Goal: Task Accomplishment & Management: Complete application form

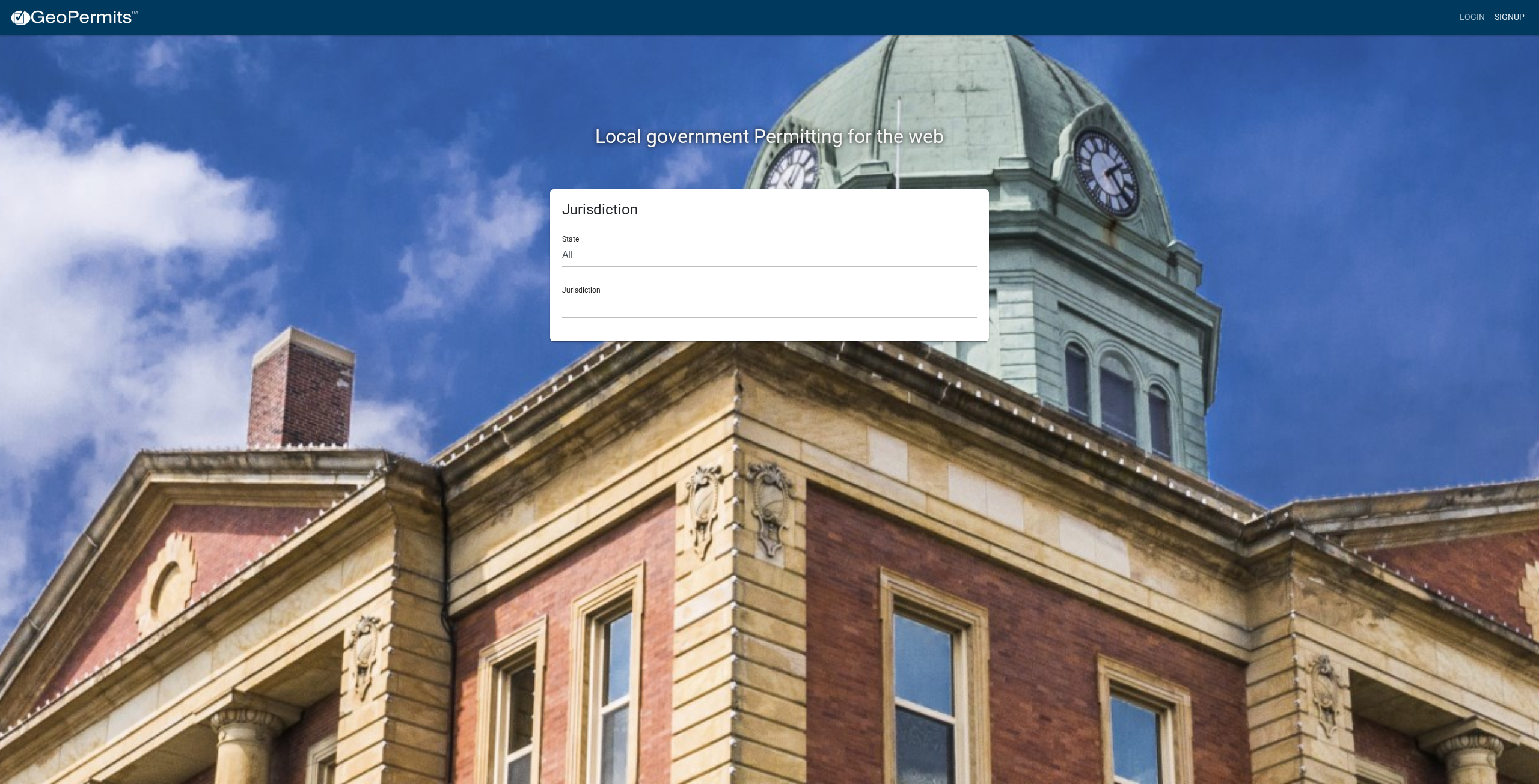
click at [1507, 12] on link "Signup" at bounding box center [1509, 17] width 40 height 23
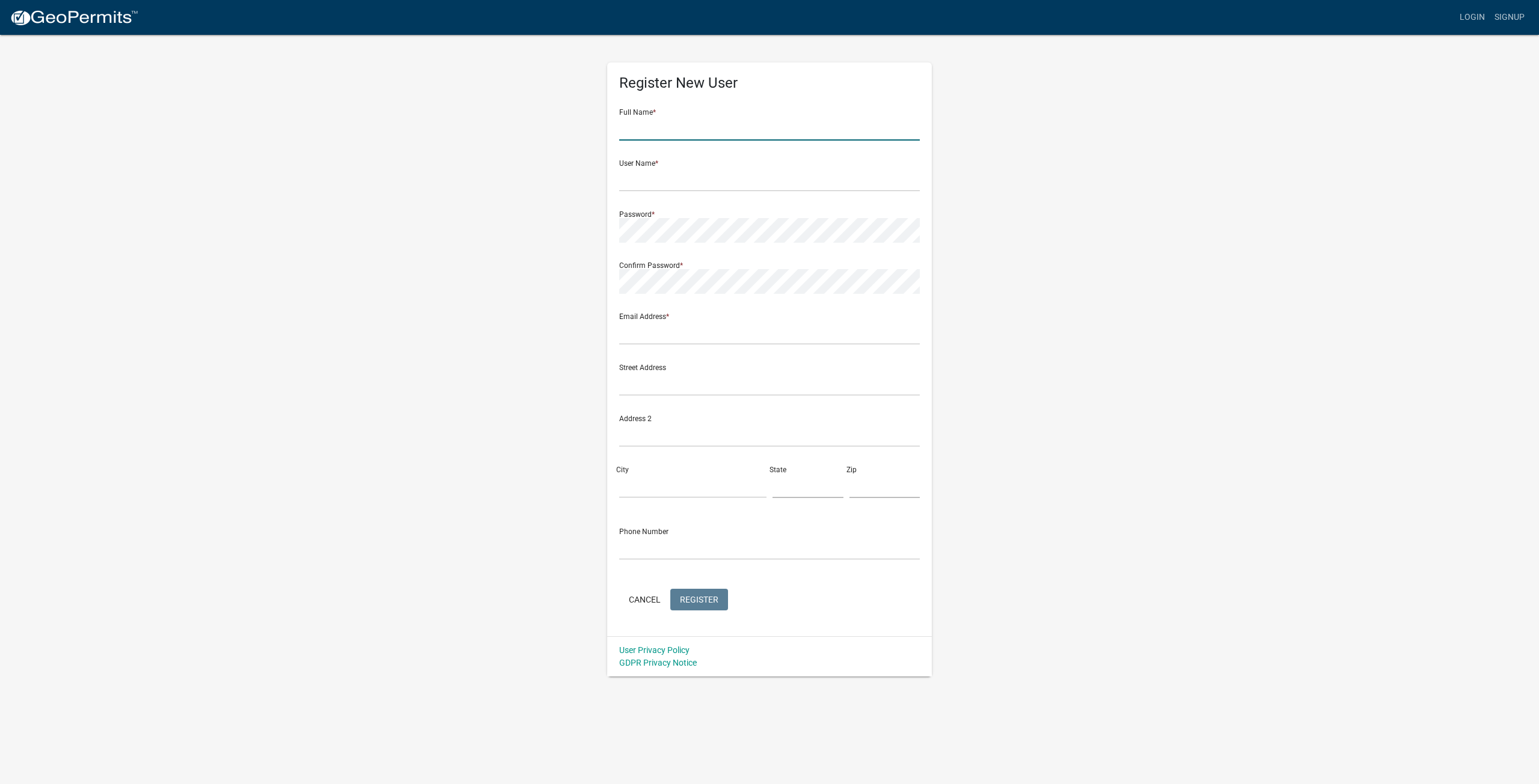
click at [663, 127] on input "text" at bounding box center [769, 128] width 300 height 25
type input "[PERSON_NAME]"
type input "[PERSON_NAME][EMAIL_ADDRESS][DOMAIN_NAME]"
type input "[STREET_ADDRESS]"
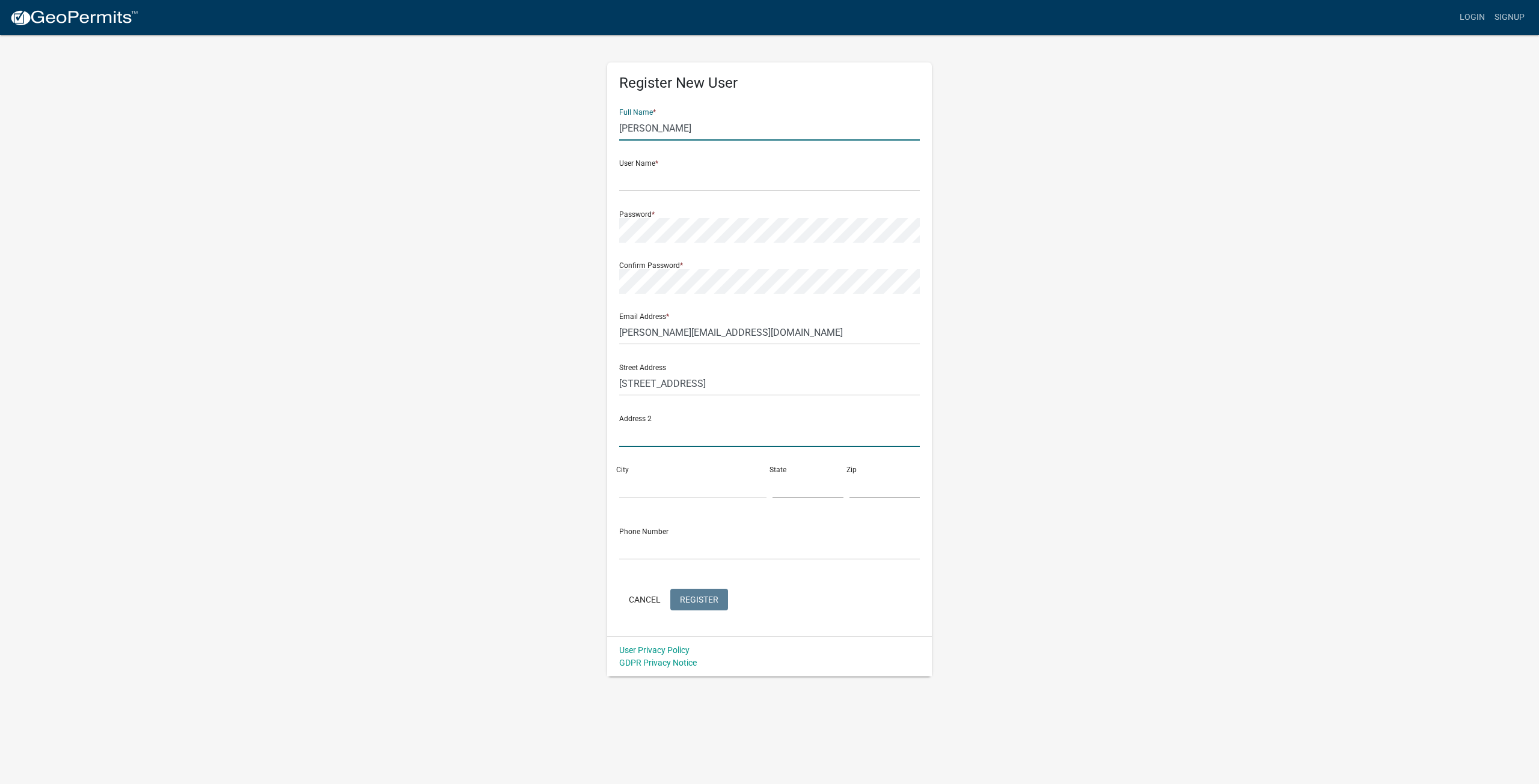
type input "Eatonton"
type input "GA"
type input "31024-5604"
type input "7068168307"
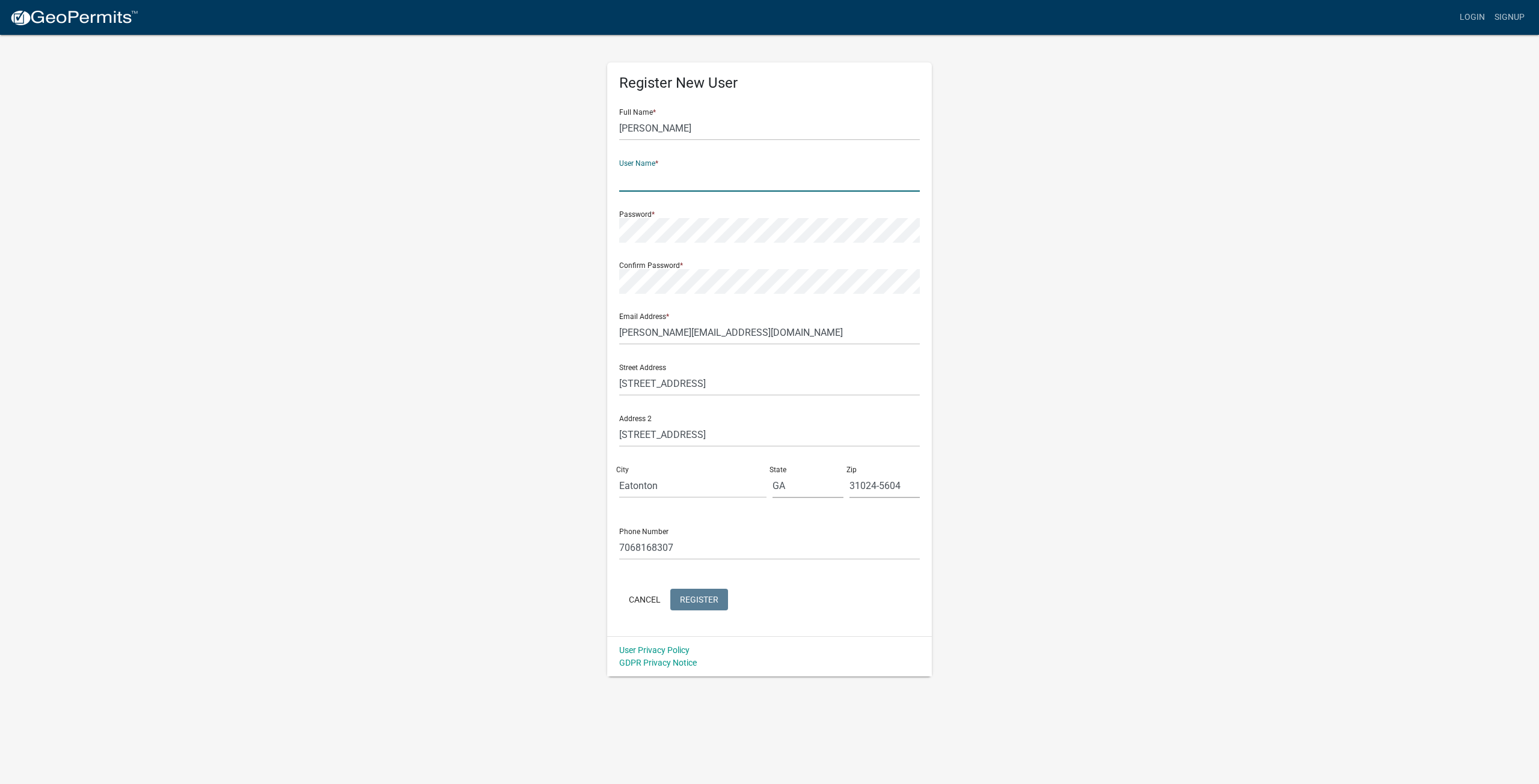
click at [669, 180] on input "text" at bounding box center [769, 179] width 300 height 25
click at [681, 179] on input "cameronbonner" at bounding box center [769, 179] width 300 height 25
drag, startPoint x: 699, startPoint y: 178, endPoint x: 636, endPoint y: 184, distance: 63.3
click at [636, 184] on input "cameronbonner" at bounding box center [769, 179] width 300 height 25
click at [624, 179] on input "cam3036" at bounding box center [769, 179] width 300 height 25
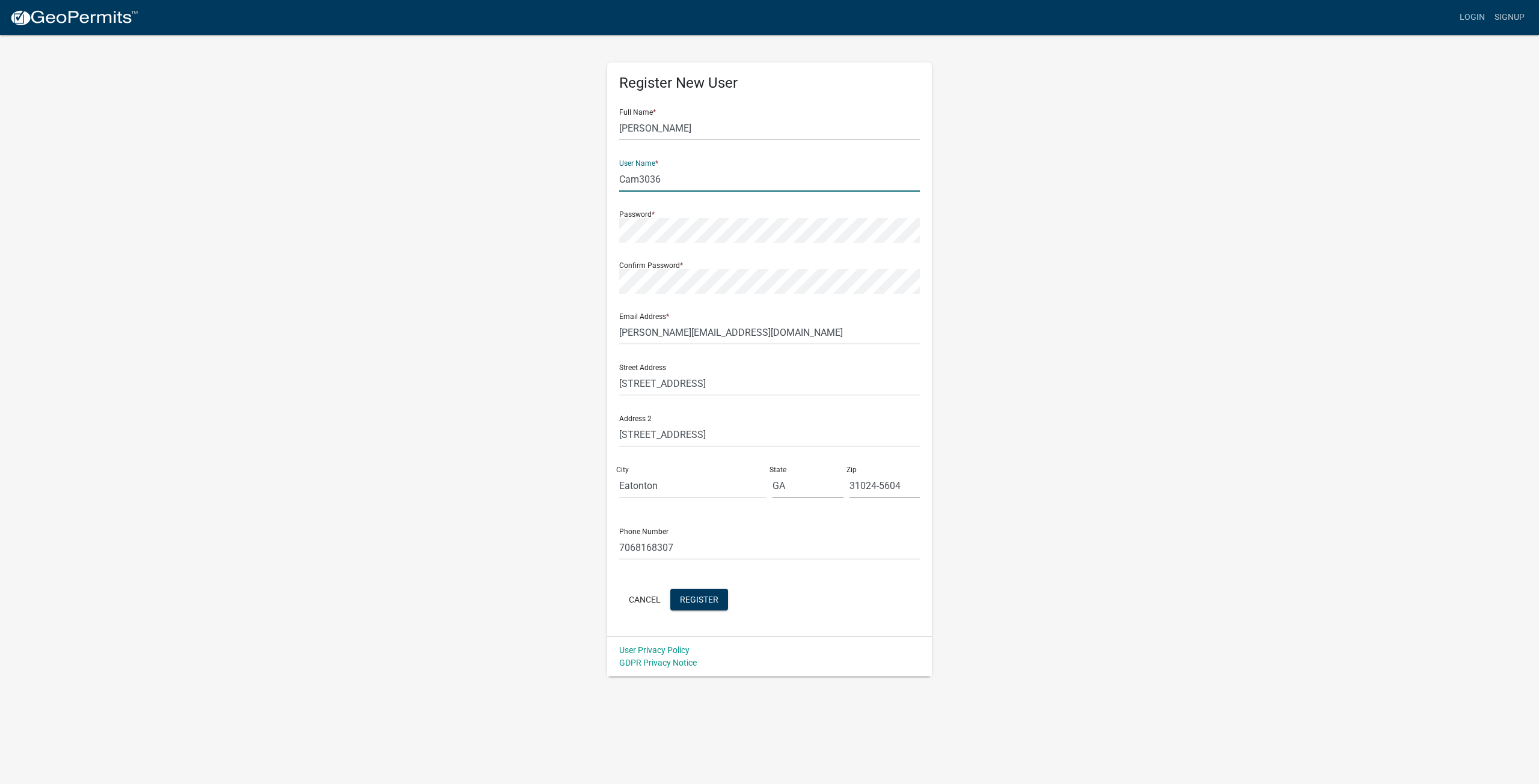
type input "Cam3036"
drag, startPoint x: 691, startPoint y: 437, endPoint x: 582, endPoint y: 435, distance: 109.0
click at [583, 435] on div "Register New User Full Name * Cameron Bonner User Name * Cam3036 Password * Con…" at bounding box center [770, 355] width 685 height 643
click at [694, 602] on span "Register" at bounding box center [699, 599] width 38 height 9
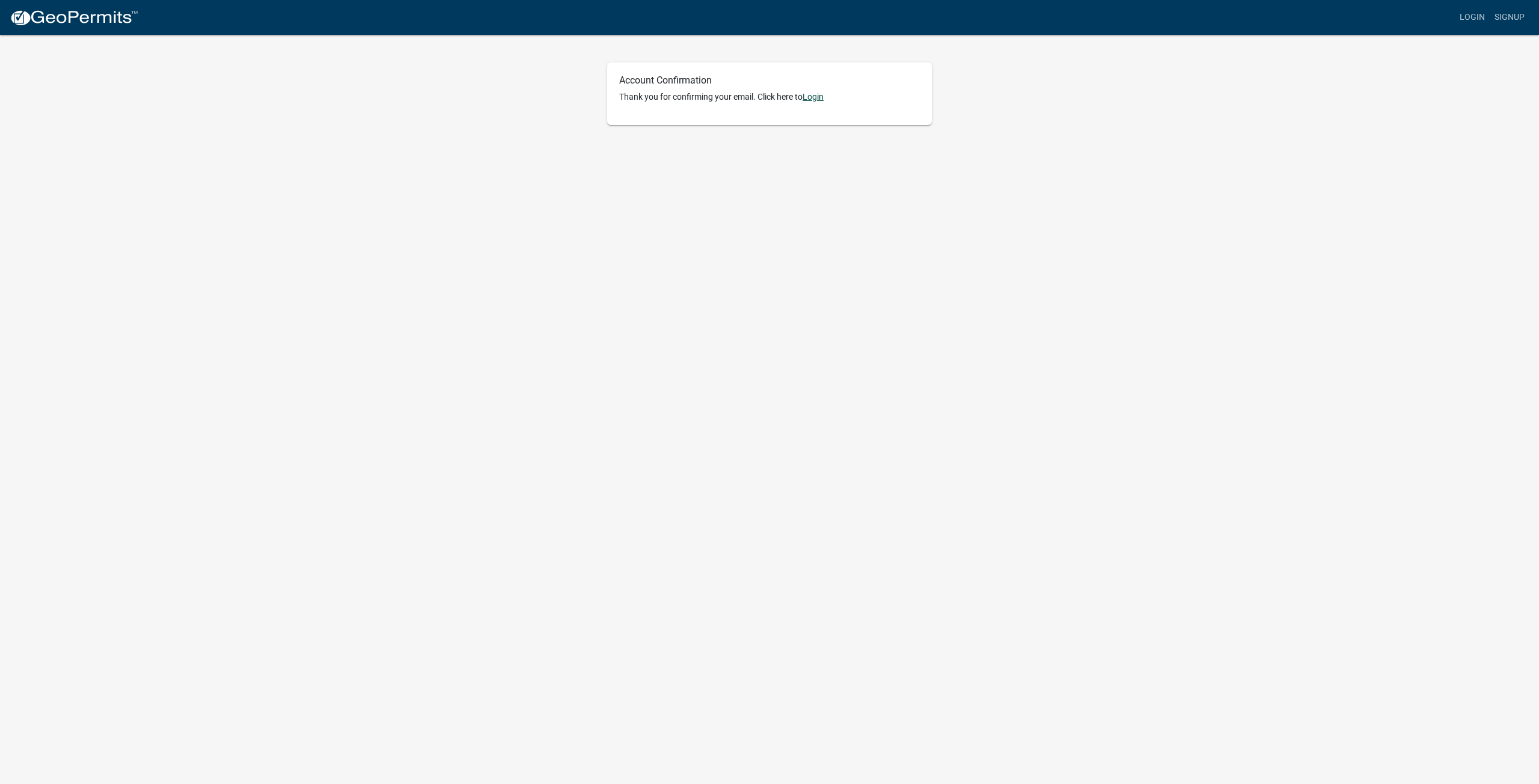
click at [820, 100] on link "Login" at bounding box center [813, 97] width 21 height 9
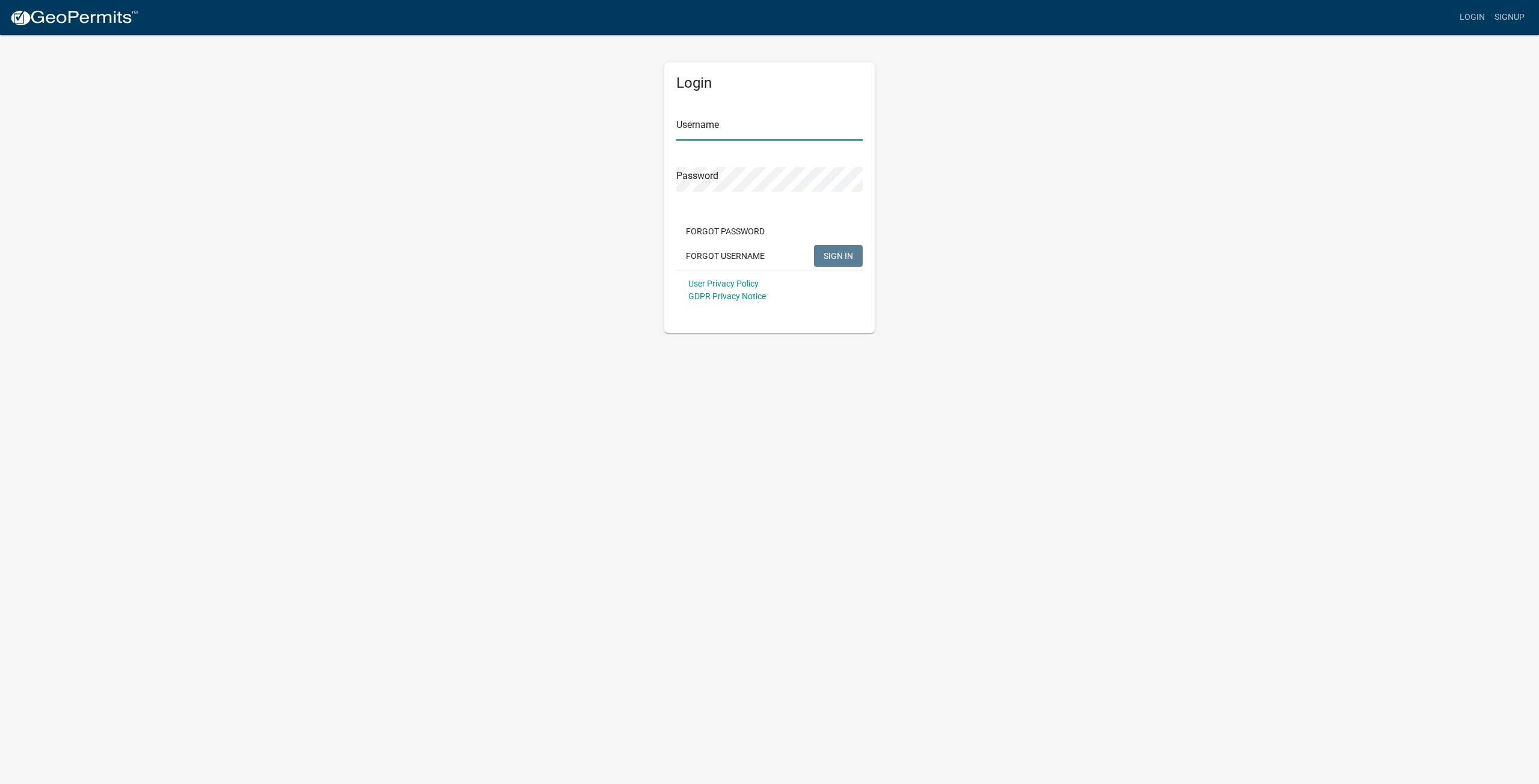
type input "Cam3036"
click at [851, 257] on span "SIGN IN" at bounding box center [838, 255] width 30 height 9
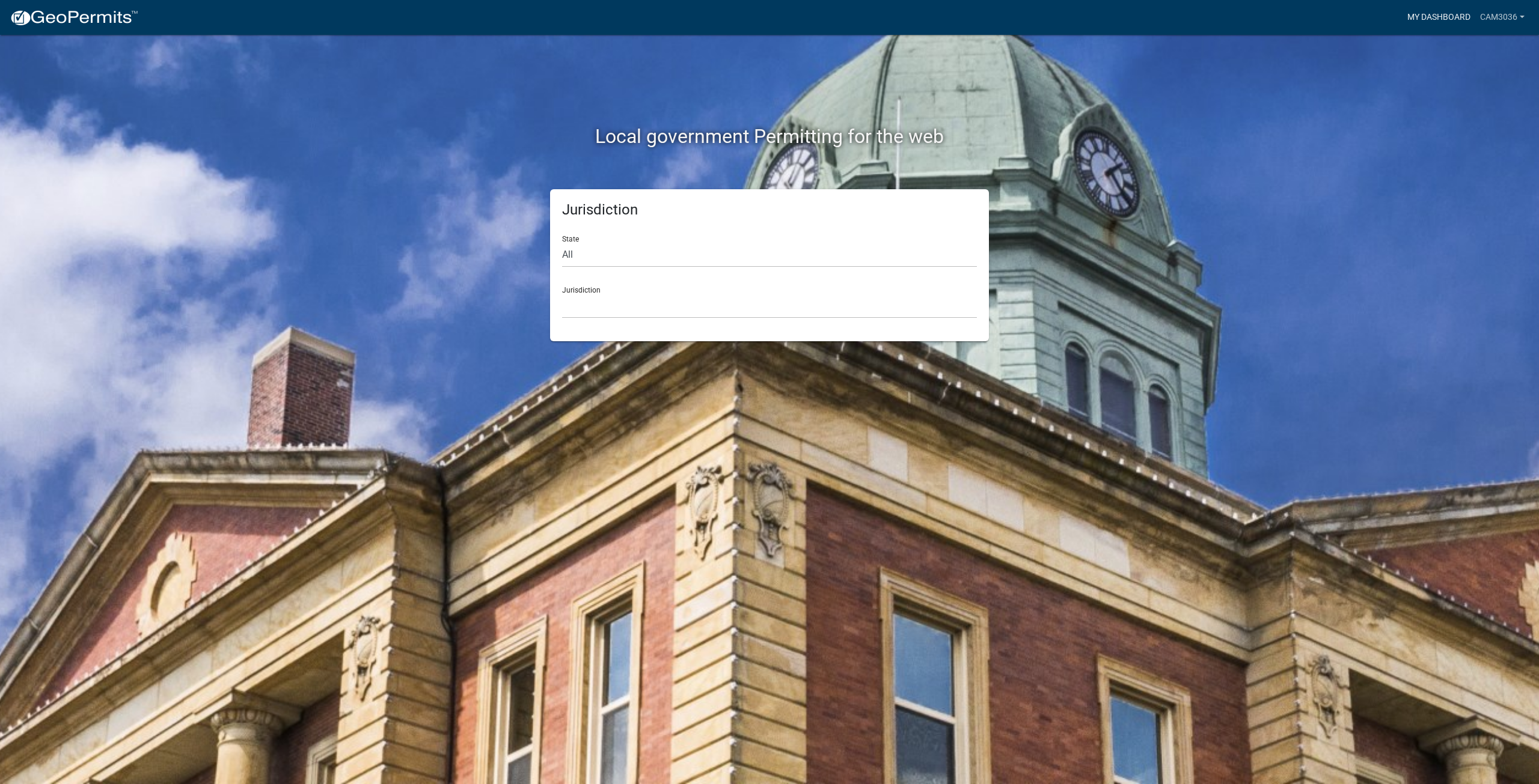
click at [1427, 15] on link "My Dashboard" at bounding box center [1439, 17] width 73 height 23
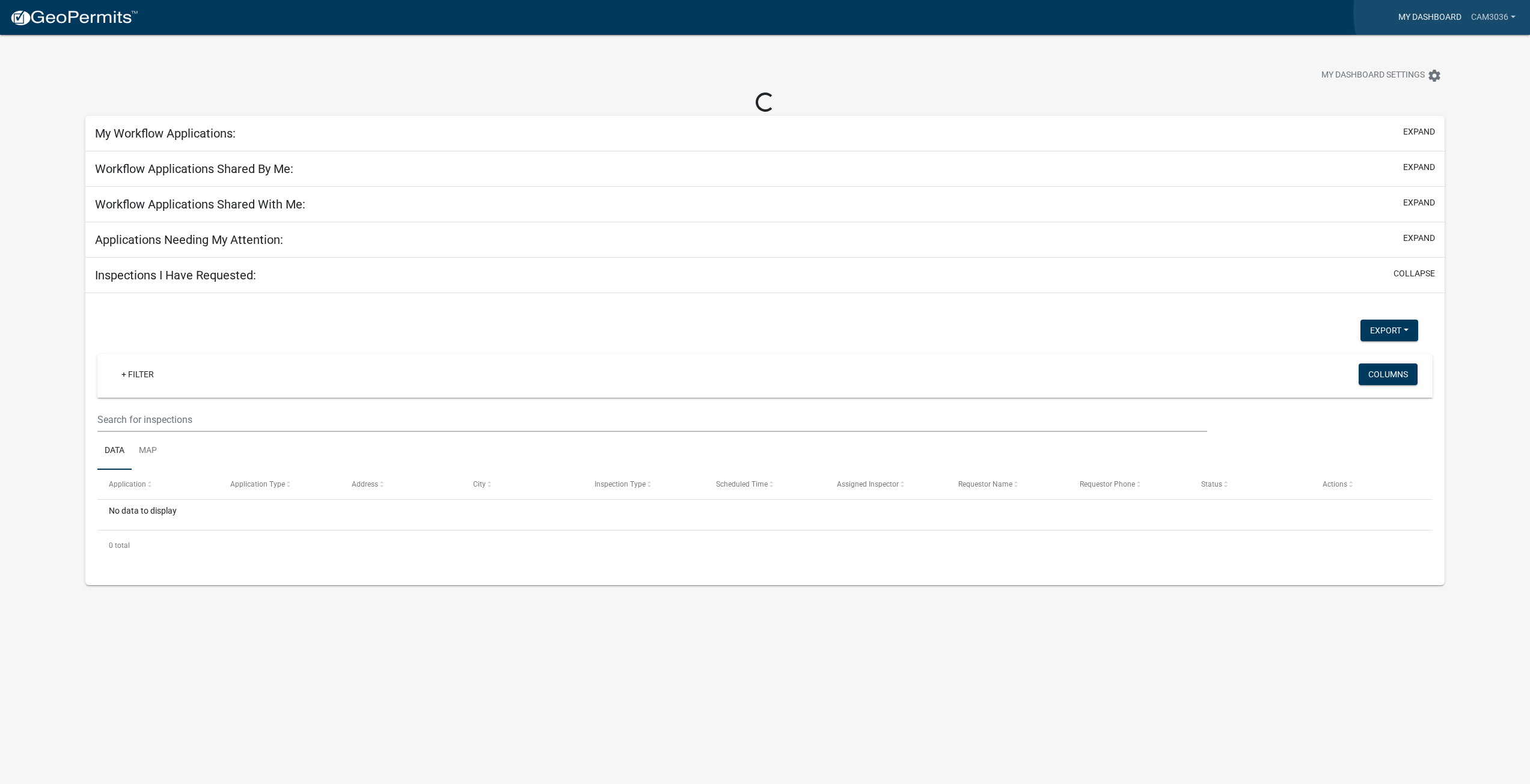
click at [1445, 13] on link "My Dashboard" at bounding box center [1430, 17] width 73 height 23
click at [1493, 15] on link "Cam3036" at bounding box center [1494, 17] width 54 height 23
click at [1482, 13] on link "Cam3036" at bounding box center [1494, 17] width 54 height 23
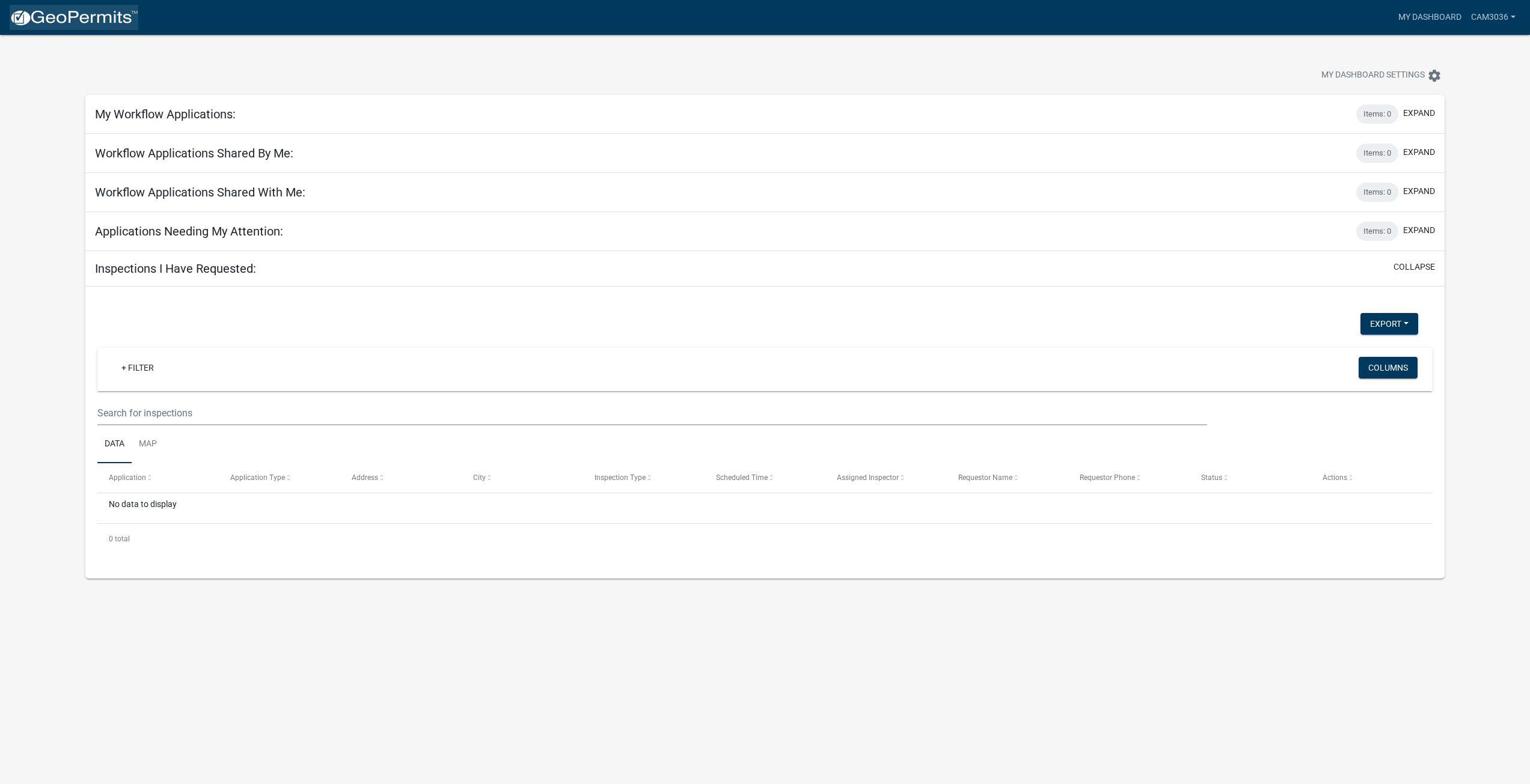
click at [71, 11] on img at bounding box center [73, 17] width 128 height 18
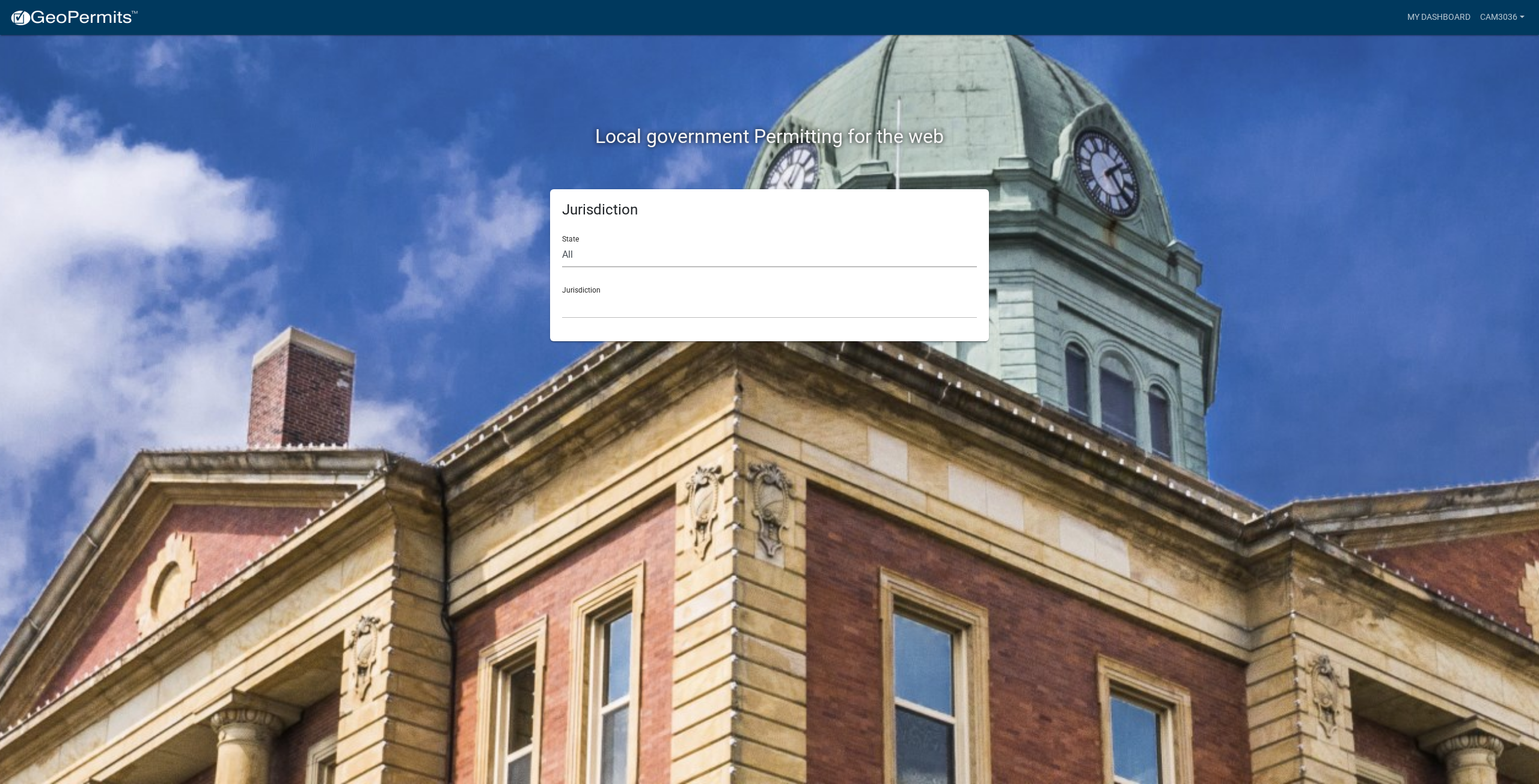
click at [609, 253] on select "All [US_STATE] [US_STATE] [US_STATE] [US_STATE] [US_STATE] [US_STATE] [US_STATE…" at bounding box center [769, 255] width 415 height 25
select select "[US_STATE]"
click at [562, 243] on select "All [US_STATE] [US_STATE] [US_STATE] [US_STATE] [US_STATE] [US_STATE] [US_STATE…" at bounding box center [769, 255] width 415 height 25
click at [593, 305] on select "[GEOGRAPHIC_DATA], [US_STATE][PERSON_NAME][GEOGRAPHIC_DATA], [US_STATE][PERSON_…" at bounding box center [769, 306] width 415 height 25
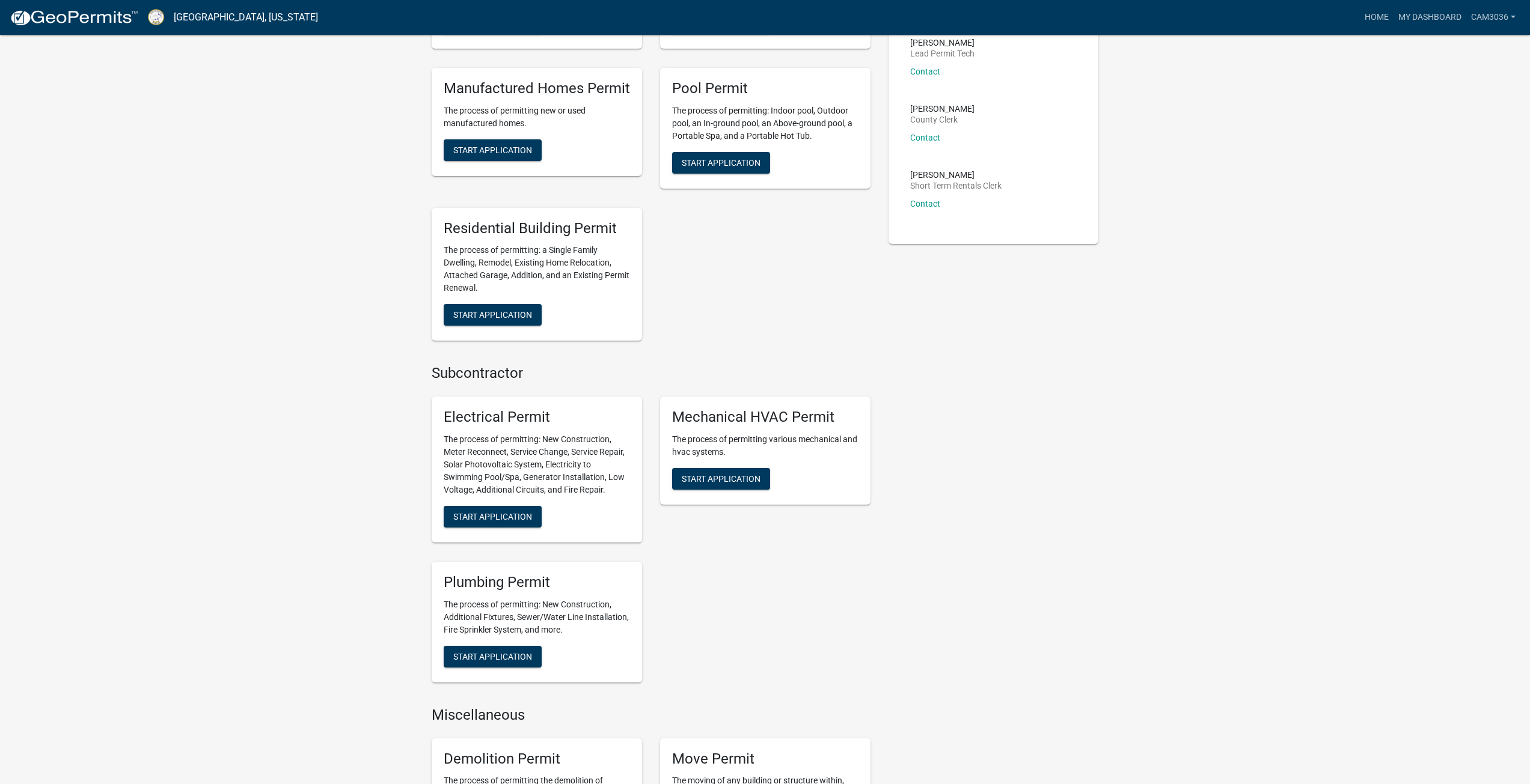
scroll to position [300, 0]
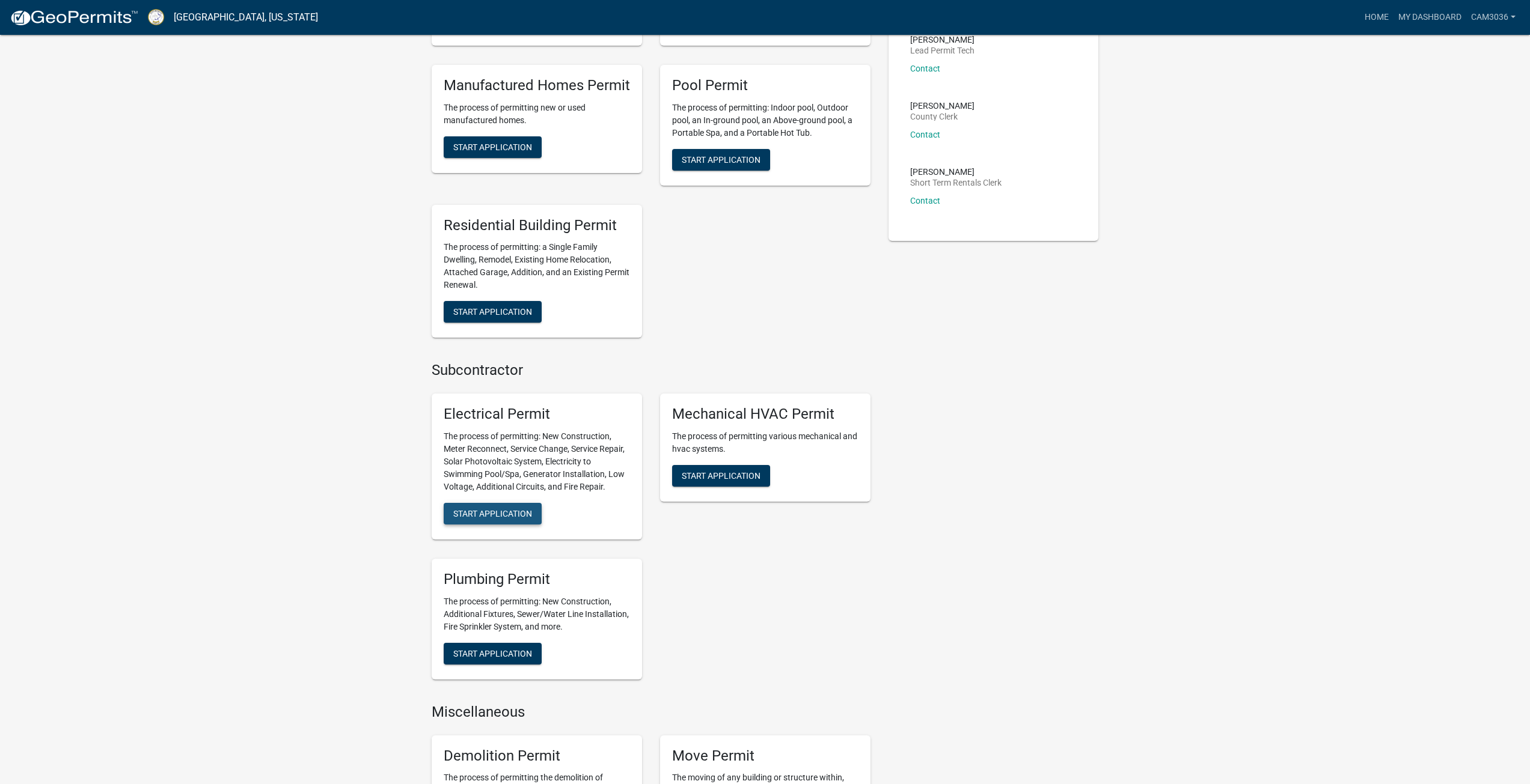
click at [529, 515] on span "Start Application" at bounding box center [492, 514] width 79 height 9
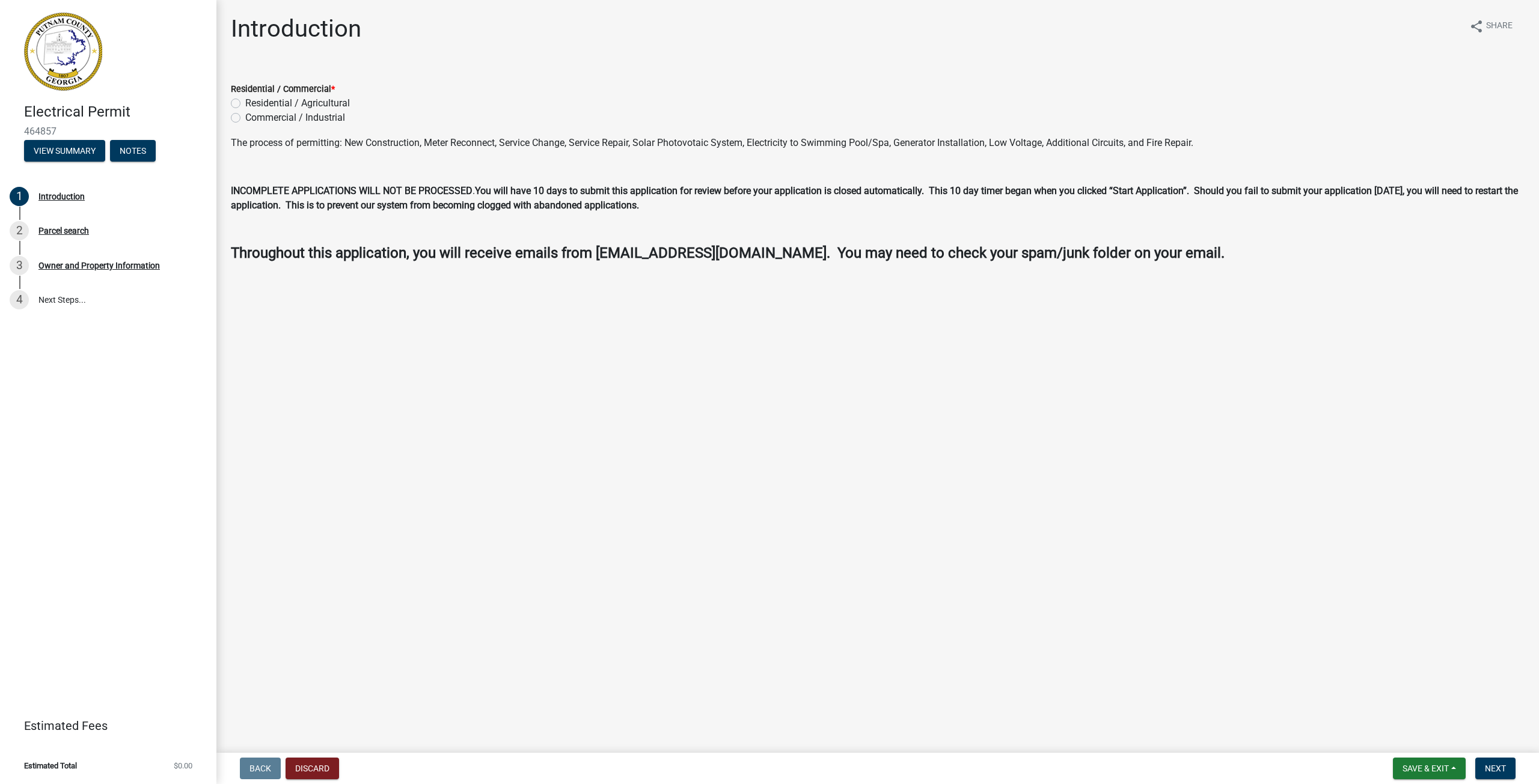
click at [245, 116] on label "Commercial / Industrial" at bounding box center [295, 118] width 99 height 14
click at [245, 116] on input "Commercial / Industrial" at bounding box center [249, 115] width 8 height 8
radio input "true"
click at [1499, 769] on span "Next" at bounding box center [1495, 769] width 21 height 9
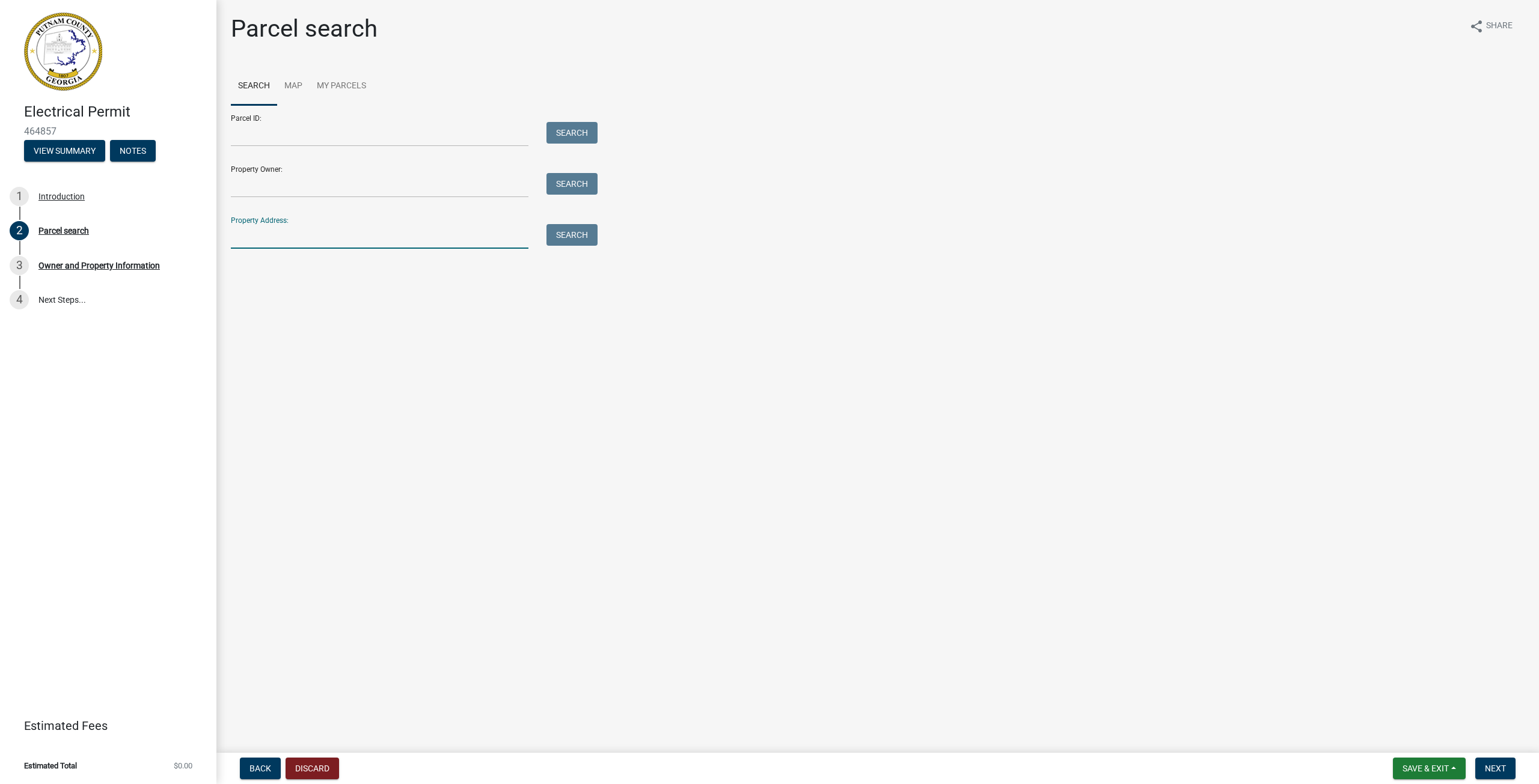
click at [268, 245] on input "Property Address:" at bounding box center [379, 236] width 298 height 25
click at [570, 231] on button "Search" at bounding box center [572, 235] width 51 height 21
click at [333, 238] on input "[STREET_ADDRESS]" at bounding box center [379, 236] width 298 height 25
drag, startPoint x: 325, startPoint y: 238, endPoint x: 212, endPoint y: 246, distance: 113.3
click at [212, 246] on div "Electrical Permit 464857 View Summary Notes 1 Introduction 2 Parcel search 3 Ow…" at bounding box center [770, 392] width 1539 height 784
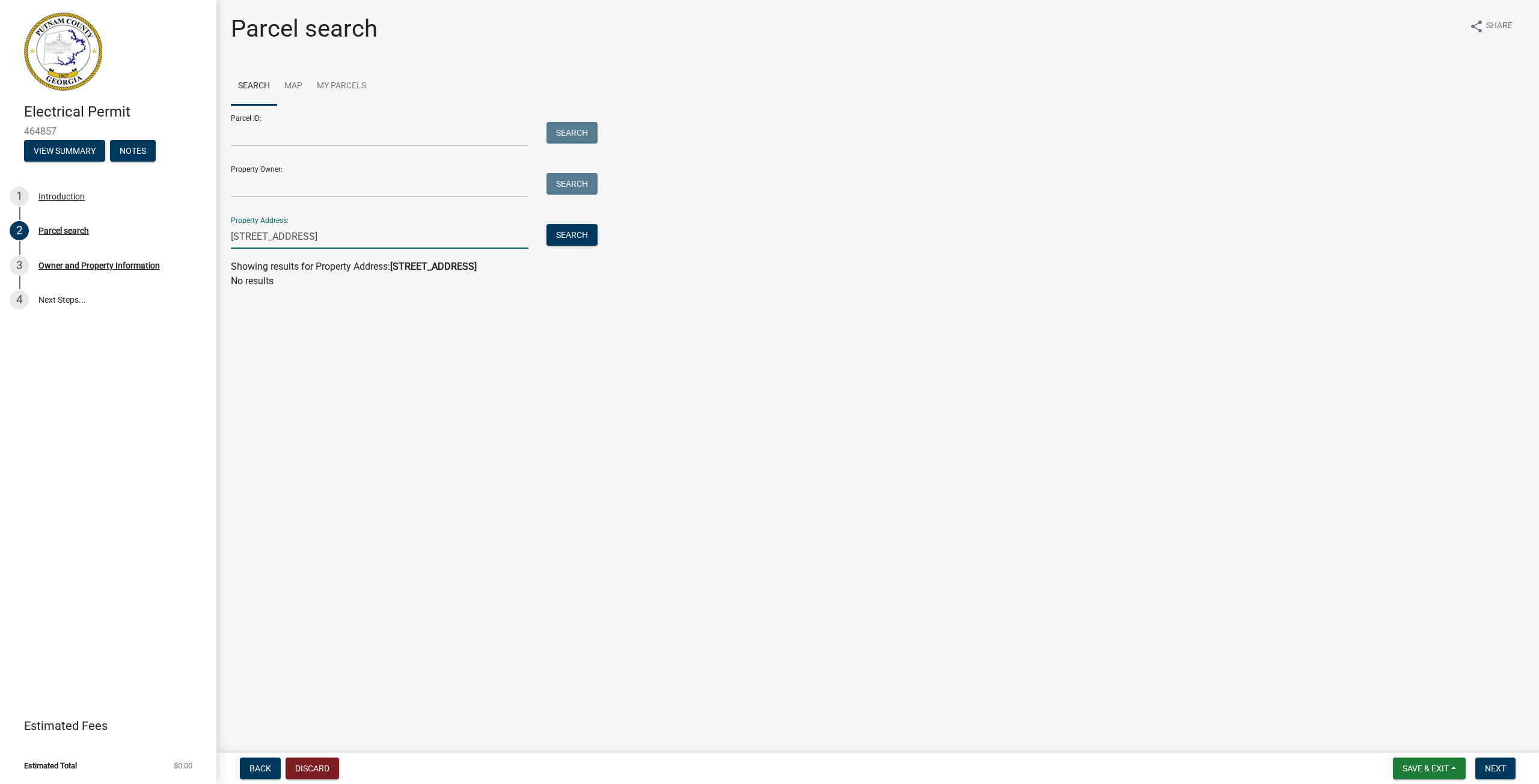
click at [323, 236] on input "[STREET_ADDRESS]" at bounding box center [379, 236] width 298 height 25
click at [245, 236] on input "[STREET_ADDRESS]" at bounding box center [379, 236] width 298 height 25
click at [584, 234] on button "Search" at bounding box center [572, 235] width 51 height 21
click at [251, 236] on input "[STREET_ADDRESS]" at bounding box center [379, 236] width 298 height 25
type input "[STREET_ADDRESS]"
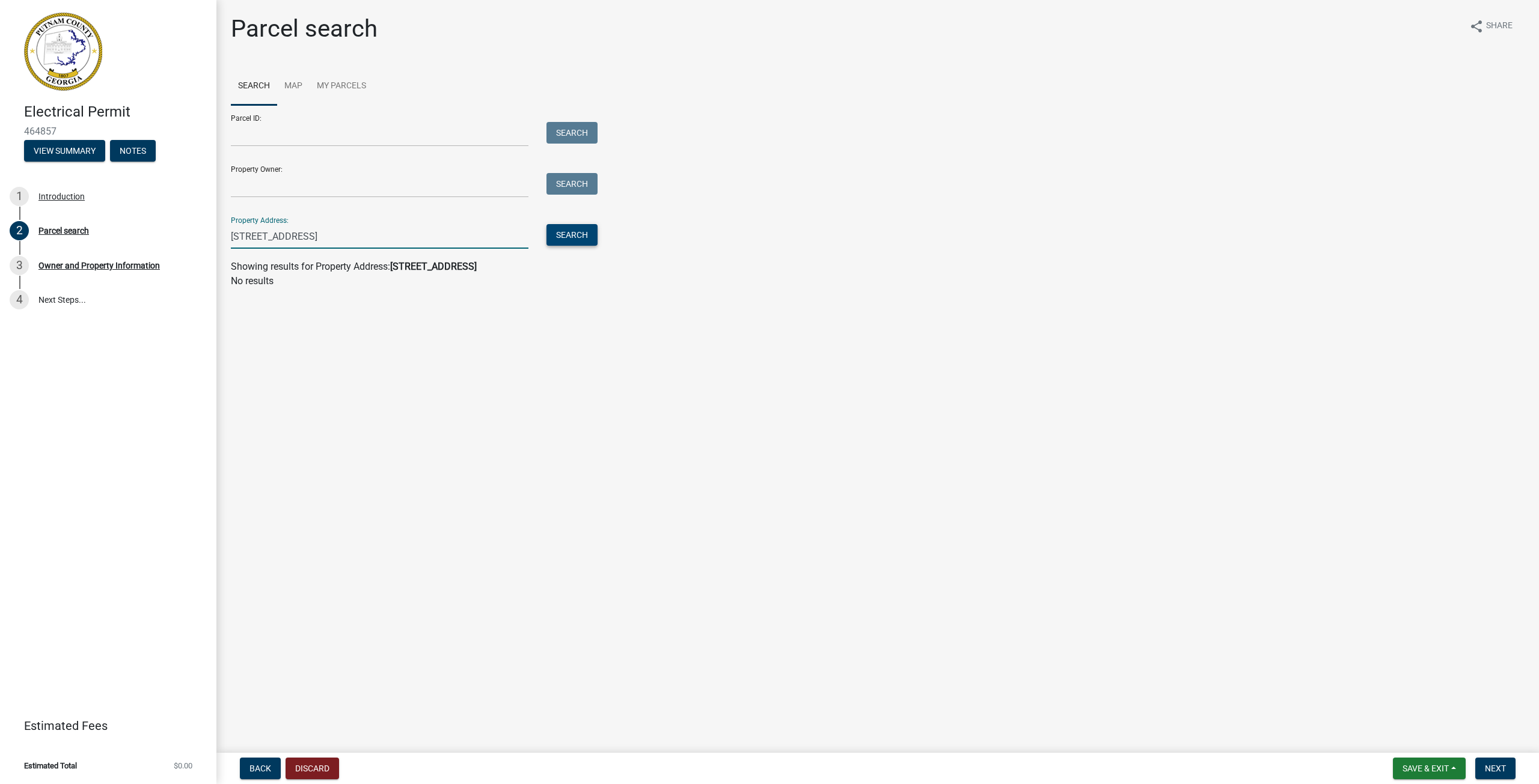
click at [561, 230] on button "Search" at bounding box center [572, 235] width 51 height 21
click at [292, 82] on link "Map" at bounding box center [293, 86] width 32 height 38
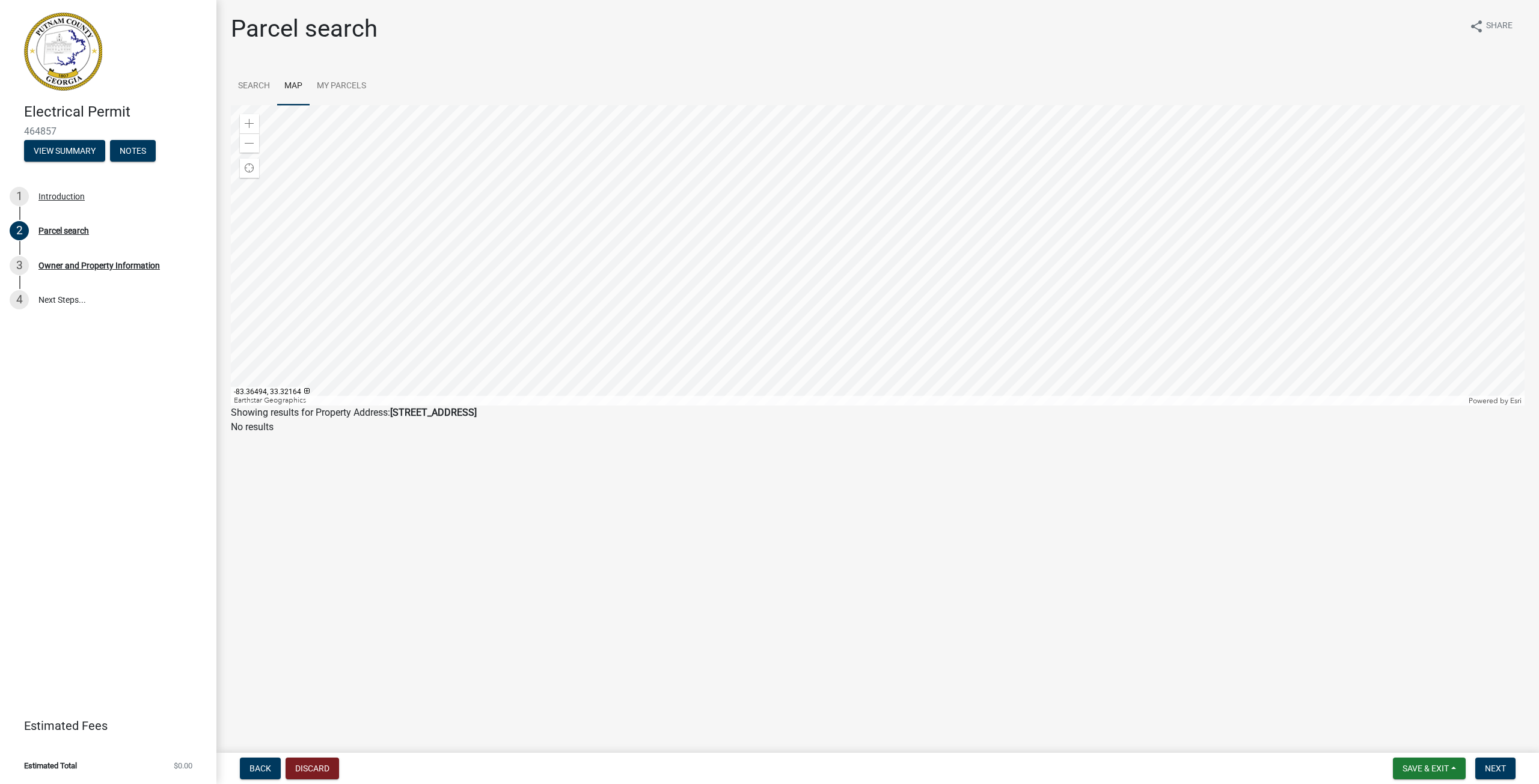
click at [972, 247] on div at bounding box center [877, 255] width 1294 height 300
click at [268, 86] on link "Search" at bounding box center [253, 86] width 46 height 38
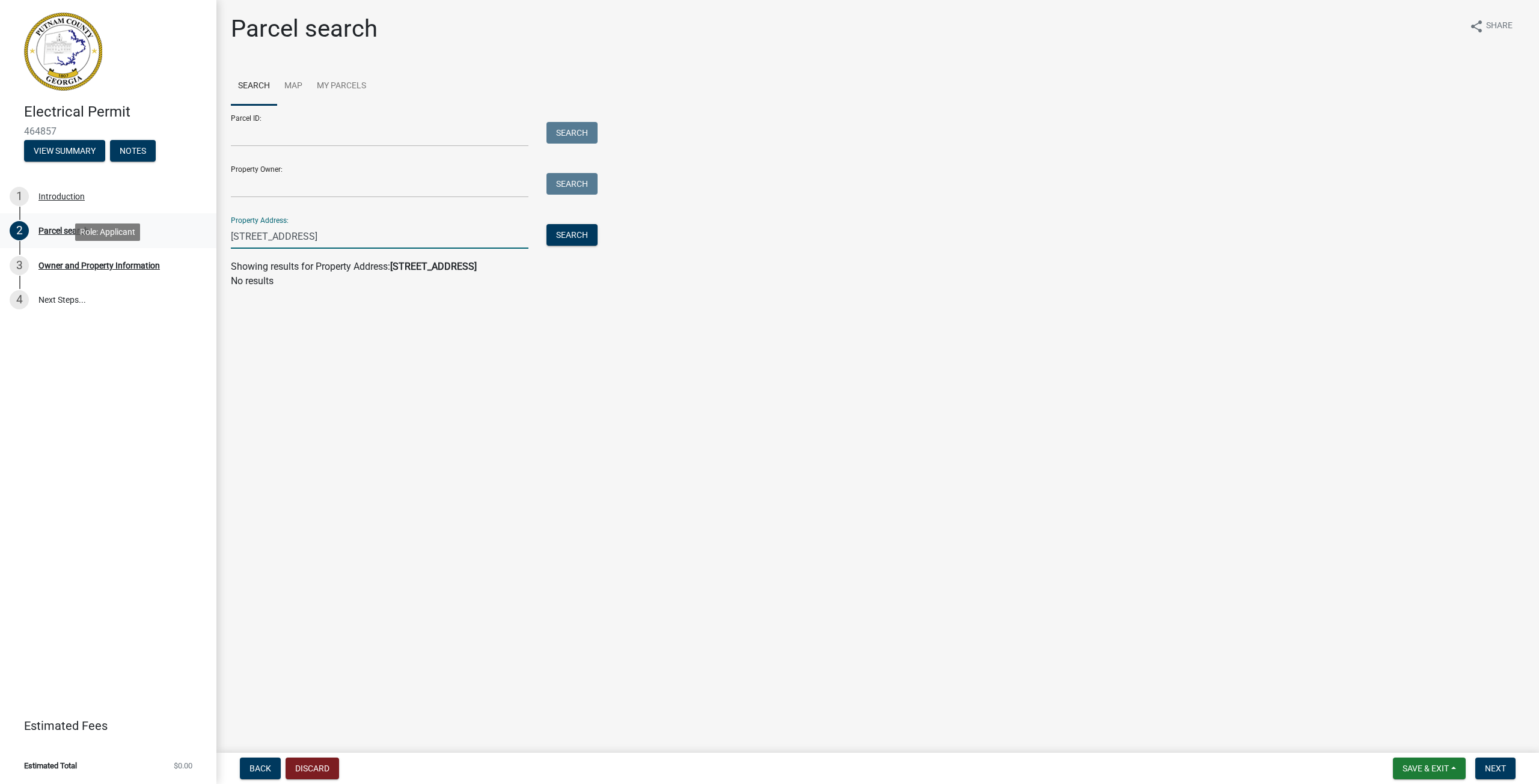
drag, startPoint x: 327, startPoint y: 228, endPoint x: 171, endPoint y: 243, distance: 156.7
click at [173, 245] on div "Electrical Permit 464857 View Summary Notes 1 Introduction 2 Parcel search 3 Ow…" at bounding box center [770, 392] width 1539 height 784
click at [296, 79] on link "Map" at bounding box center [293, 86] width 32 height 38
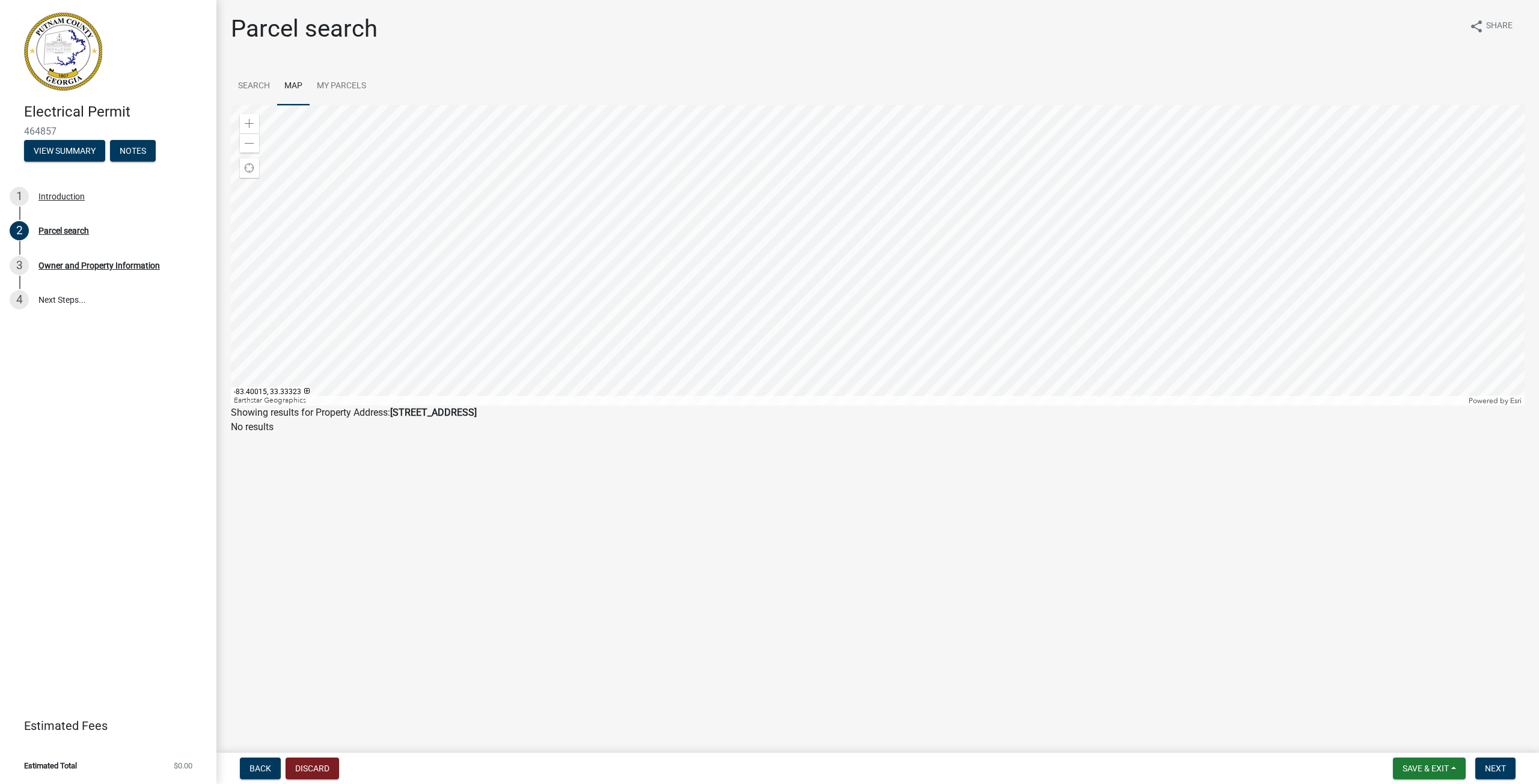
click at [952, 239] on div at bounding box center [877, 255] width 1294 height 300
click at [960, 265] on div at bounding box center [877, 255] width 1294 height 300
click at [960, 264] on div at bounding box center [877, 255] width 1294 height 300
click at [915, 144] on div at bounding box center [877, 255] width 1294 height 300
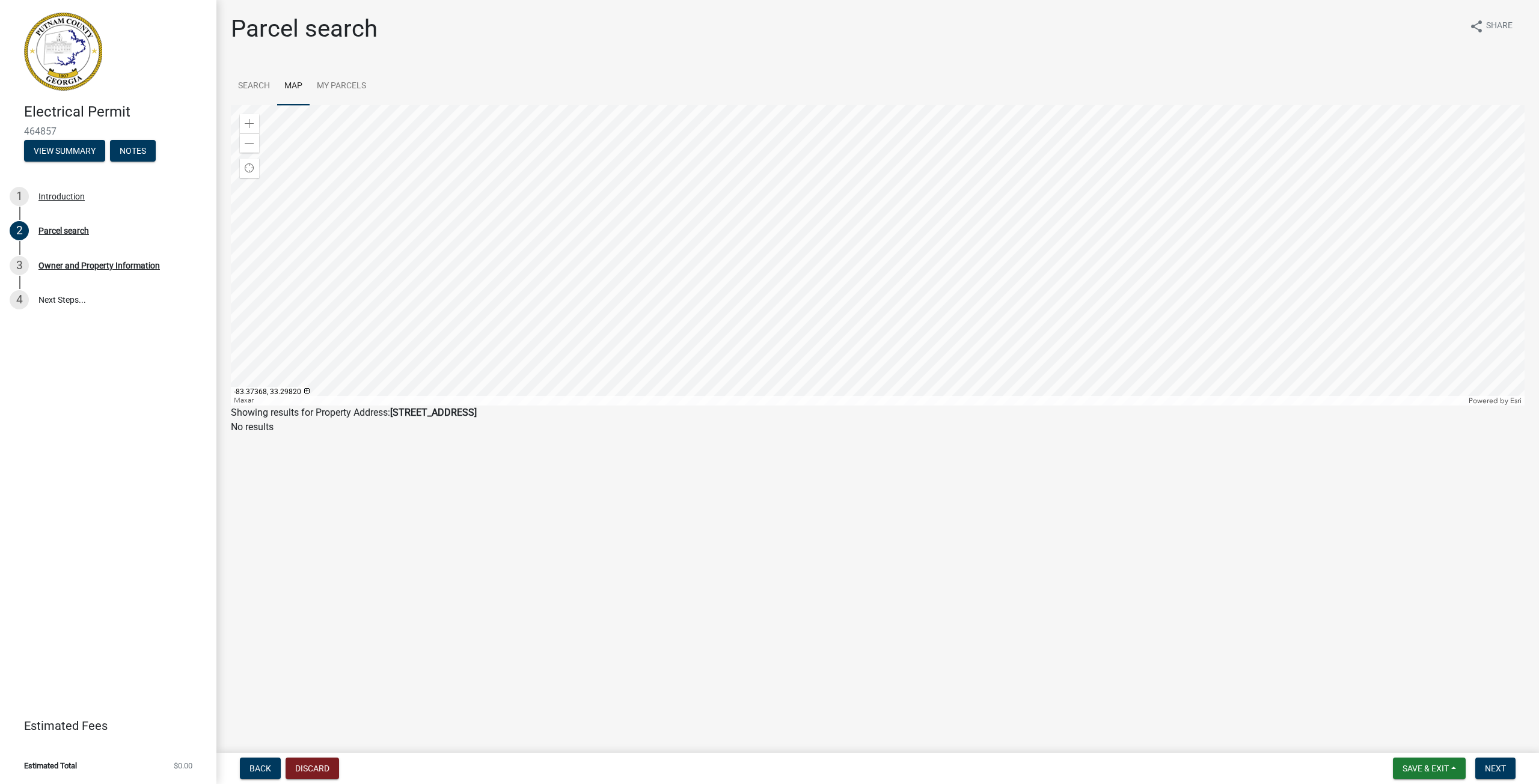
click at [968, 212] on div at bounding box center [877, 255] width 1294 height 300
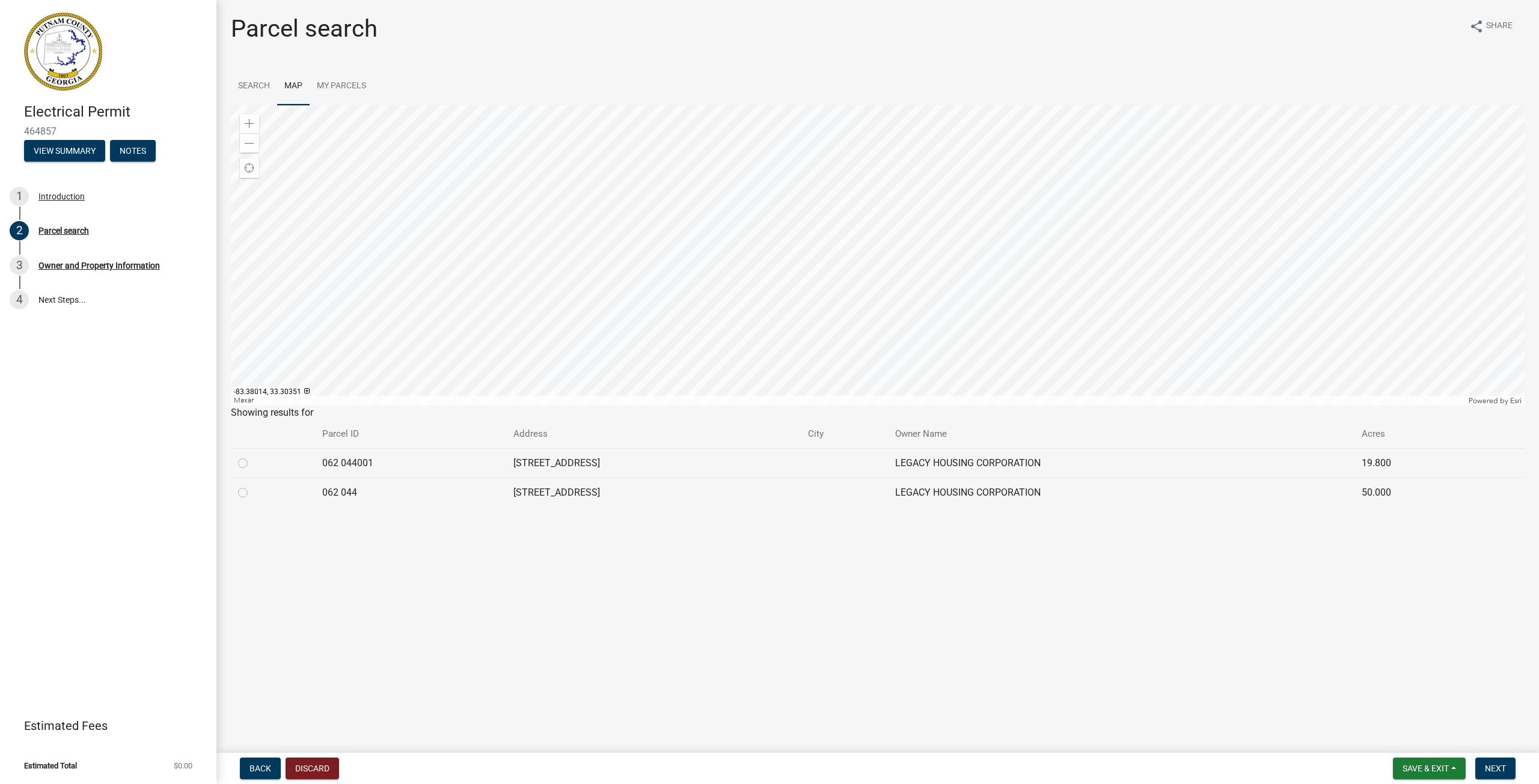
click at [864, 278] on div at bounding box center [877, 255] width 1294 height 300
click at [881, 368] on div at bounding box center [877, 255] width 1294 height 300
click at [958, 202] on div at bounding box center [877, 255] width 1294 height 300
click at [867, 367] on div at bounding box center [877, 255] width 1294 height 300
click at [851, 311] on div at bounding box center [877, 255] width 1294 height 300
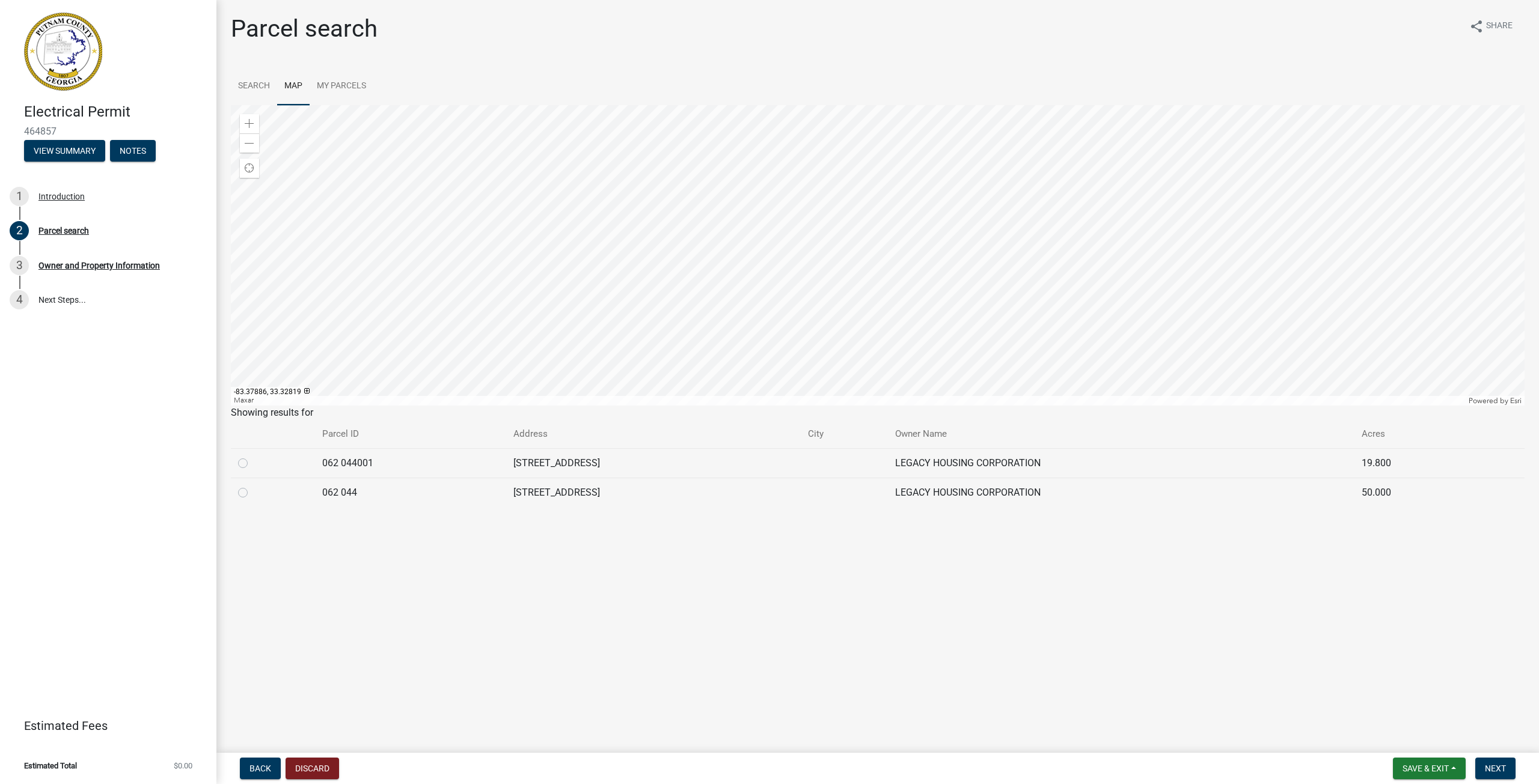
click at [774, 343] on div at bounding box center [877, 255] width 1294 height 300
click at [854, 398] on div at bounding box center [877, 255] width 1294 height 300
click at [909, 343] on div at bounding box center [877, 255] width 1294 height 300
click at [866, 327] on div at bounding box center [877, 255] width 1294 height 300
click at [814, 265] on div at bounding box center [877, 255] width 1294 height 300
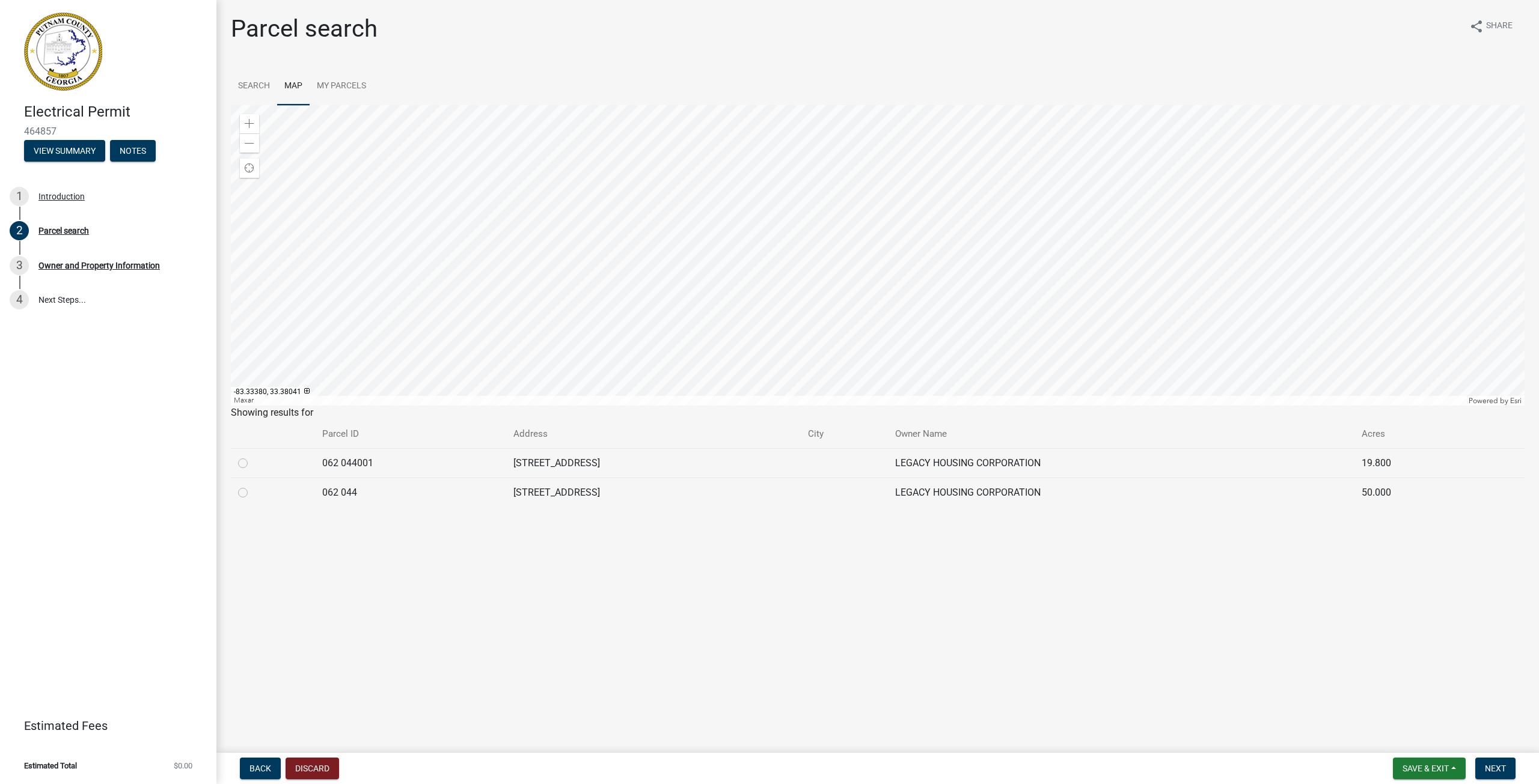
click at [689, 309] on div at bounding box center [877, 255] width 1294 height 300
click at [494, 366] on div at bounding box center [877, 255] width 1294 height 300
click at [822, 220] on div at bounding box center [877, 255] width 1294 height 300
click at [726, 196] on div at bounding box center [877, 255] width 1294 height 300
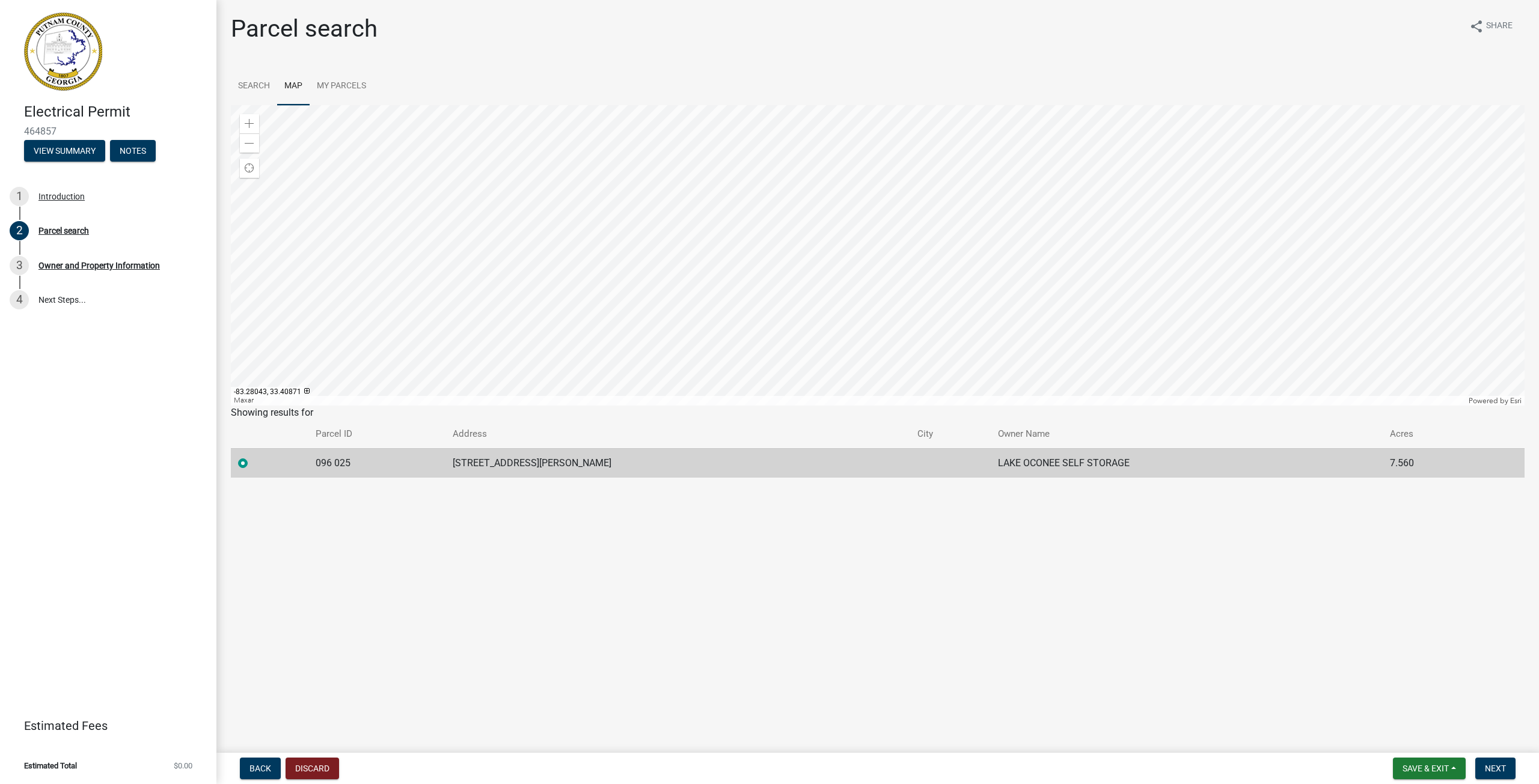
click at [692, 333] on div at bounding box center [877, 255] width 1294 height 300
click at [774, 217] on div at bounding box center [877, 255] width 1294 height 300
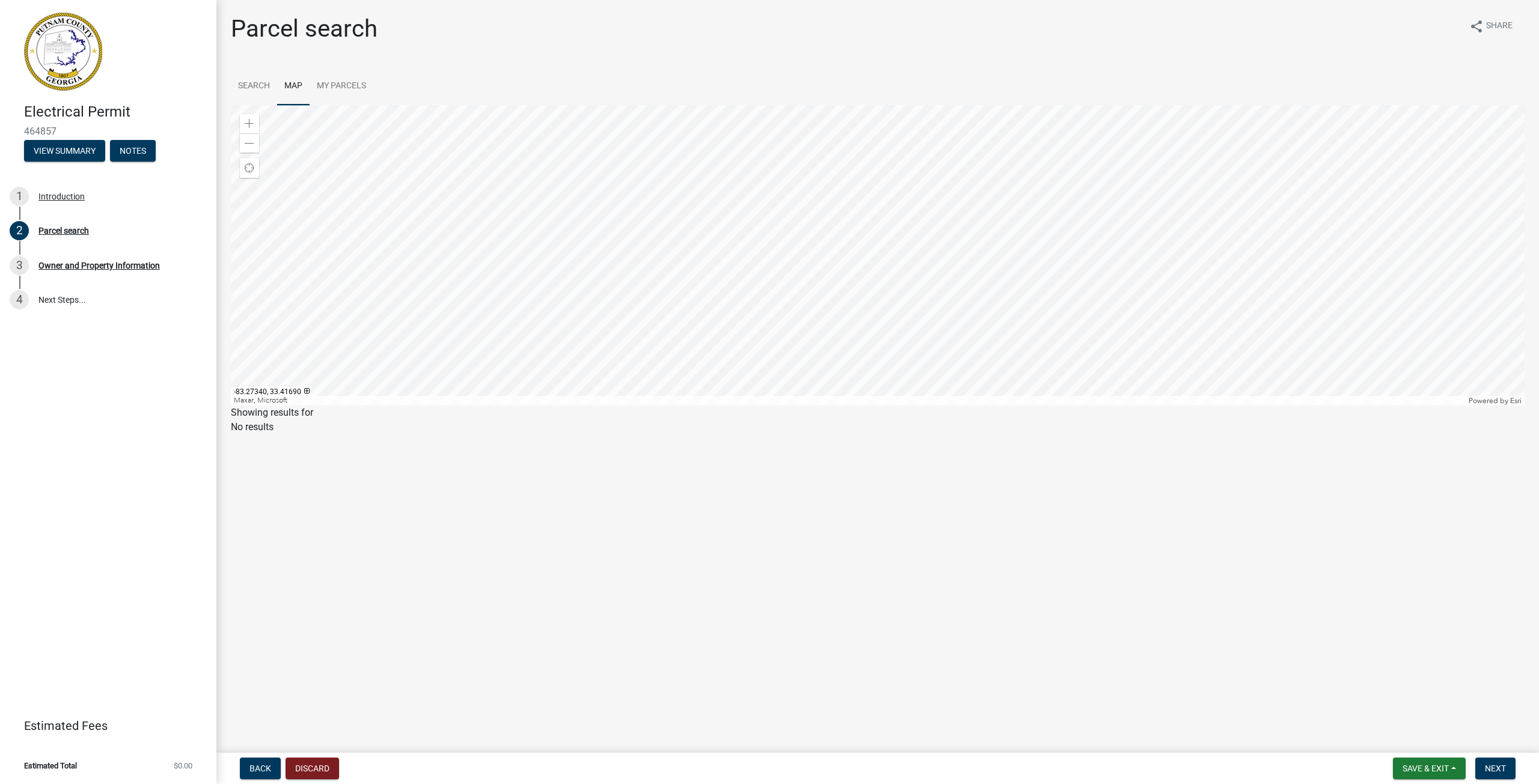
click at [766, 211] on div at bounding box center [877, 255] width 1294 height 300
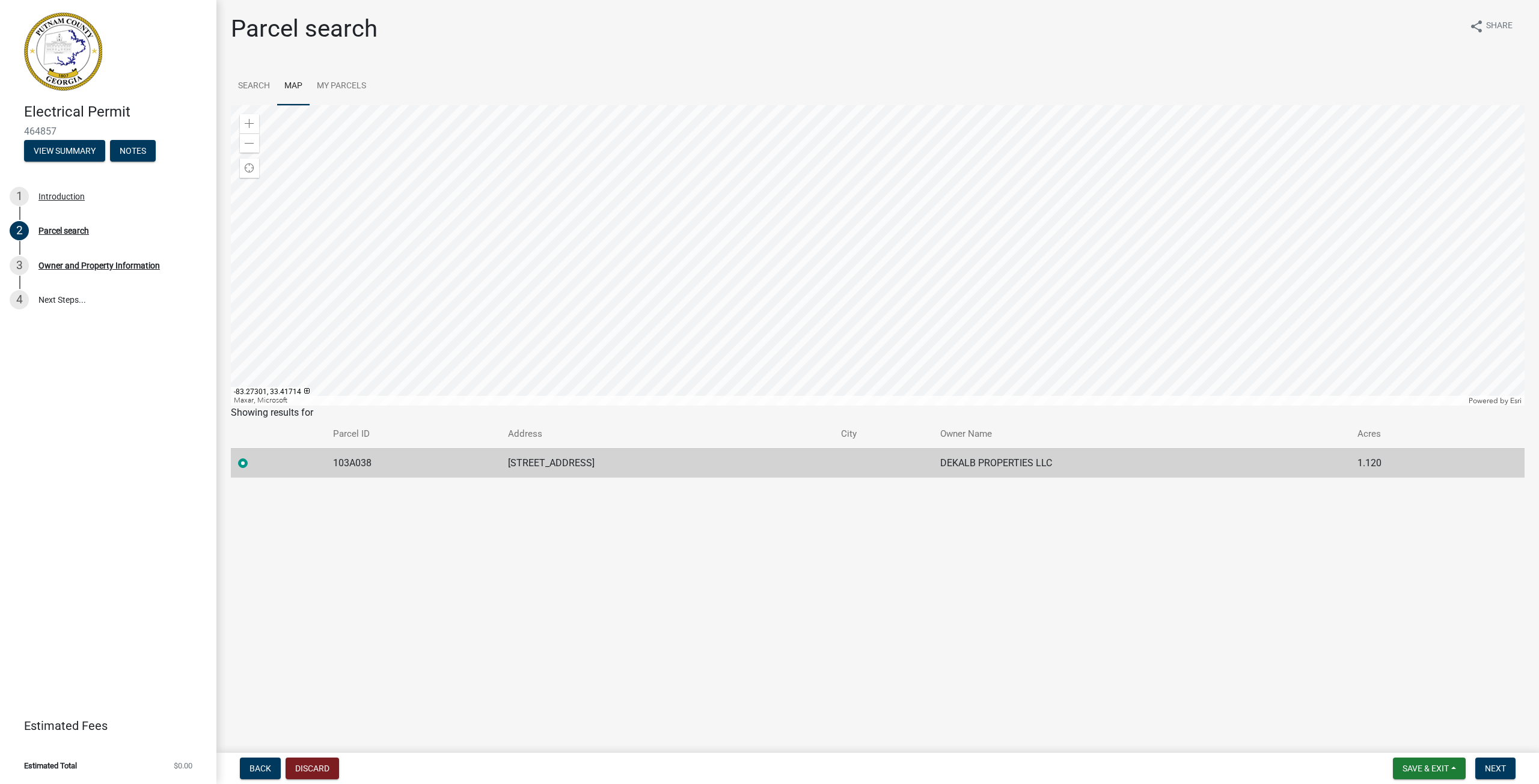
click at [770, 238] on div at bounding box center [877, 255] width 1294 height 300
click at [837, 159] on div at bounding box center [877, 255] width 1294 height 300
drag, startPoint x: 601, startPoint y: 460, endPoint x: 485, endPoint y: 449, distance: 116.5
click at [505, 449] on td "[STREET_ADDRESS]" at bounding box center [675, 463] width 339 height 30
copy td "[STREET_ADDRESS]"
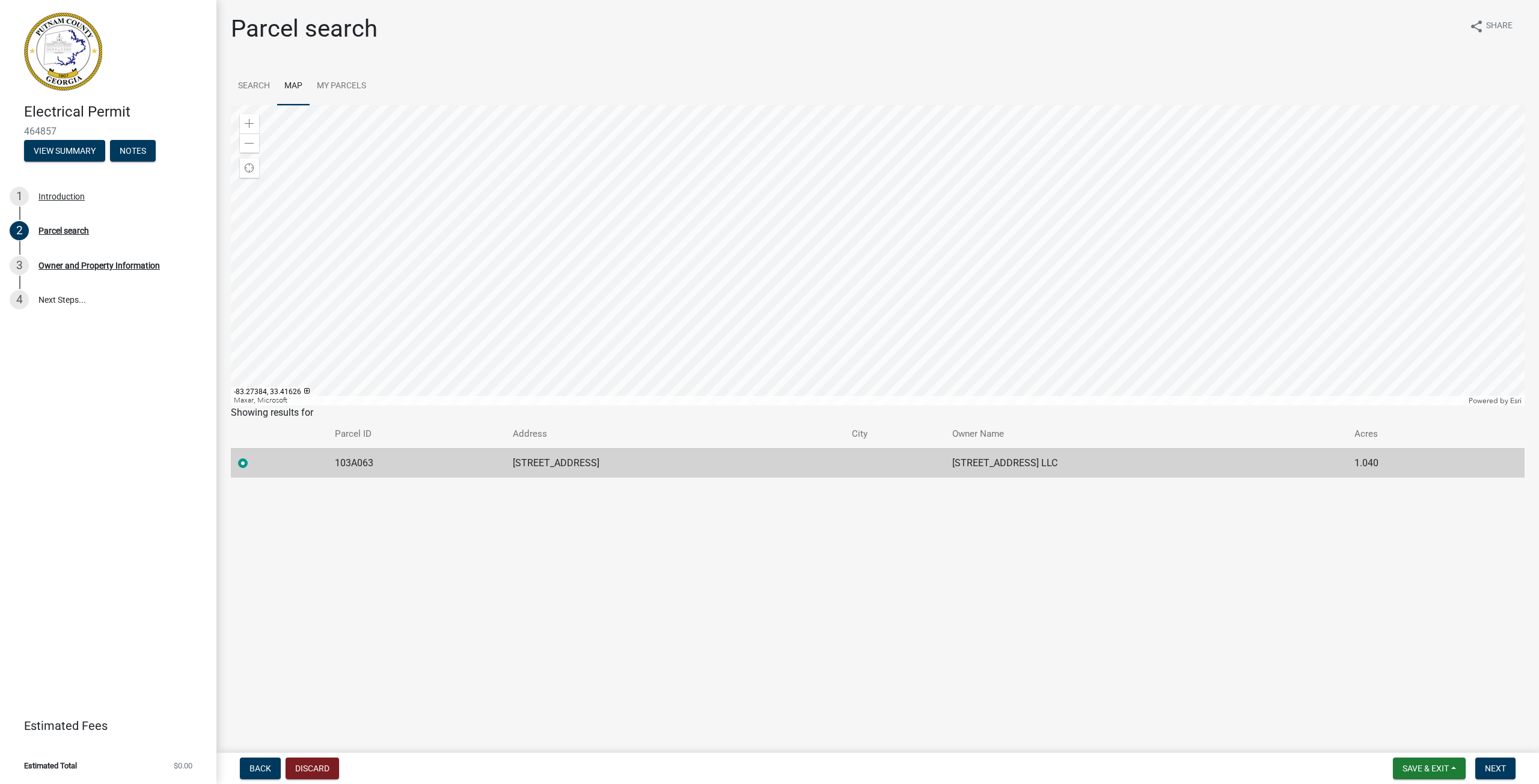
click at [378, 462] on td "103A063" at bounding box center [416, 463] width 177 height 30
click at [363, 462] on td "103A063" at bounding box center [416, 463] width 177 height 30
drag, startPoint x: 363, startPoint y: 462, endPoint x: 326, endPoint y: 459, distance: 37.1
click at [327, 459] on td "103A063" at bounding box center [416, 463] width 177 height 30
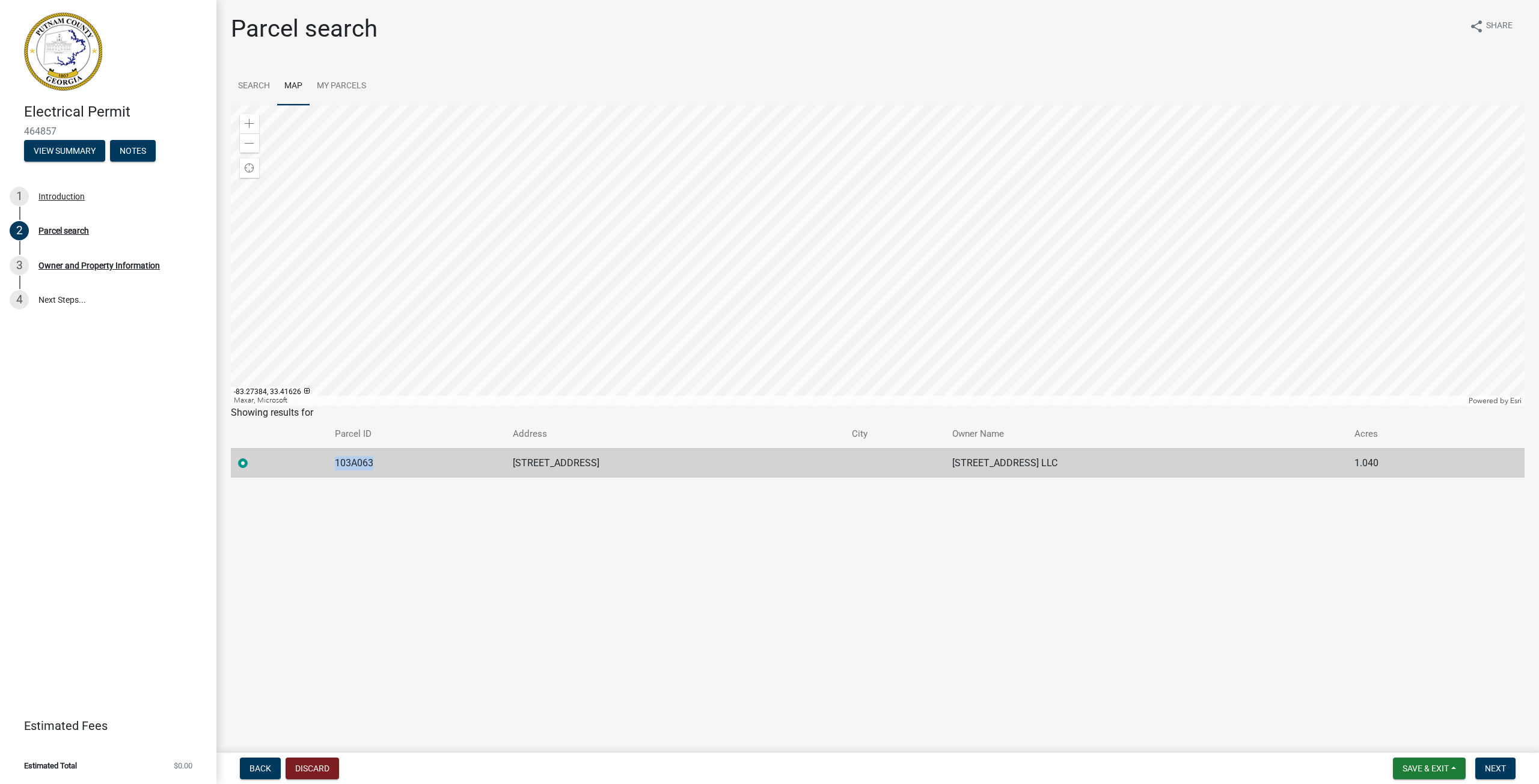
copy td "103A063"
click at [1307, 538] on main "Parcel search share Share Search Map My Parcels Zoom in Zoom out Find my locati…" at bounding box center [878, 374] width 1323 height 748
click at [1495, 767] on span "Next" at bounding box center [1495, 769] width 21 height 9
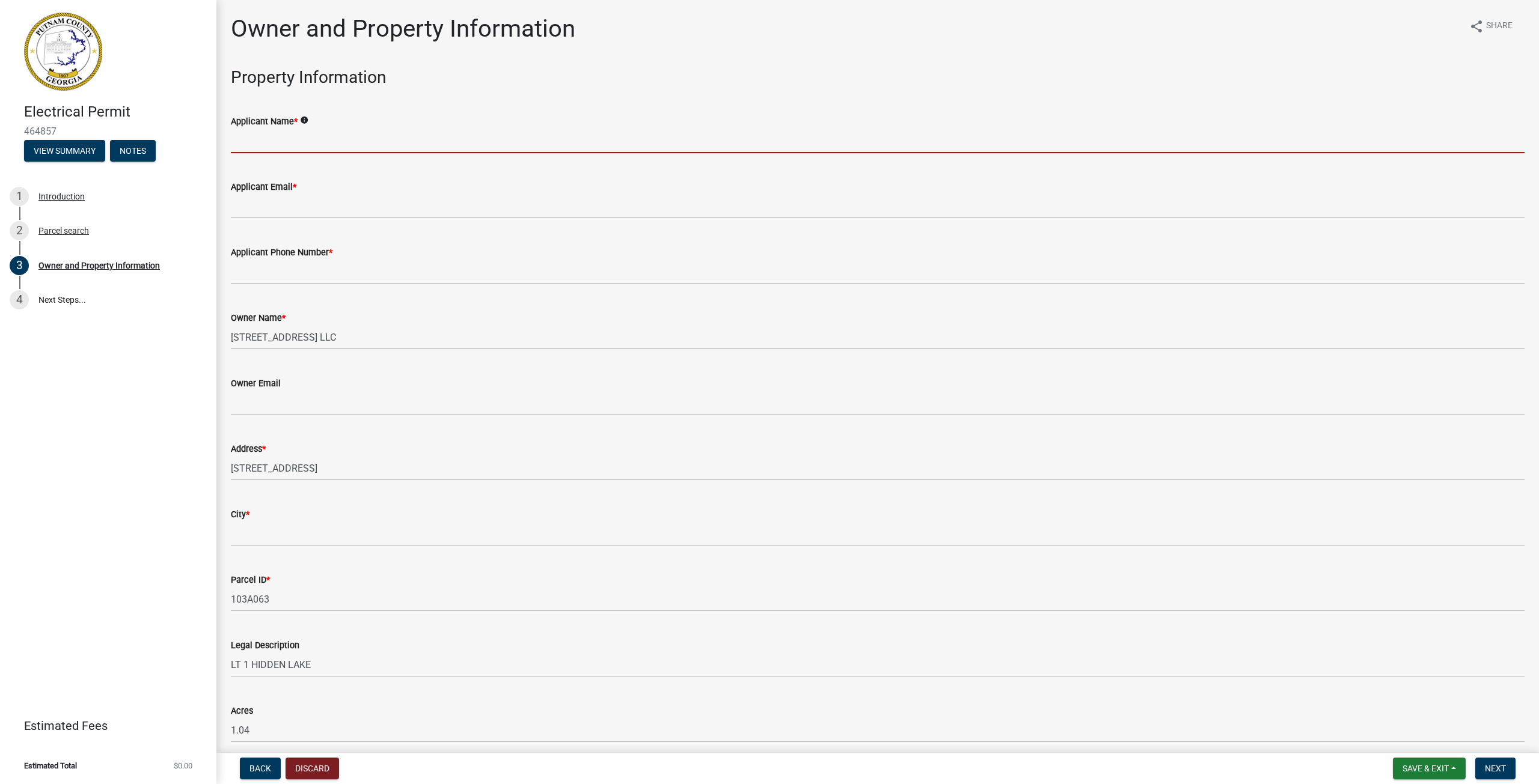
click at [280, 143] on input "Applicant Name *" at bounding box center [877, 140] width 1294 height 25
type input "[PERSON_NAME]"
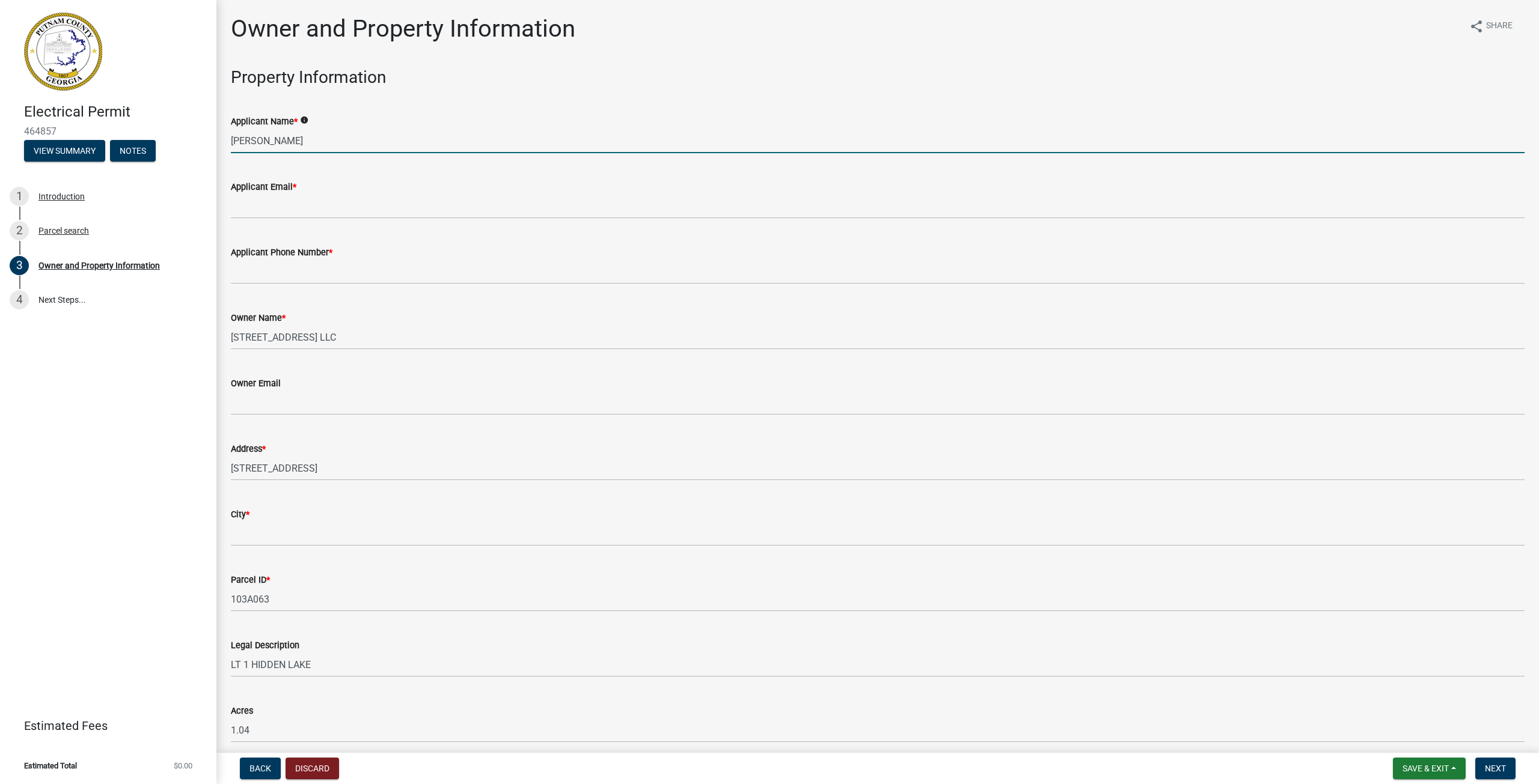
type input "[PERSON_NAME][EMAIL_ADDRESS][DOMAIN_NAME]"
type input "7068168307"
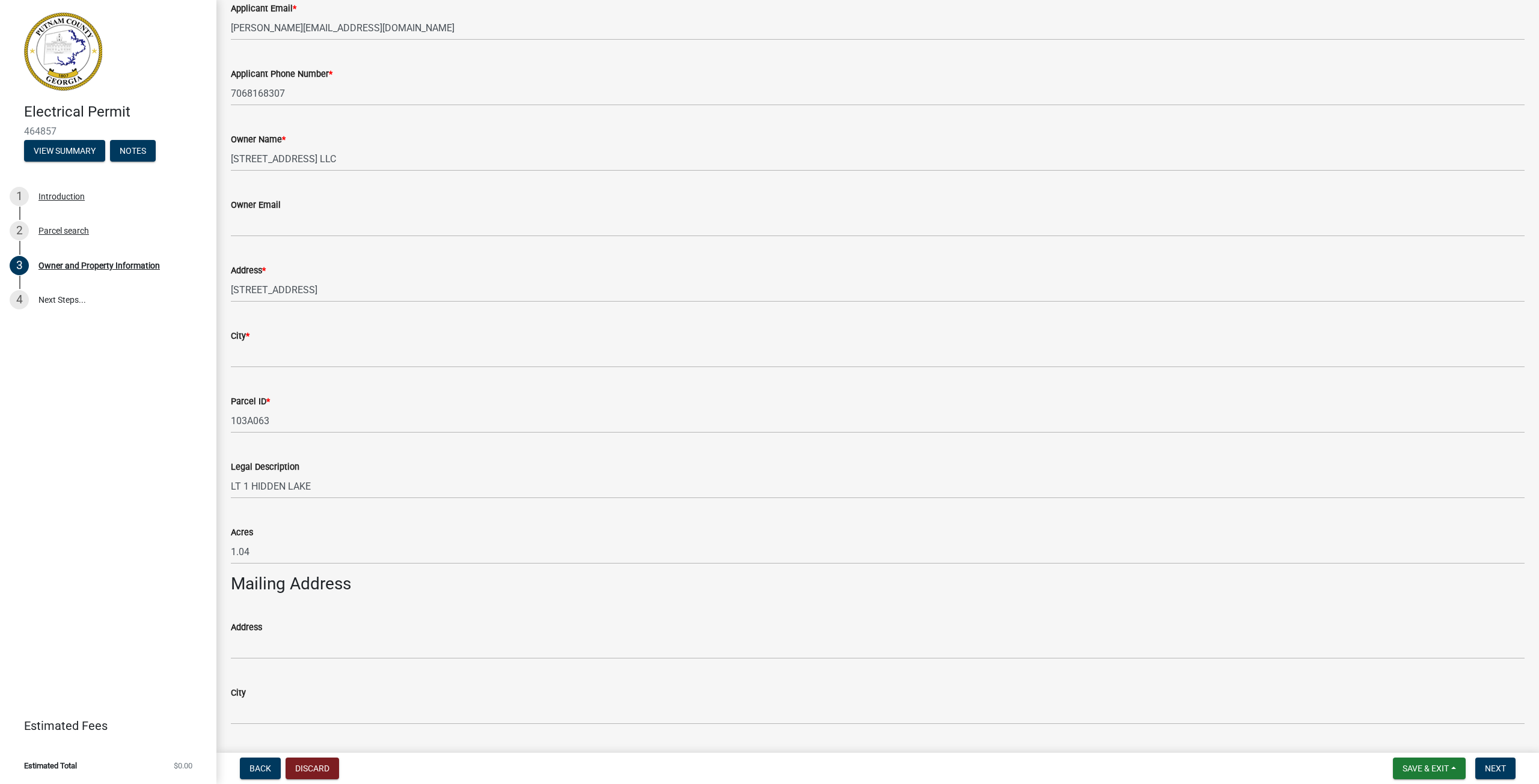
scroll to position [180, 0]
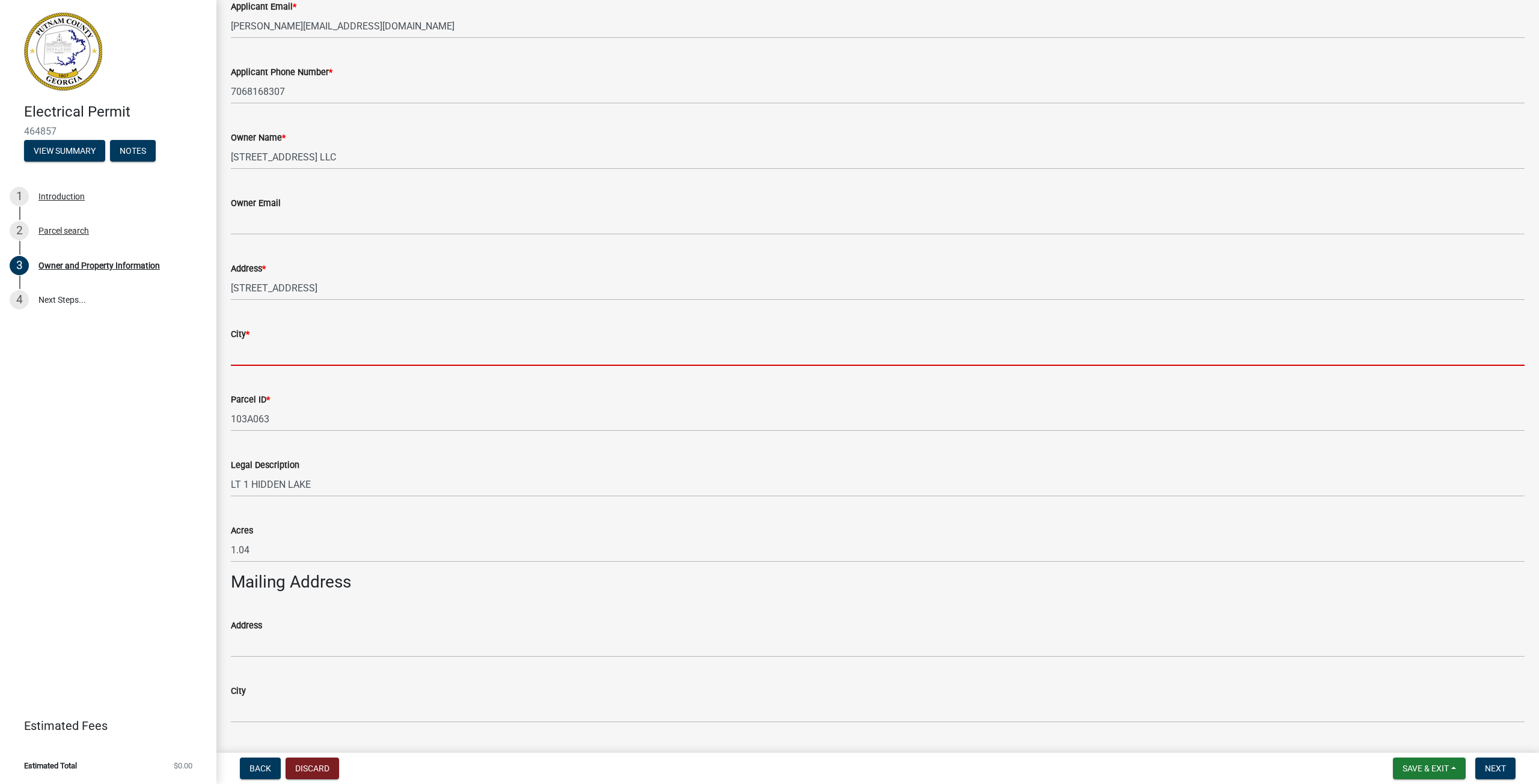
click at [265, 349] on input "City *" at bounding box center [877, 353] width 1294 height 25
type input "Eatonton"
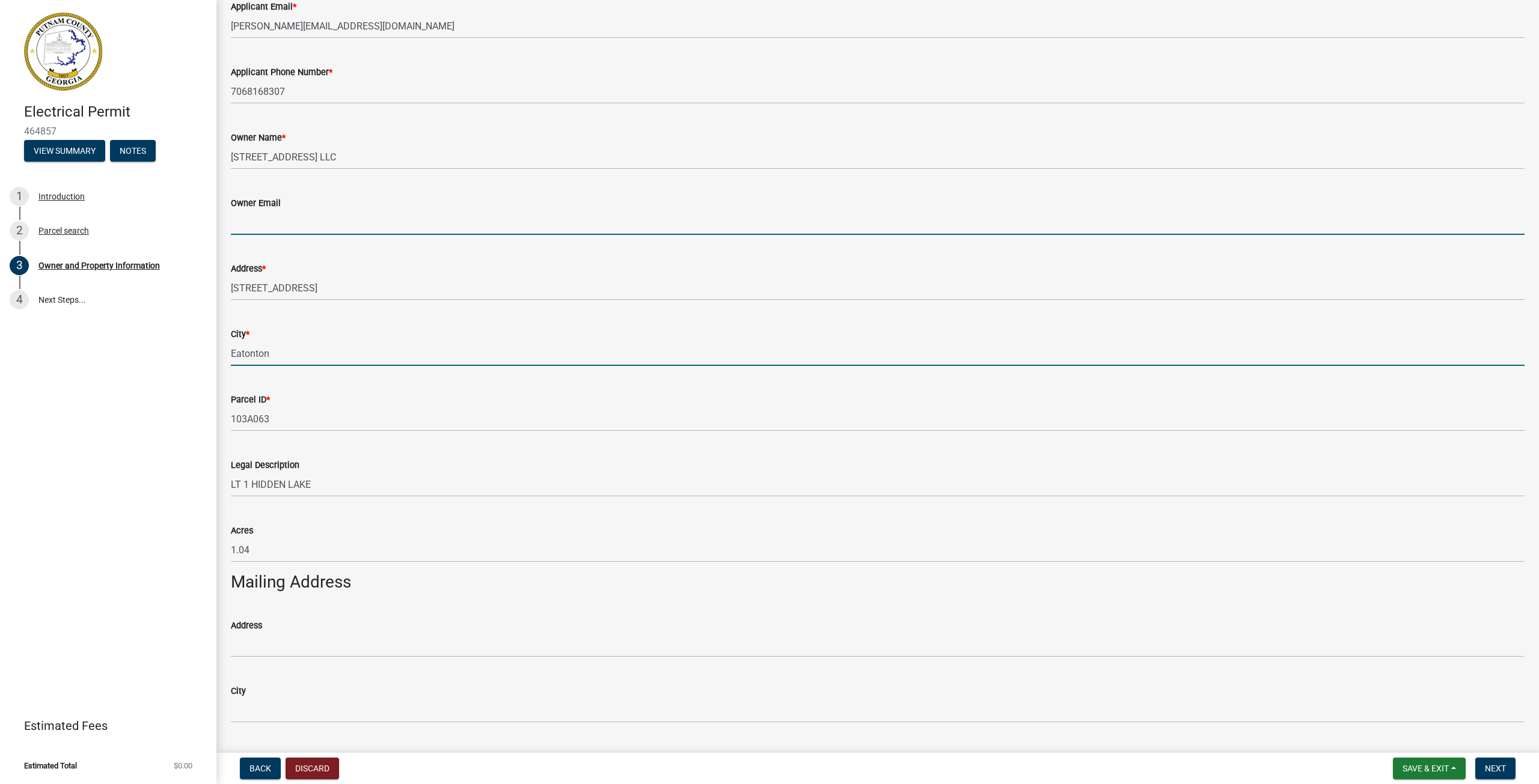
type input "[PERSON_NAME][EMAIL_ADDRESS][DOMAIN_NAME]"
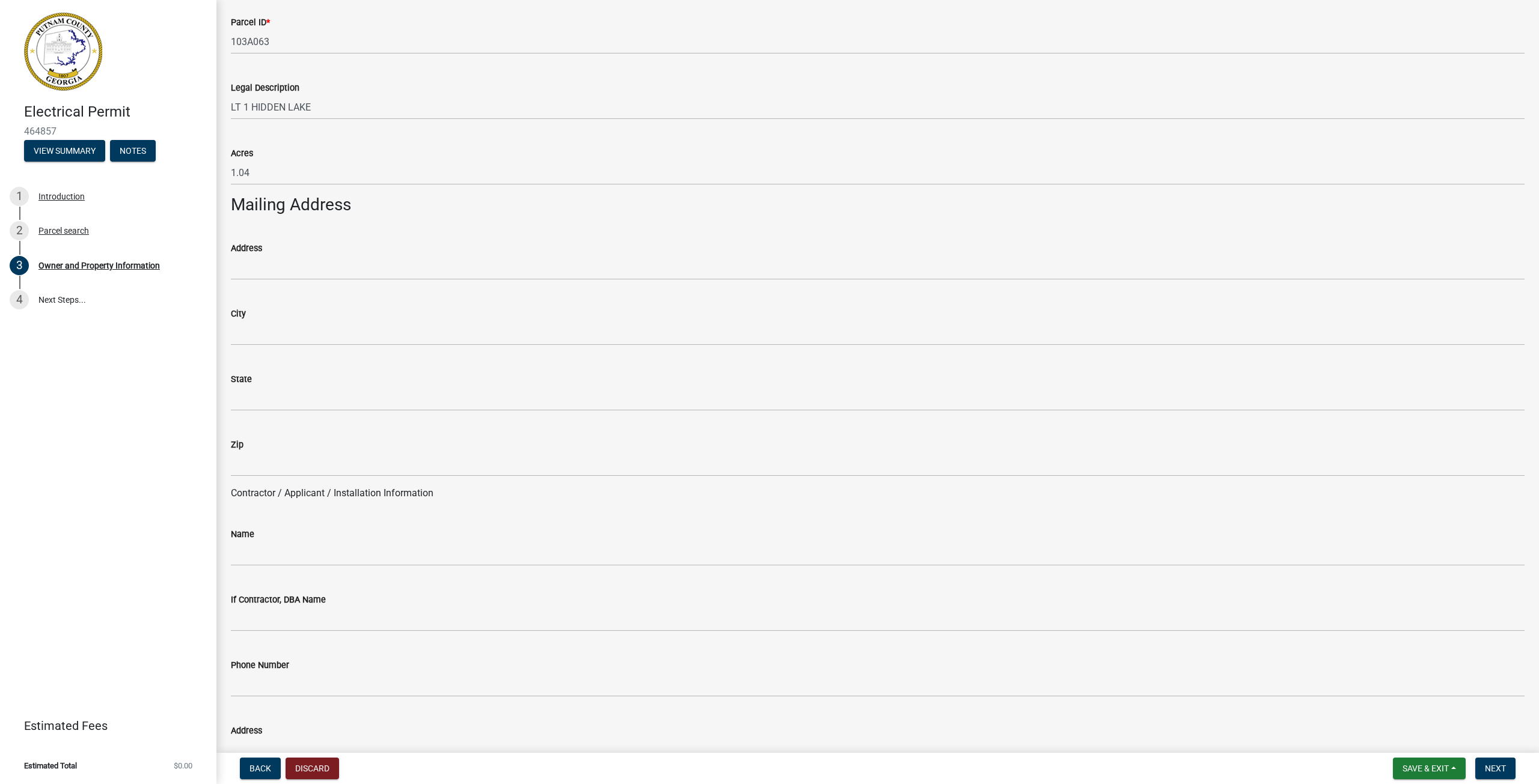
scroll to position [601, 0]
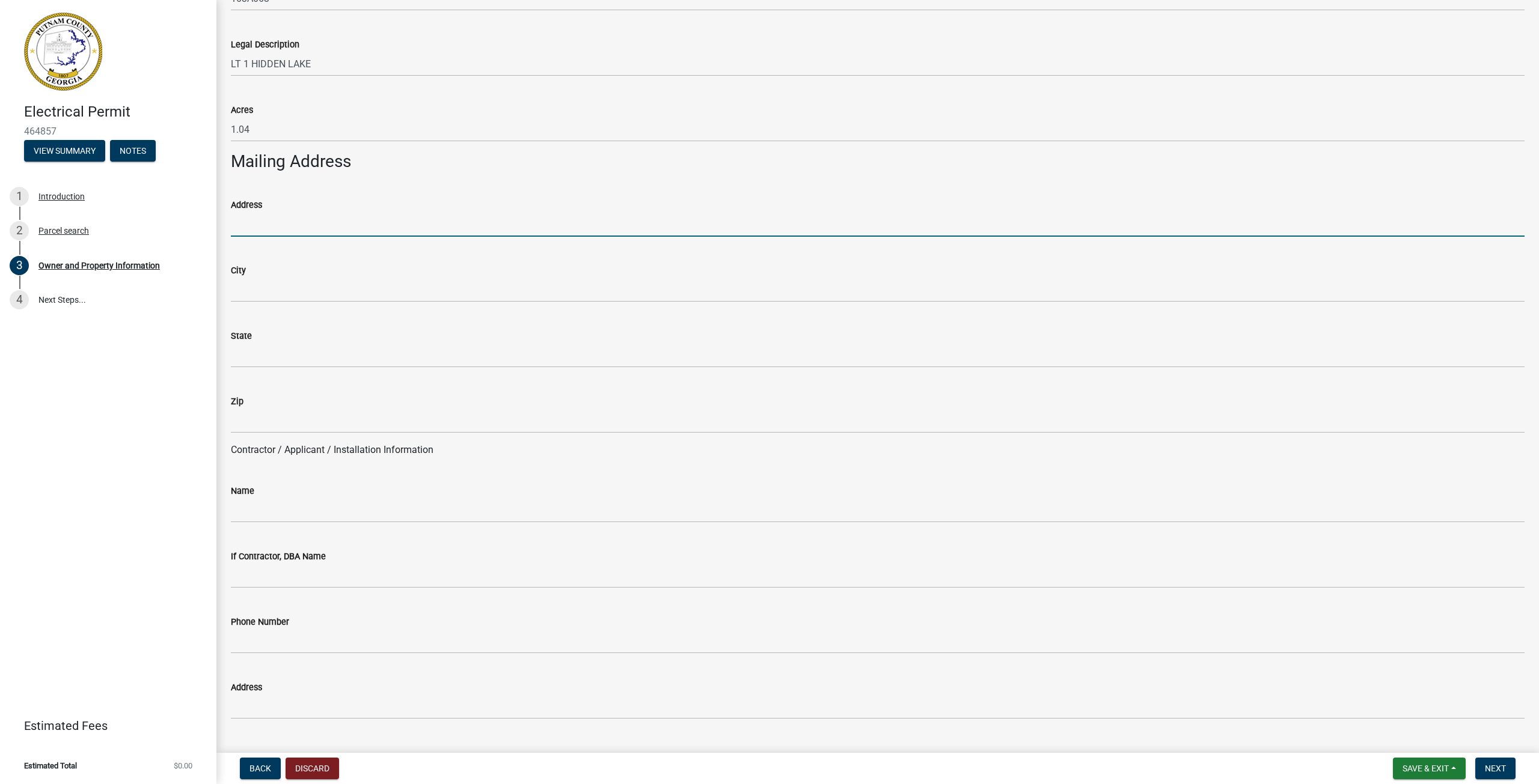
click at [263, 222] on input "Address" at bounding box center [877, 224] width 1294 height 25
type input "[STREET_ADDRESS]"
type input "Eatonton"
type input "GA"
type input "31024-5604"
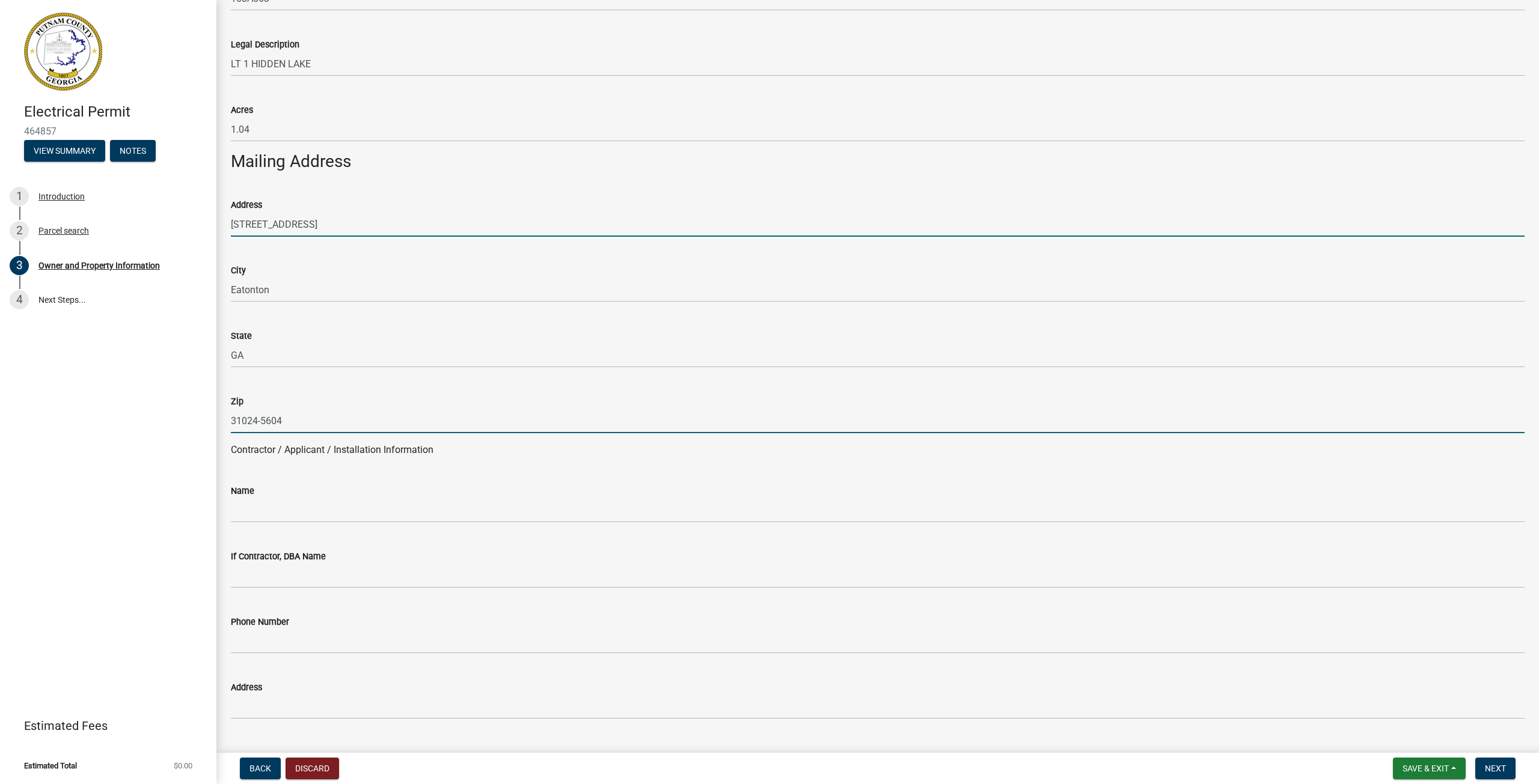
type input "[PERSON_NAME]"
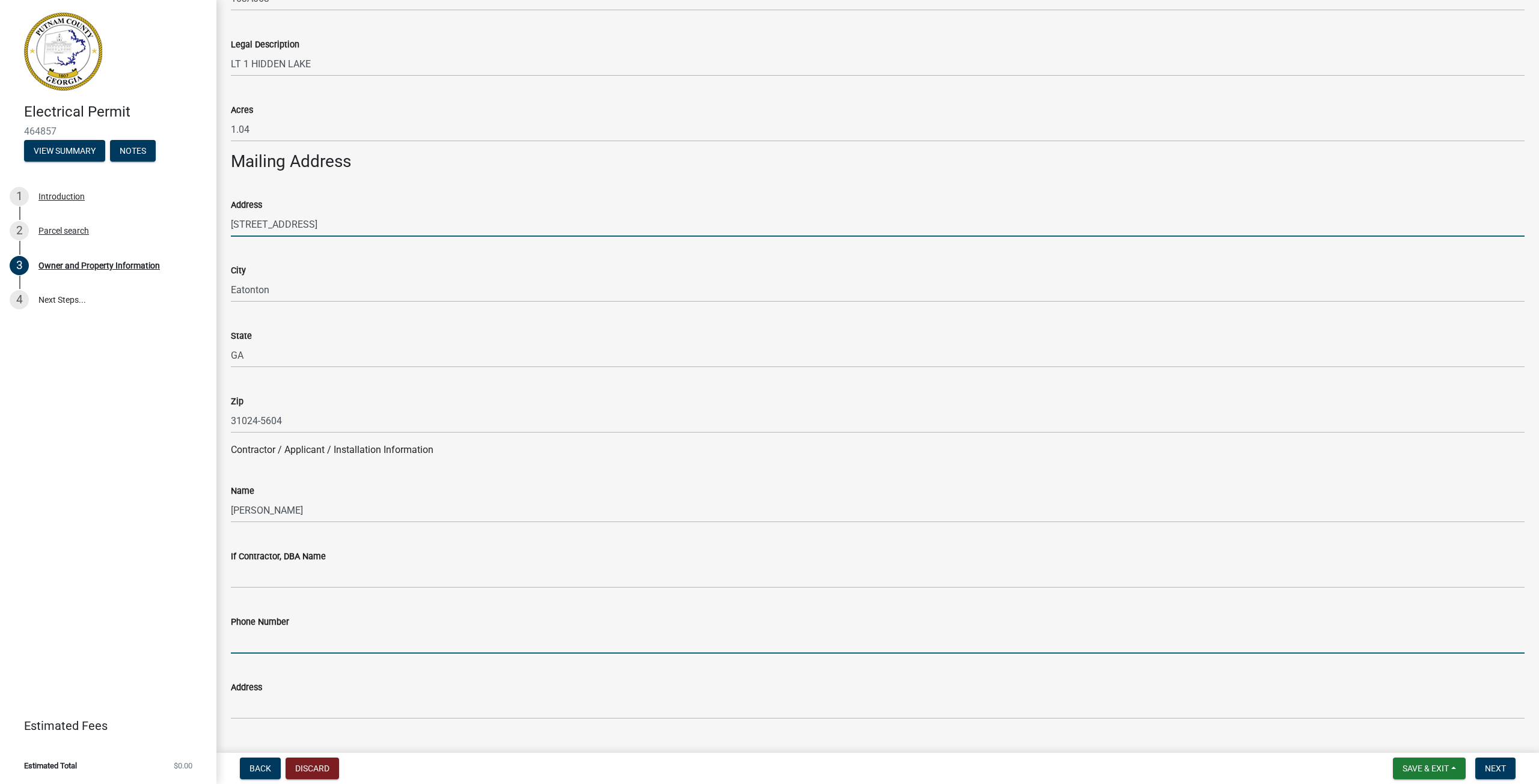
type input "7068168307"
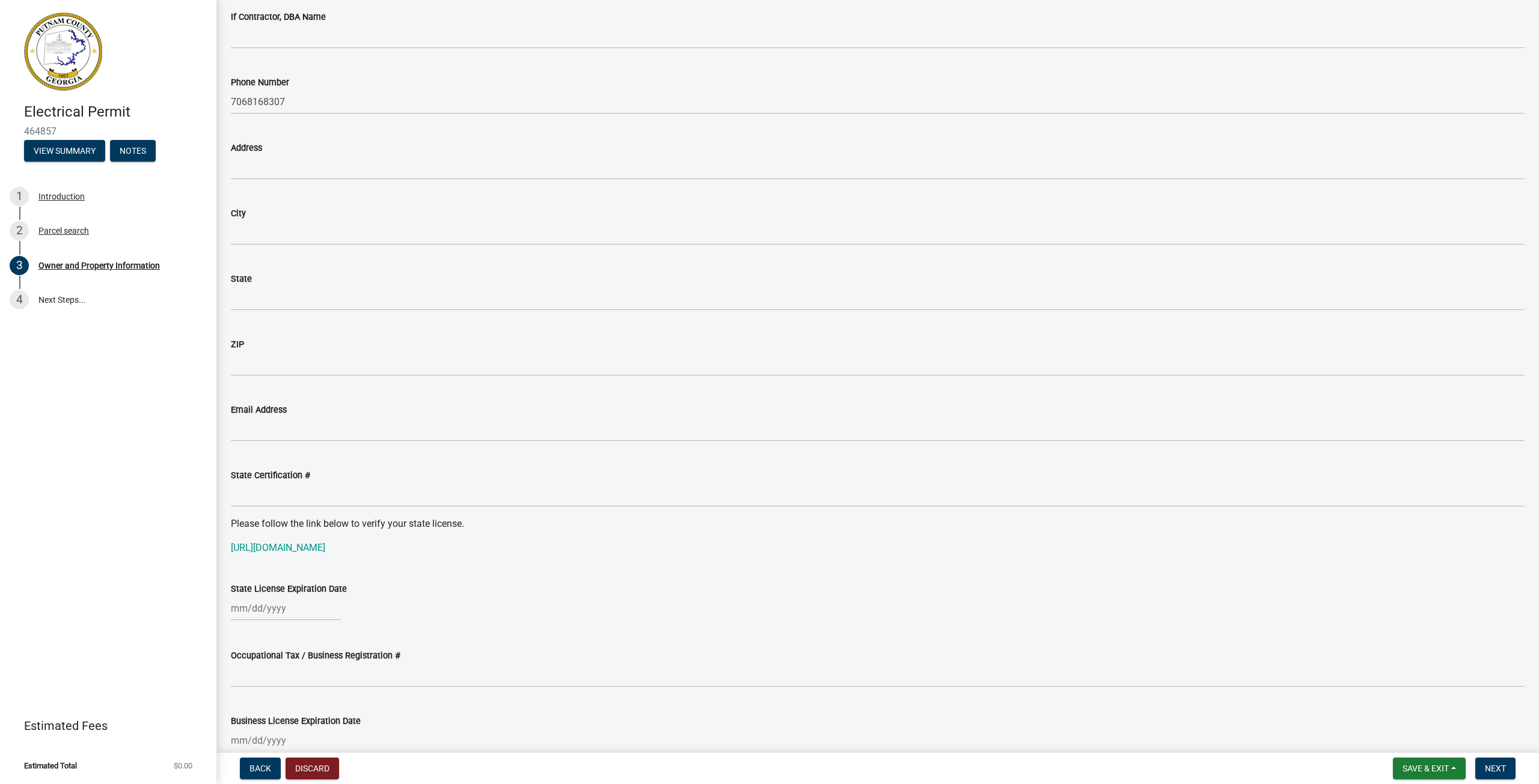
scroll to position [1141, 0]
click at [259, 169] on input "Address" at bounding box center [877, 166] width 1294 height 25
type input "[STREET_ADDRESS]"
type input "Eatonton"
type input "GA"
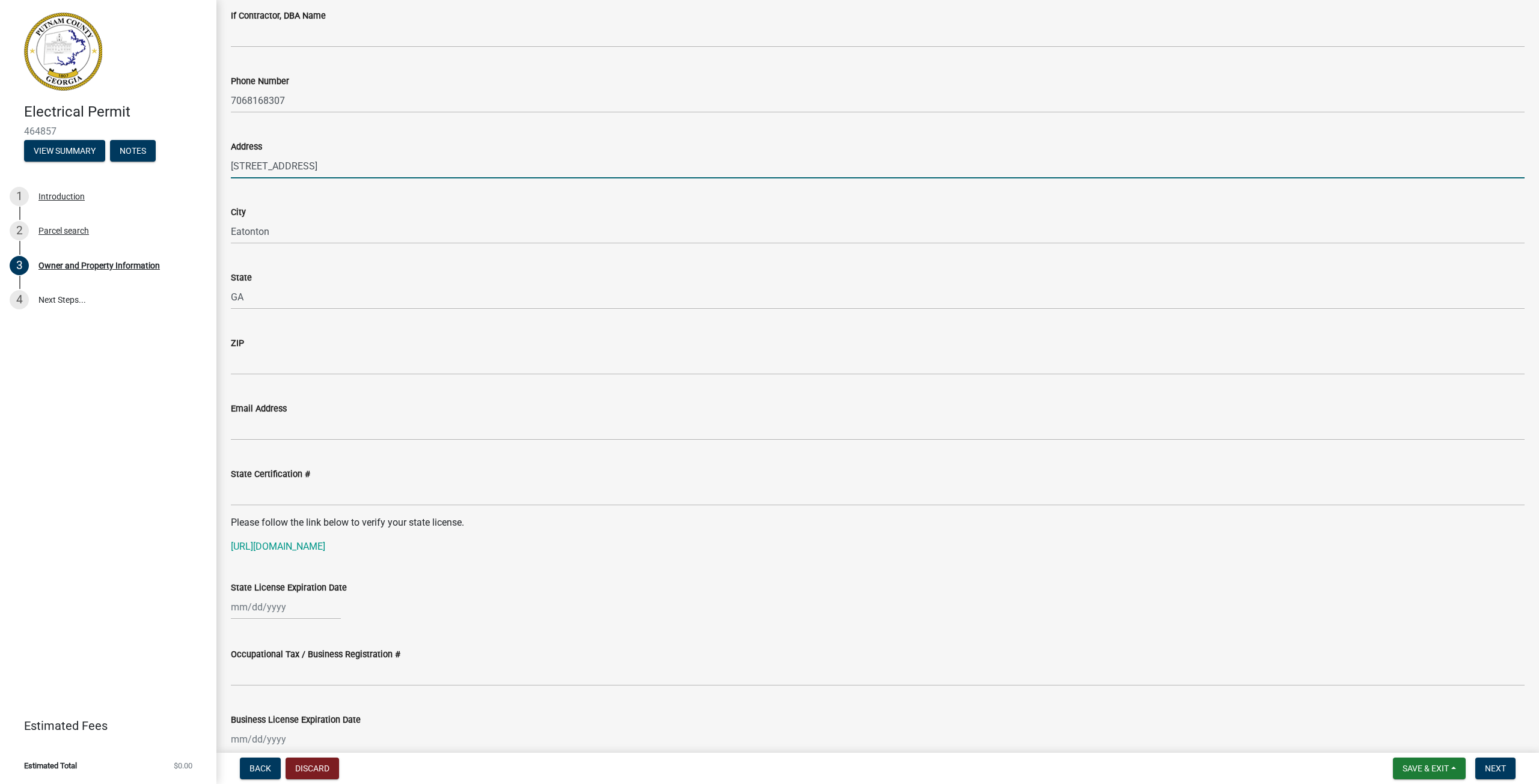
type input "31024-5604"
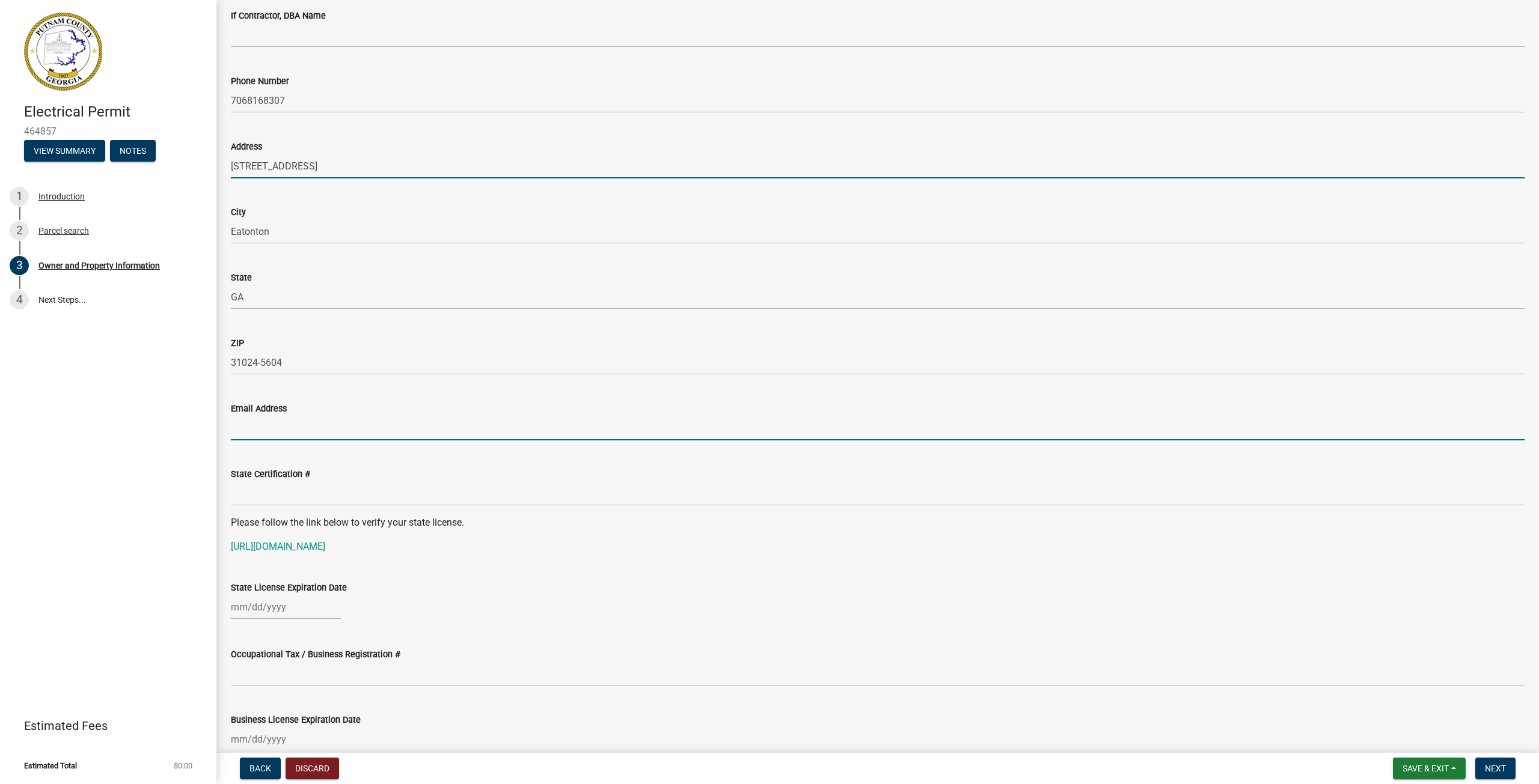
type input "[PERSON_NAME][EMAIL_ADDRESS][DOMAIN_NAME]"
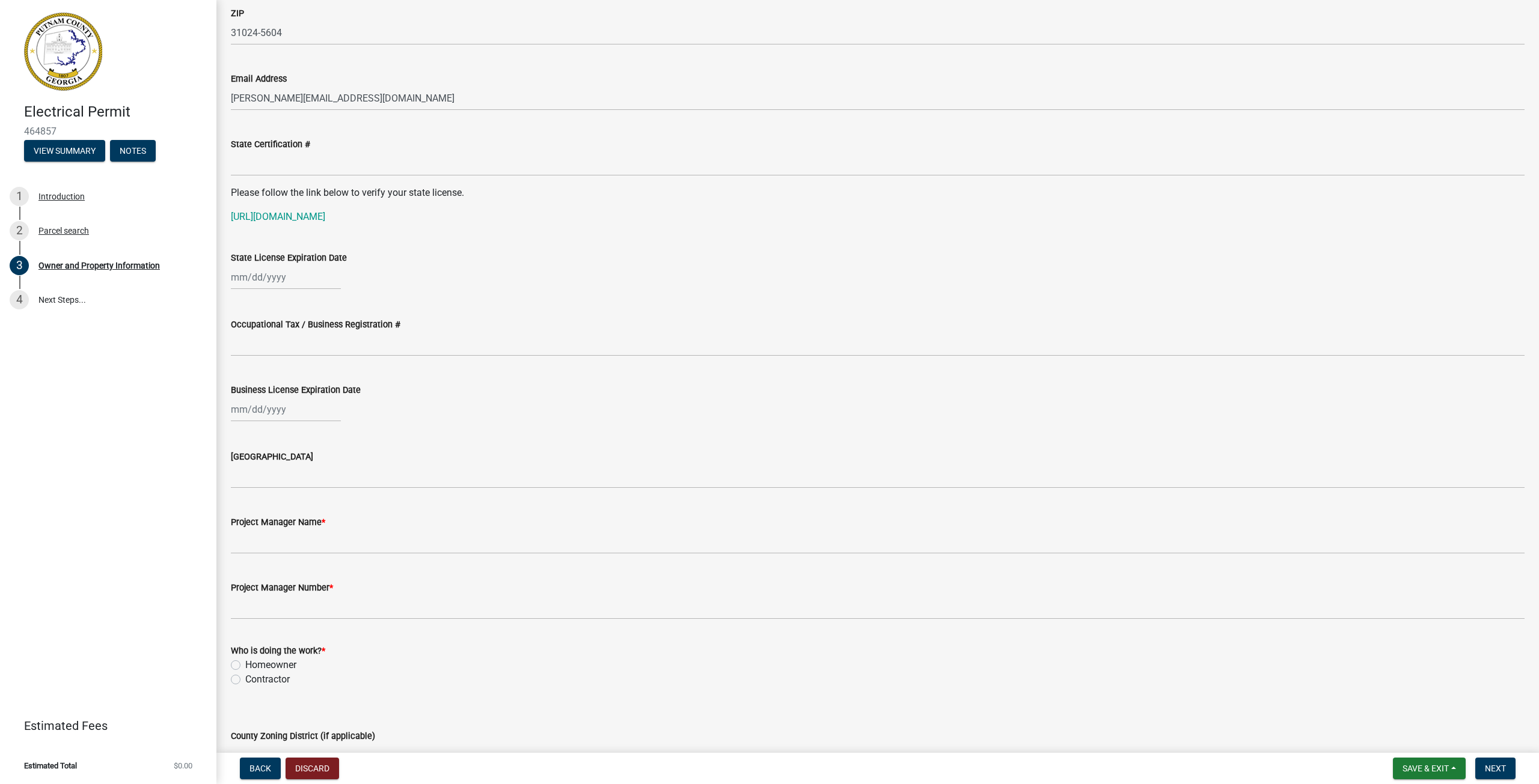
scroll to position [1502, 0]
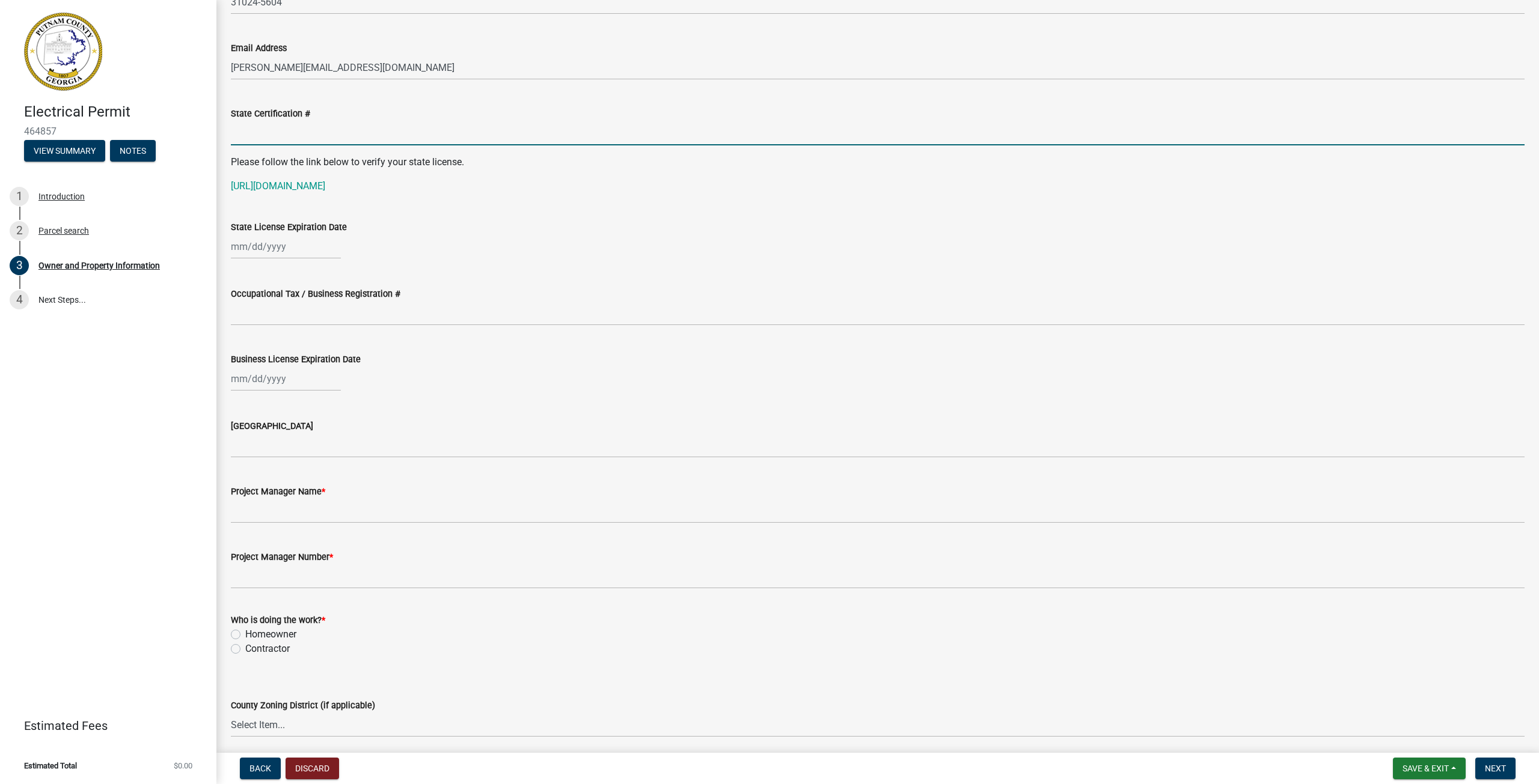
click at [268, 132] on input "State Certification #" at bounding box center [877, 133] width 1294 height 25
click at [535, 187] on p "[URL][DOMAIN_NAME]" at bounding box center [877, 186] width 1294 height 14
select select "8"
select select "2025"
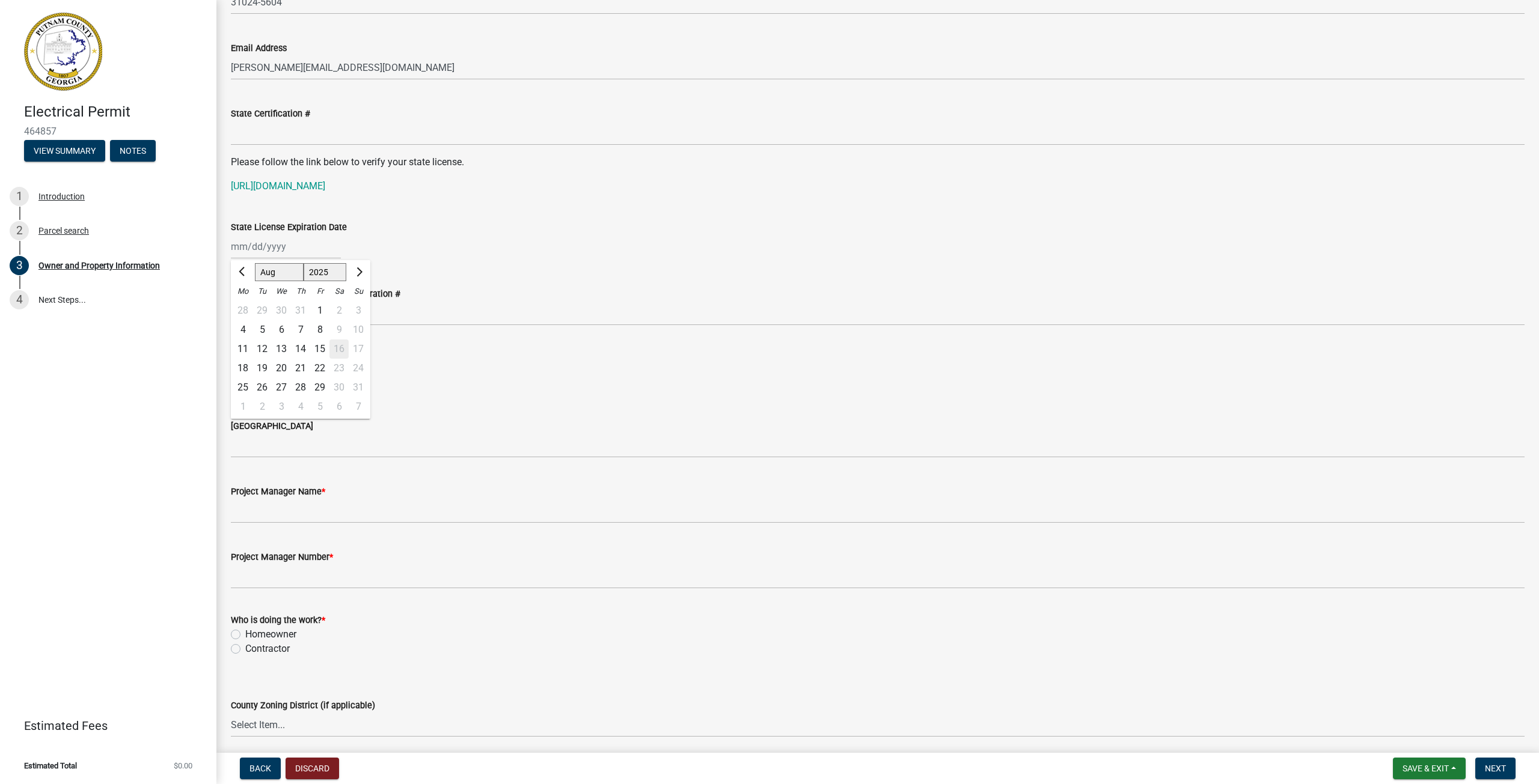
click at [285, 241] on div "[PERSON_NAME] Feb Mar Apr [PERSON_NAME][DATE] Oct Nov [DATE] 1526 1527 1528 152…" at bounding box center [286, 247] width 110 height 25
click at [506, 222] on div "State License Expiration Date" at bounding box center [877, 226] width 1294 height 14
click at [423, 240] on div at bounding box center [877, 247] width 1294 height 25
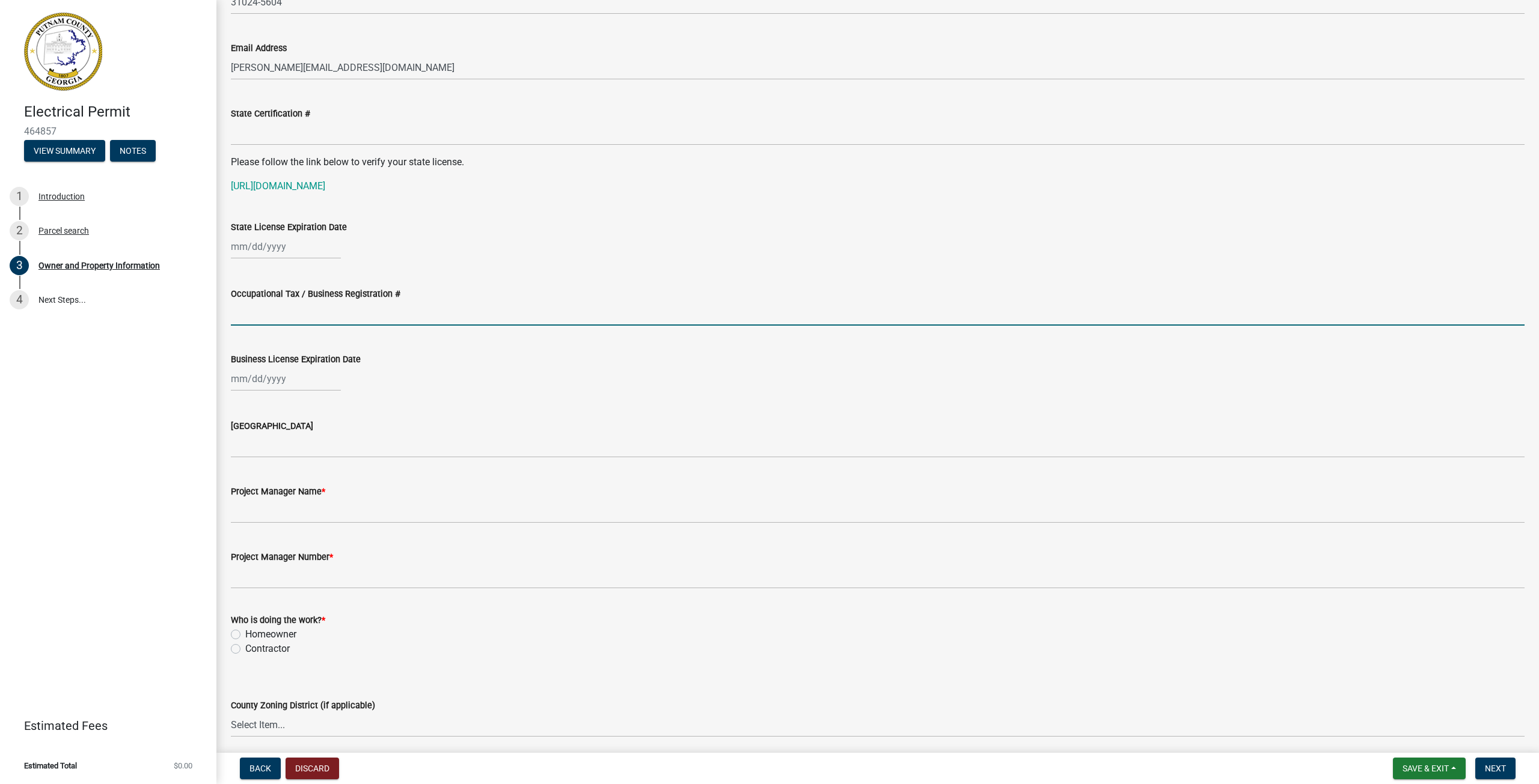
click at [427, 310] on input "Occupational Tax / Business Registration #" at bounding box center [877, 313] width 1294 height 25
click at [450, 373] on div at bounding box center [877, 379] width 1294 height 25
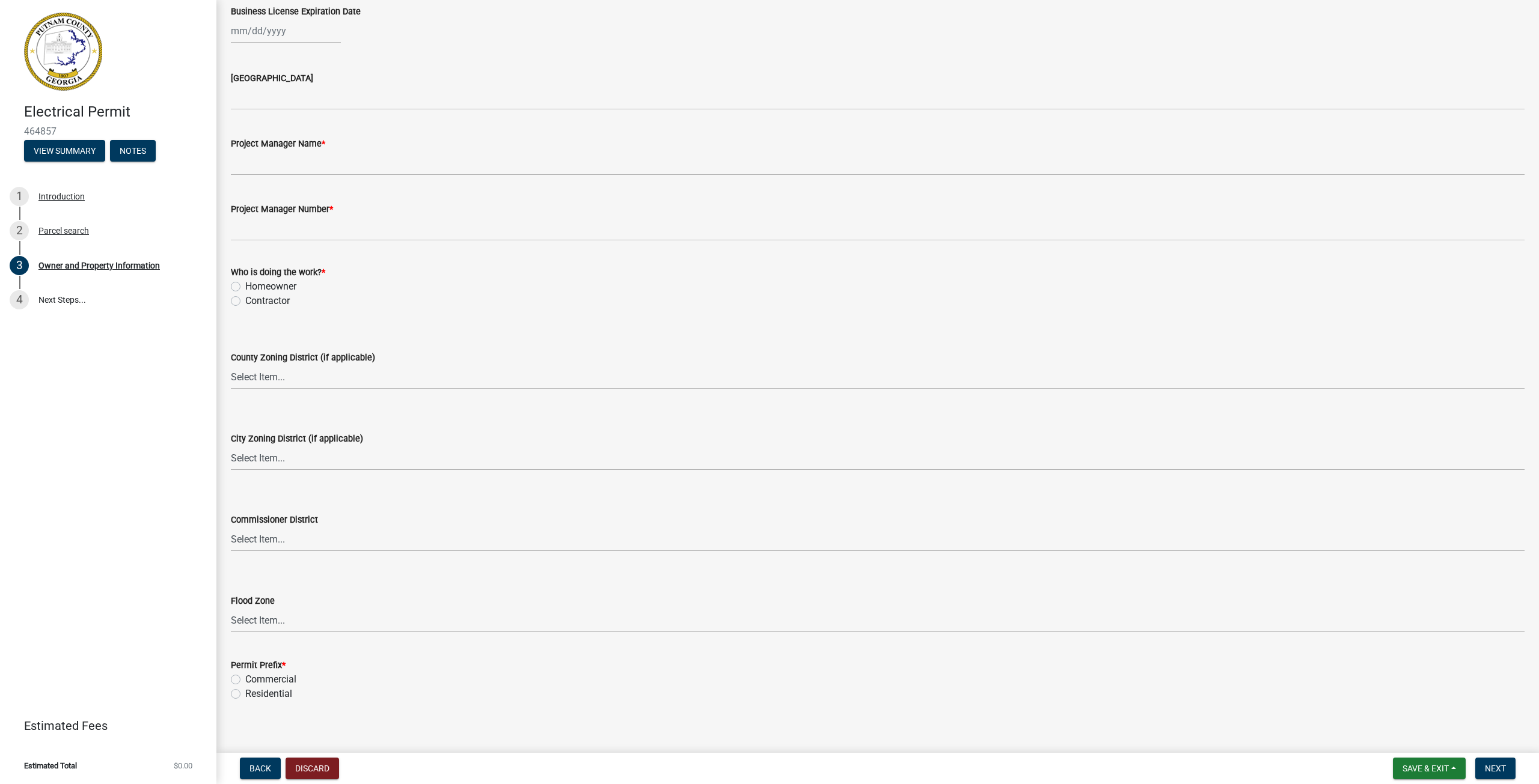
scroll to position [1861, 0]
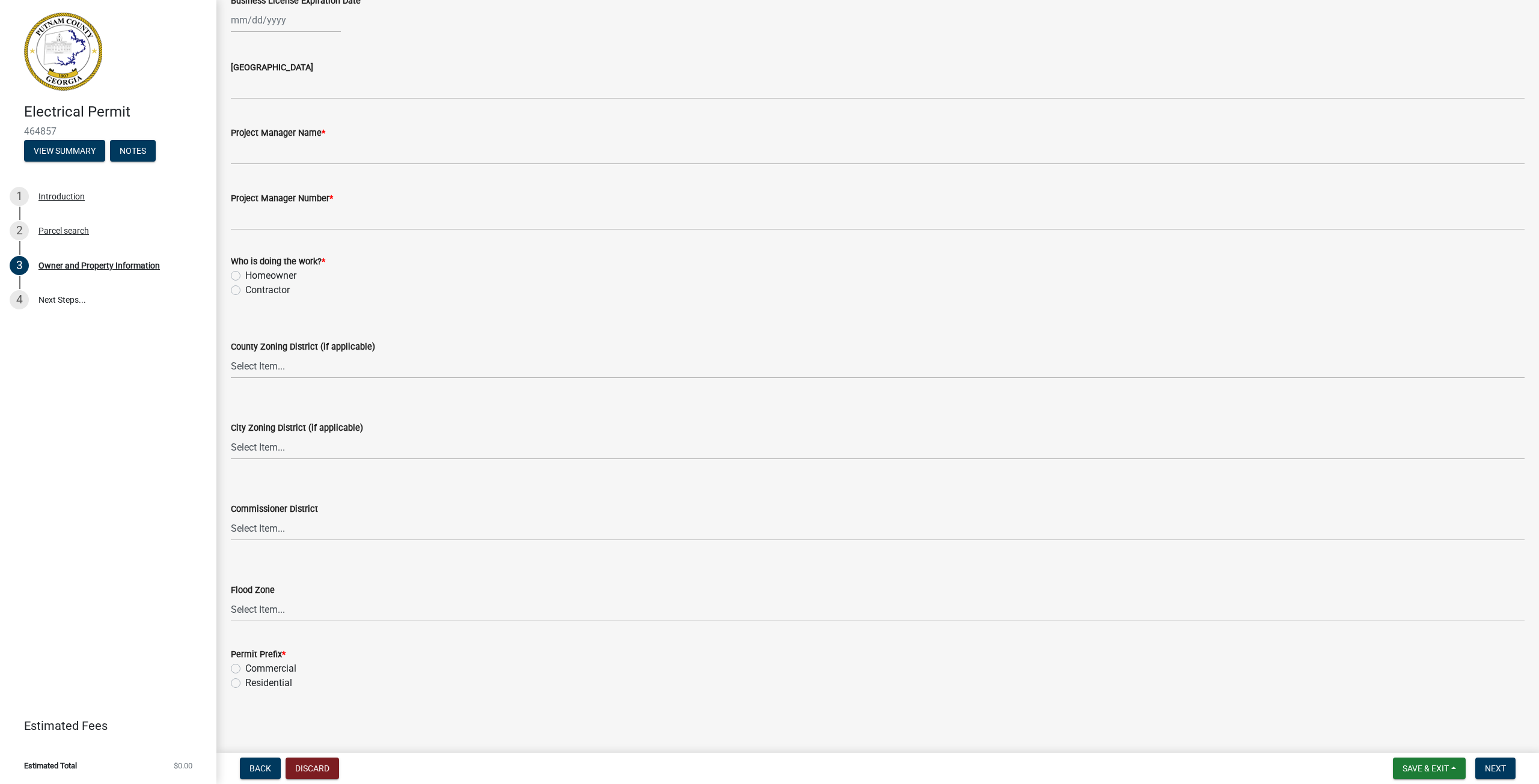
click at [245, 668] on label "Commercial" at bounding box center [271, 668] width 51 height 14
click at [245, 668] on input "Commercial" at bounding box center [249, 666] width 8 height 8
radio input "true"
click at [282, 612] on select "Select Item... Zone A Zone V Zone A99 Zone AE Zone AO Zone AH Zone VE Zone AR Z…" at bounding box center [877, 609] width 1294 height 25
click at [325, 660] on div "Permit Prefix *" at bounding box center [877, 654] width 1294 height 14
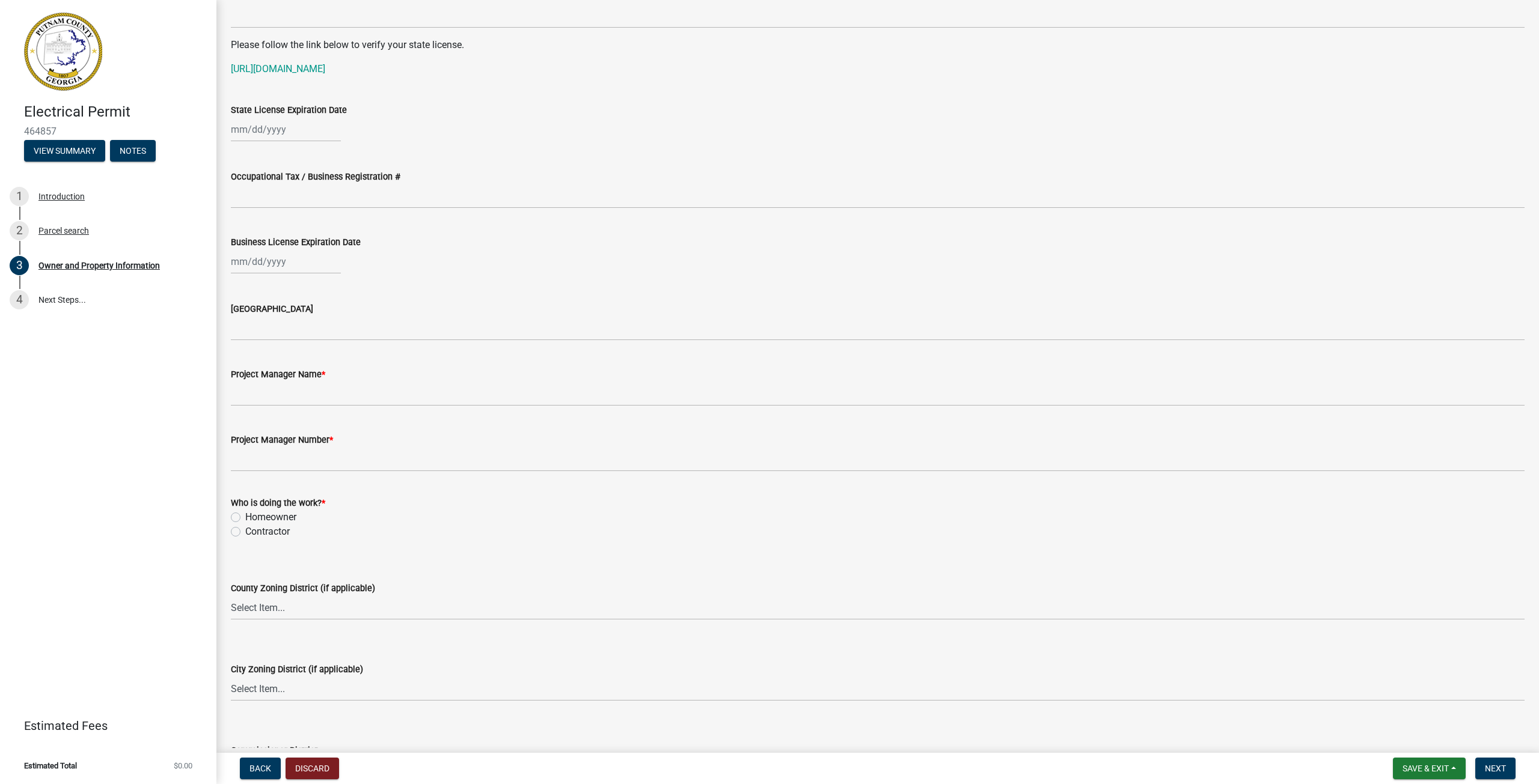
scroll to position [1620, 0]
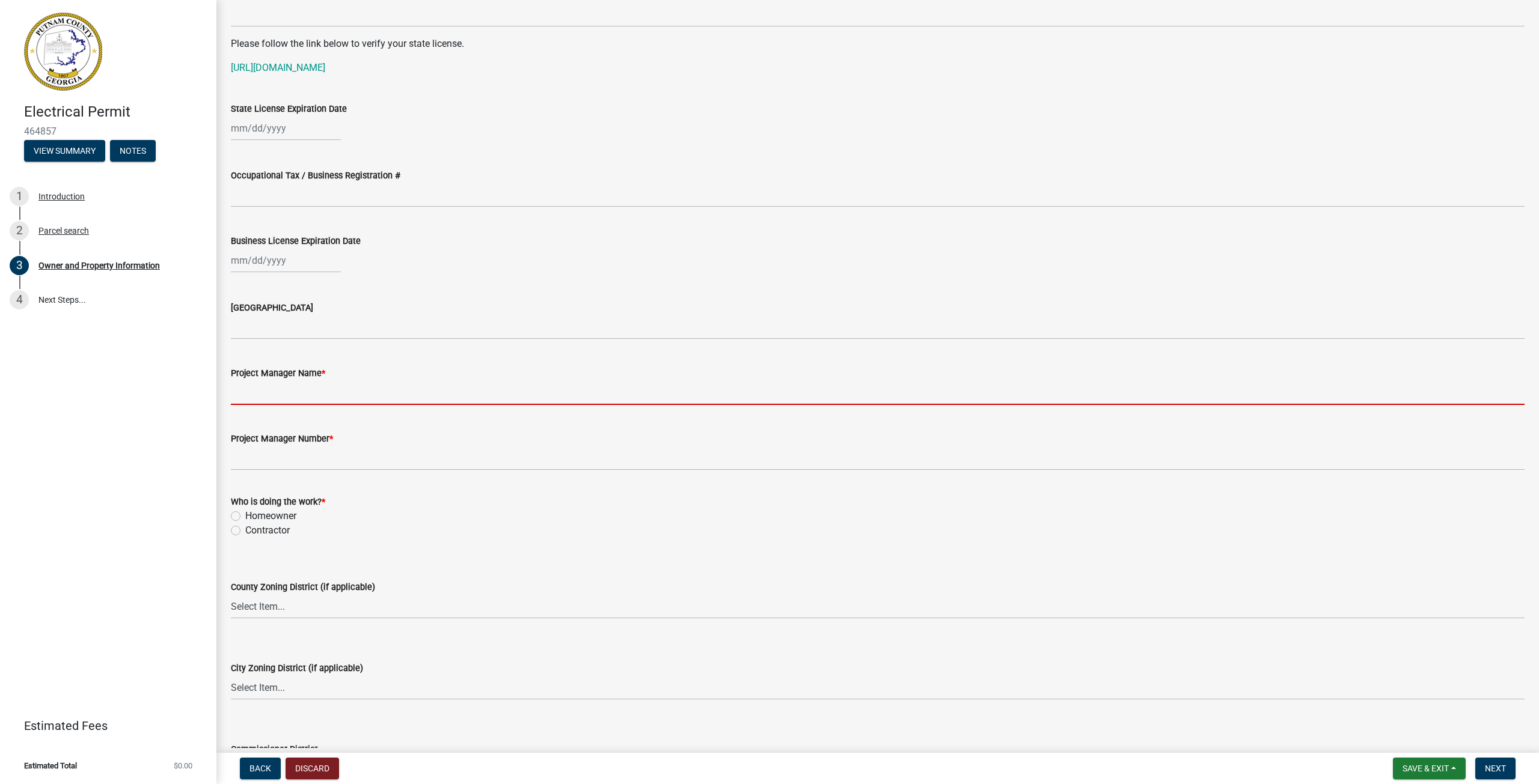
click at [314, 391] on input "Project Manager Name *" at bounding box center [877, 392] width 1294 height 25
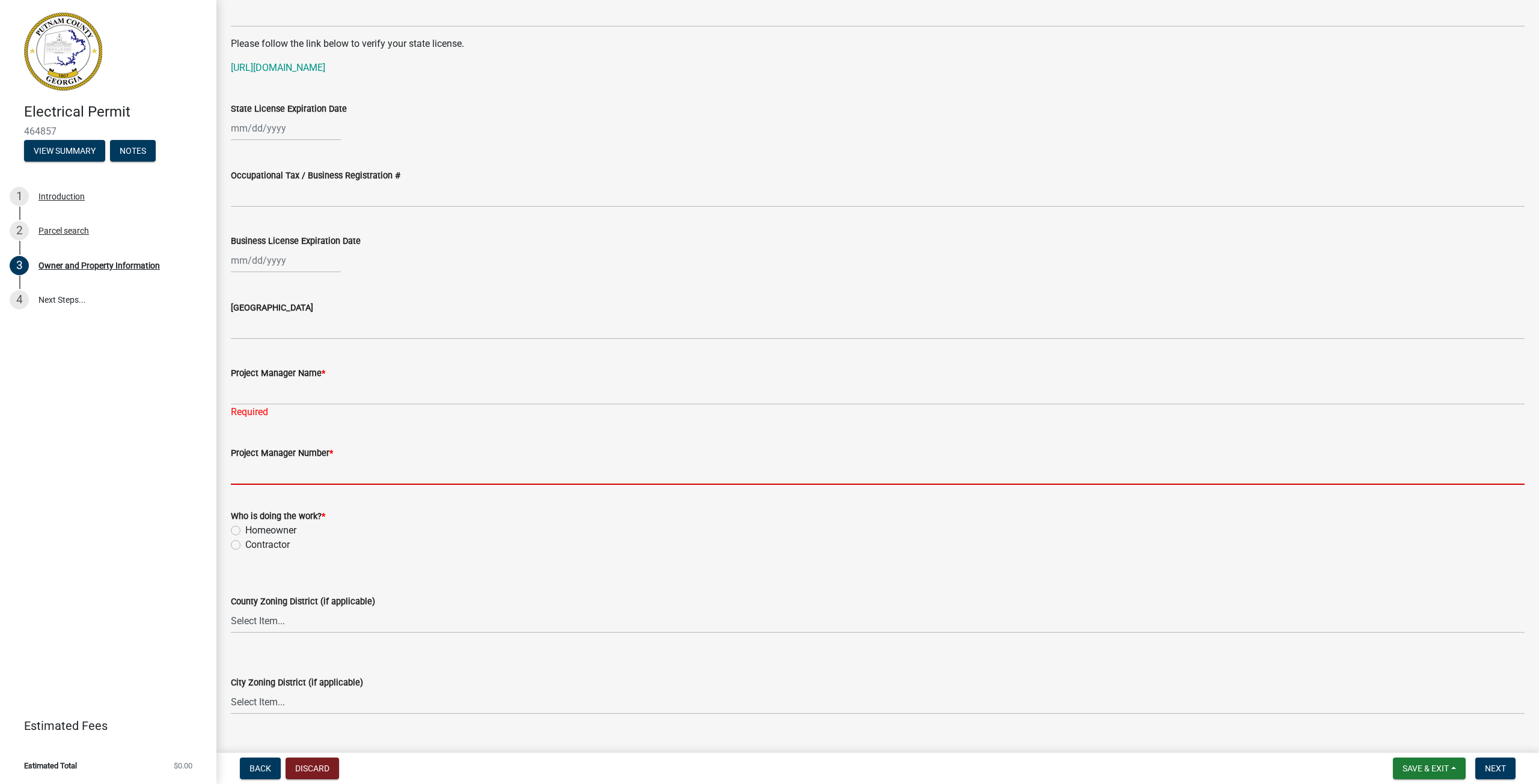
click at [315, 462] on input "Project Manager Number *" at bounding box center [877, 472] width 1294 height 25
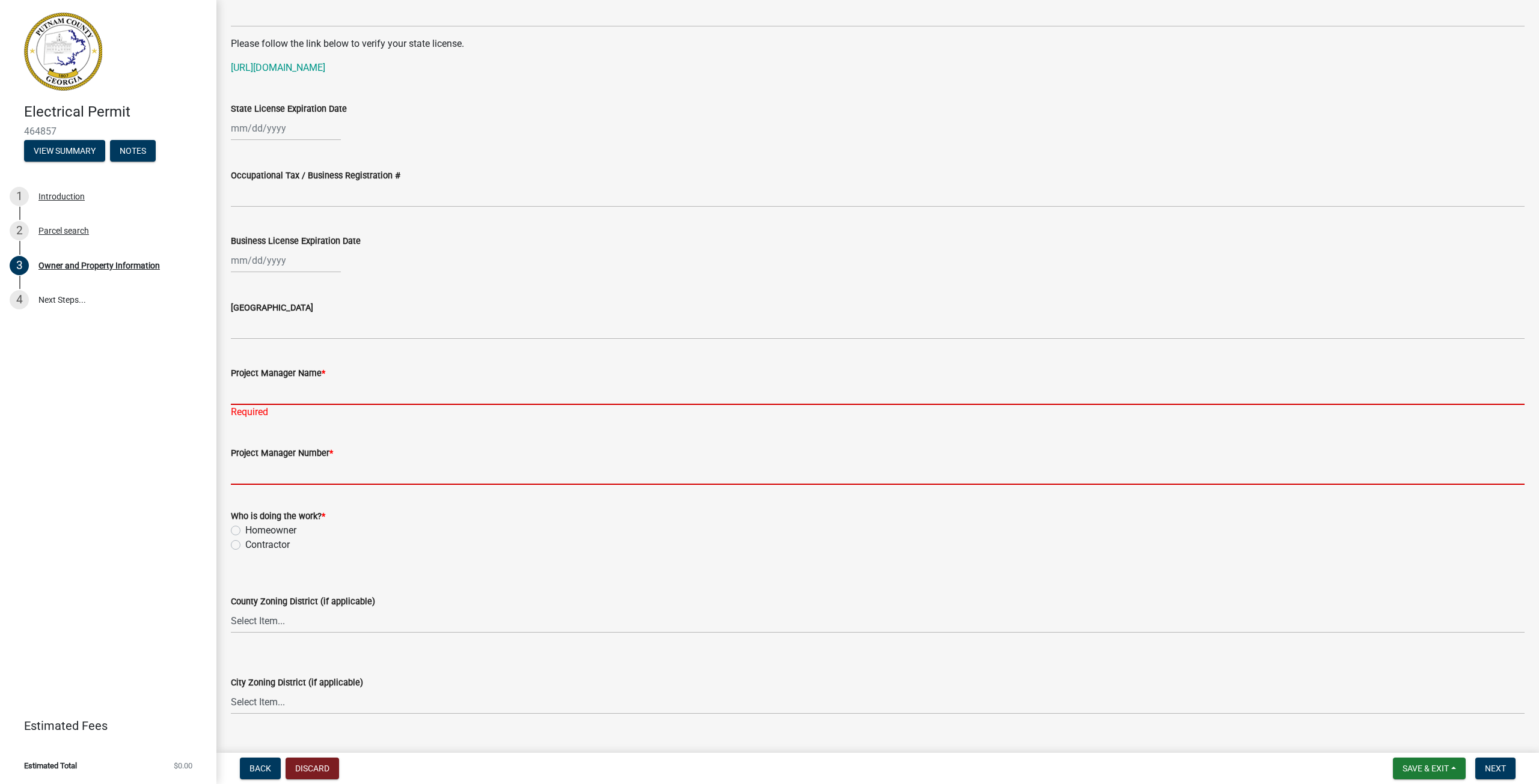
click at [323, 396] on input "Project Manager Name *" at bounding box center [877, 392] width 1294 height 25
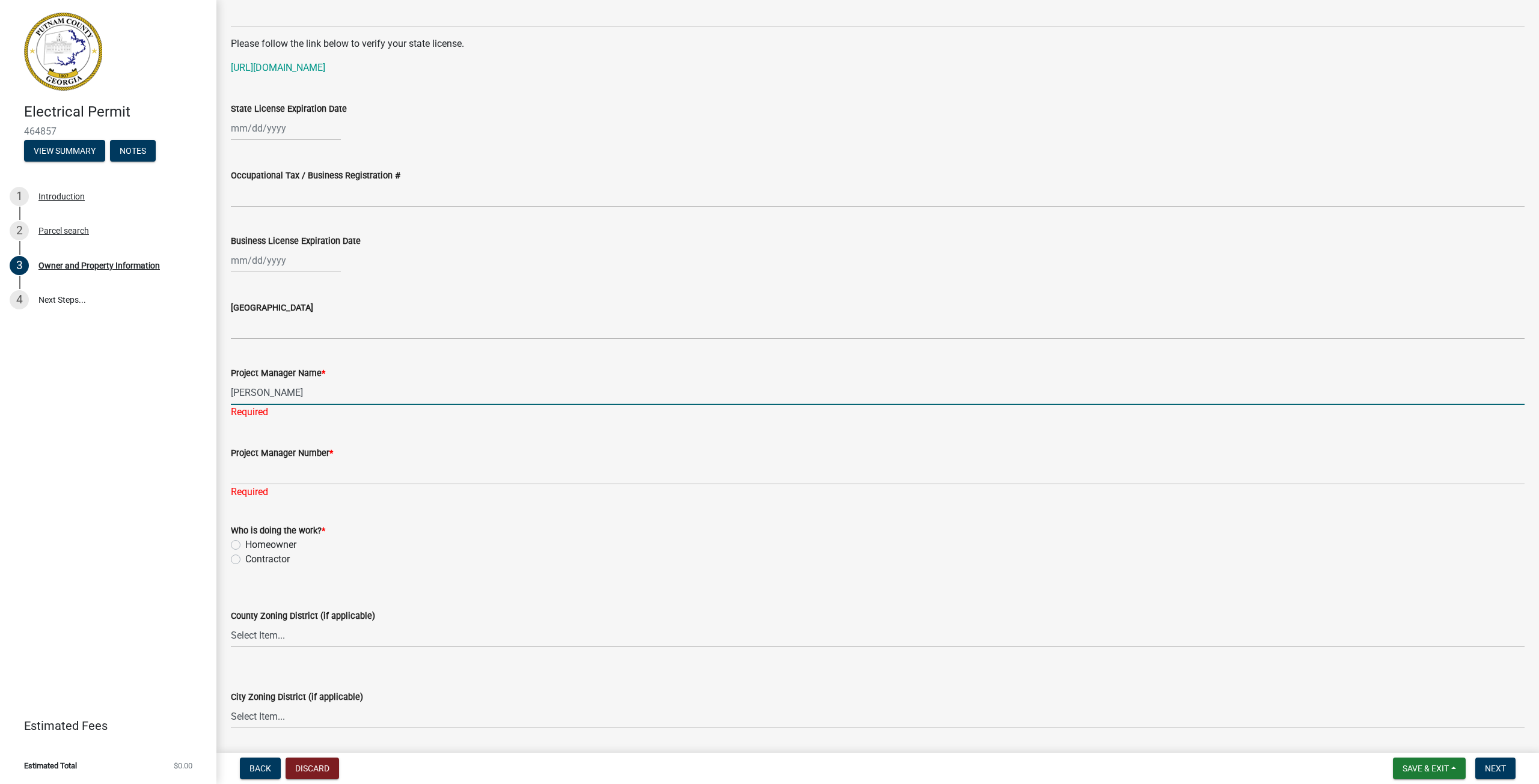
type input "[PERSON_NAME]"
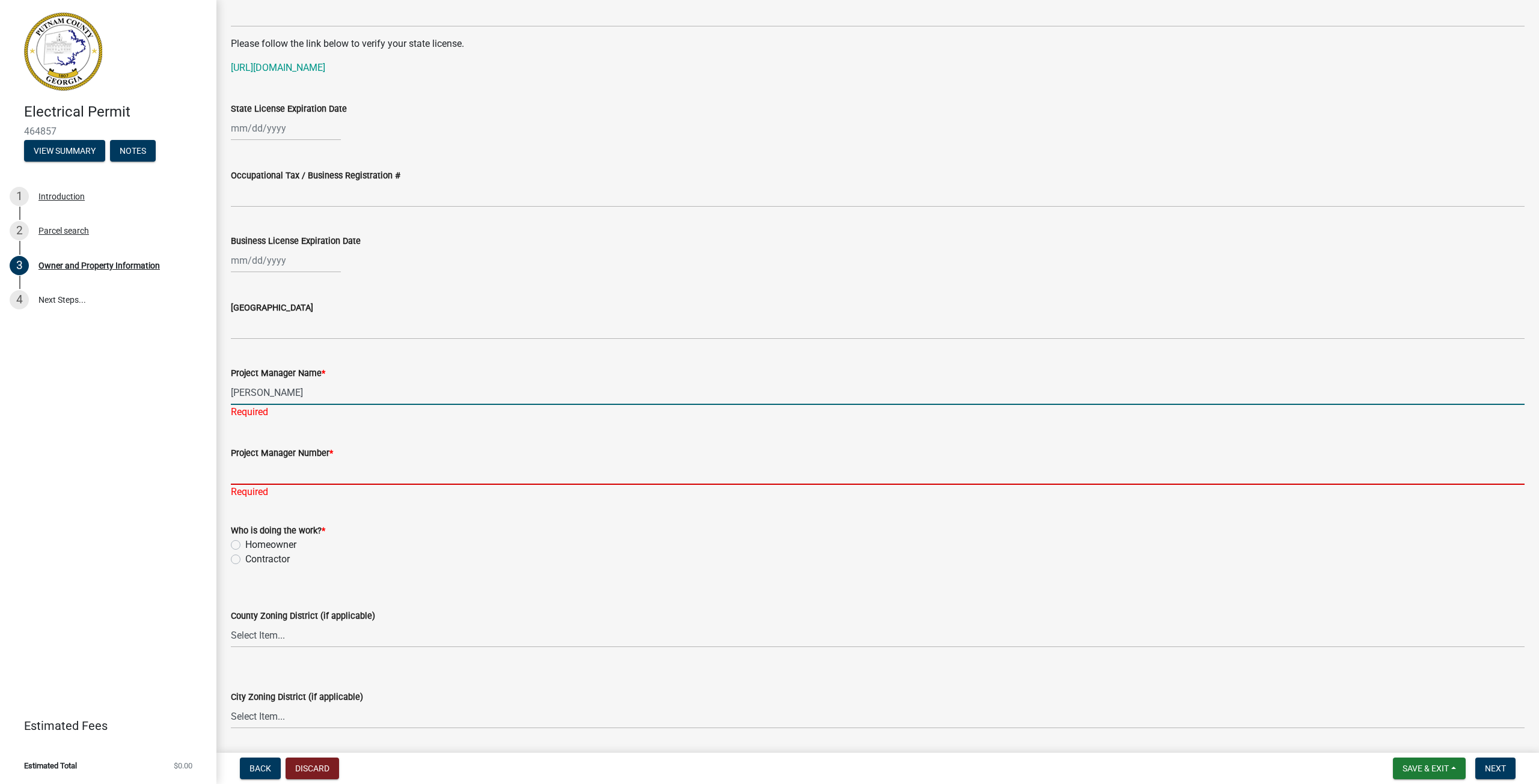
click at [272, 464] on input "Project Manager Number *" at bounding box center [877, 472] width 1294 height 25
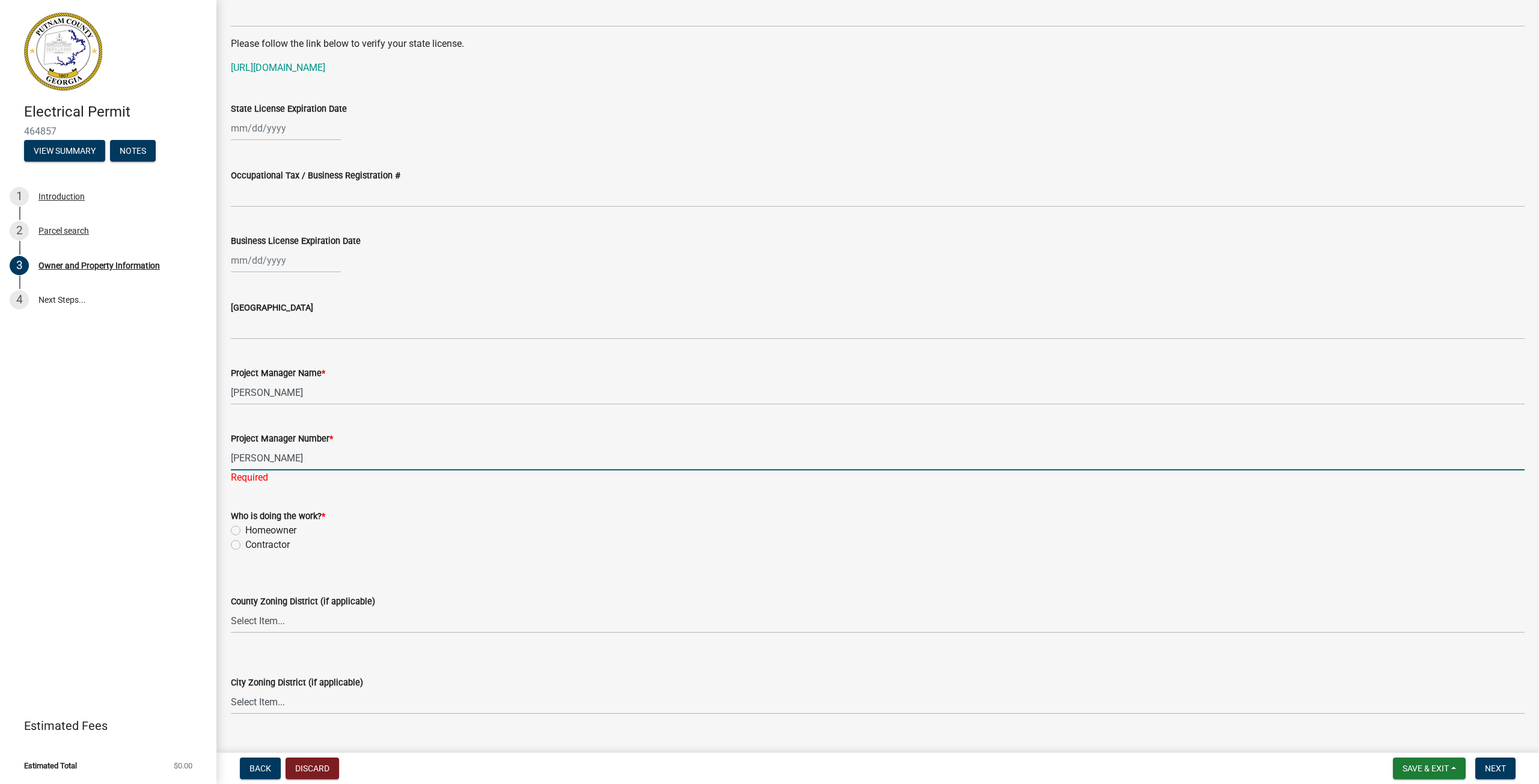
type input "[PERSON_NAME]"
click at [245, 544] on label "Contractor" at bounding box center [267, 545] width 44 height 14
click at [245, 544] on input "Contractor" at bounding box center [249, 542] width 8 height 8
radio input "true"
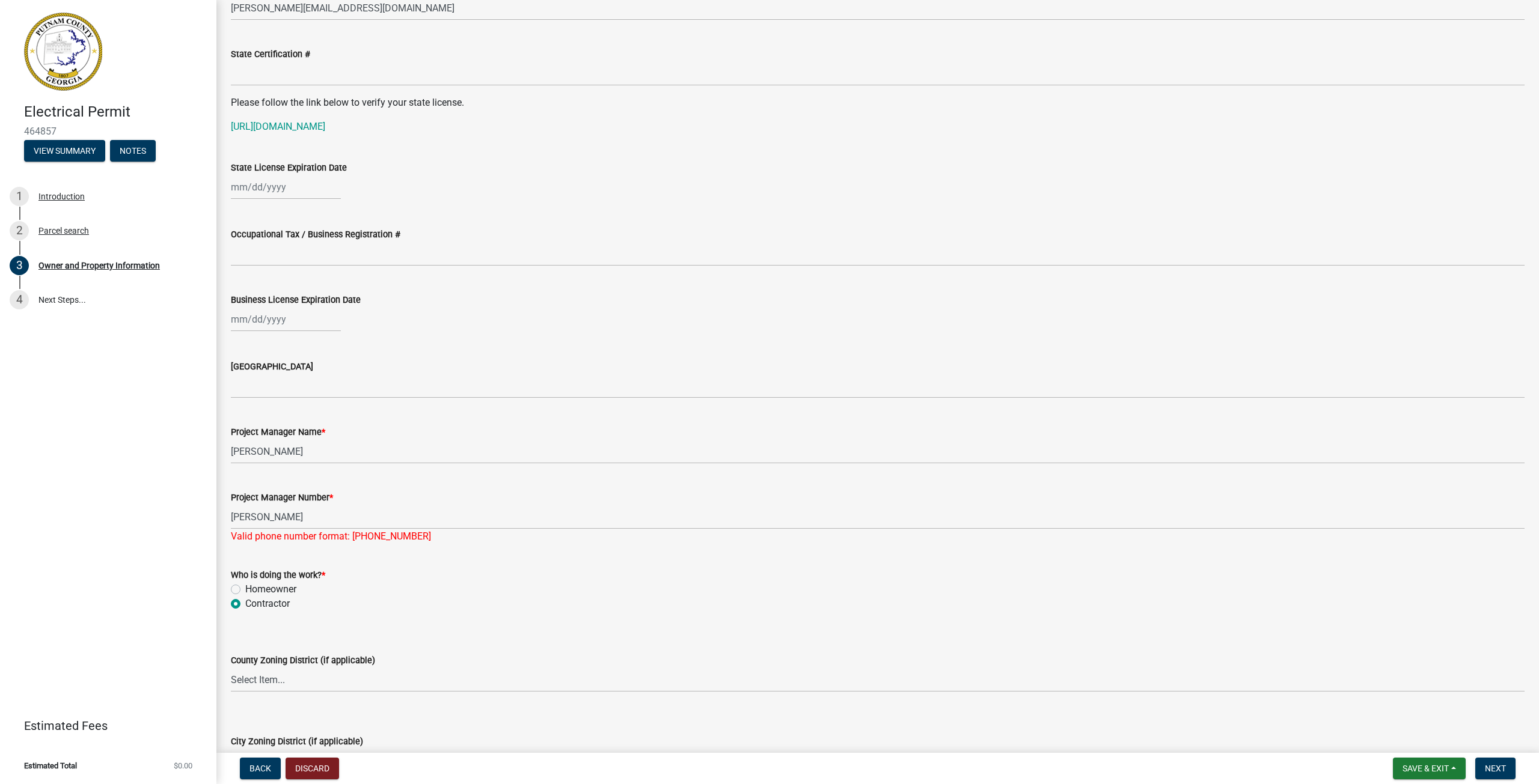
scroll to position [1561, 0]
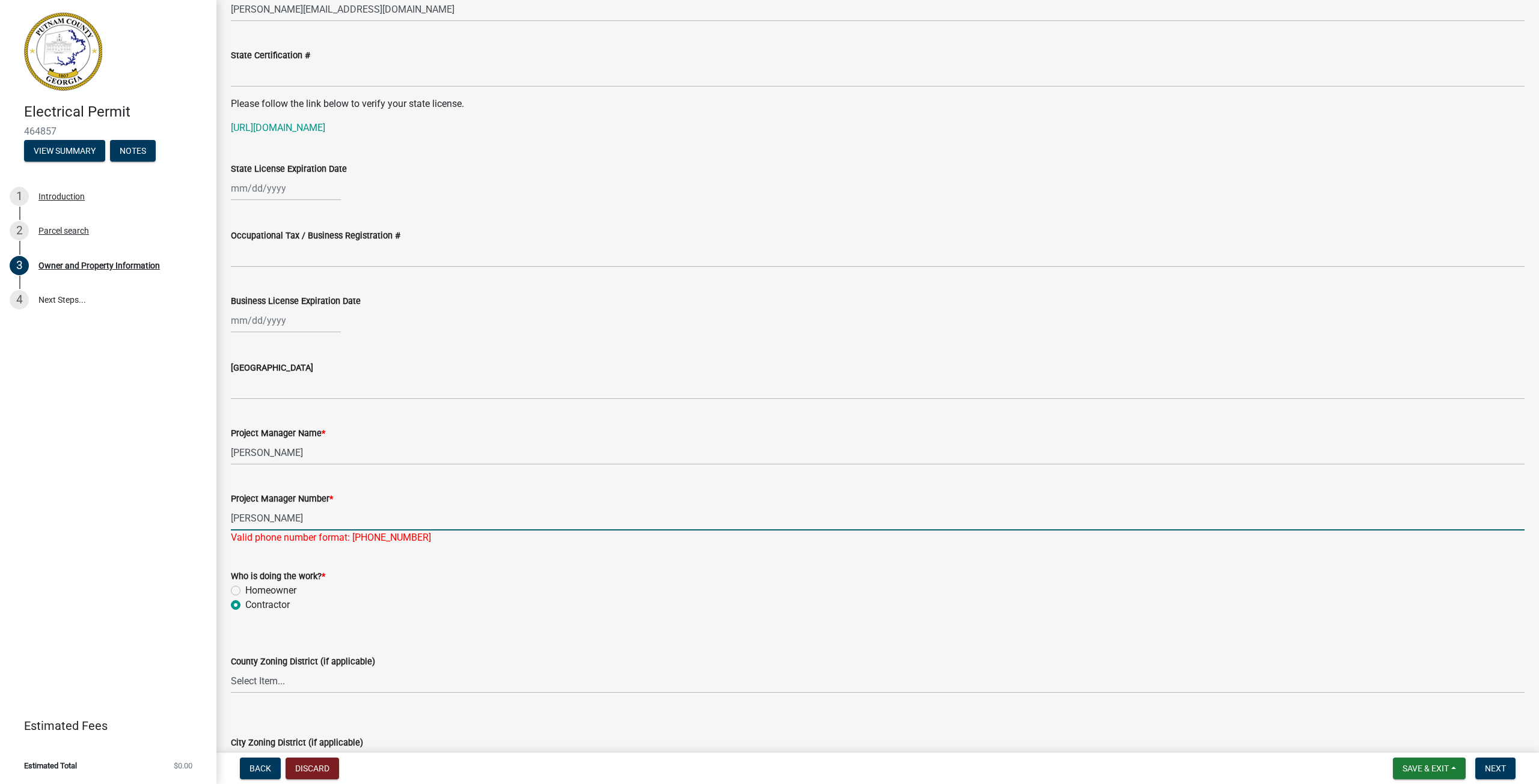
drag, startPoint x: 347, startPoint y: 519, endPoint x: 185, endPoint y: 517, distance: 162.0
click at [185, 517] on div "Electrical Permit 464857 View Summary Notes 1 Introduction 2 Parcel search 3 Ow…" at bounding box center [770, 392] width 1539 height 784
type input "7068168307"
click at [440, 561] on form "Who is doing the work? * Homeowner [DEMOGRAPHIC_DATA]" at bounding box center [877, 584] width 1294 height 58
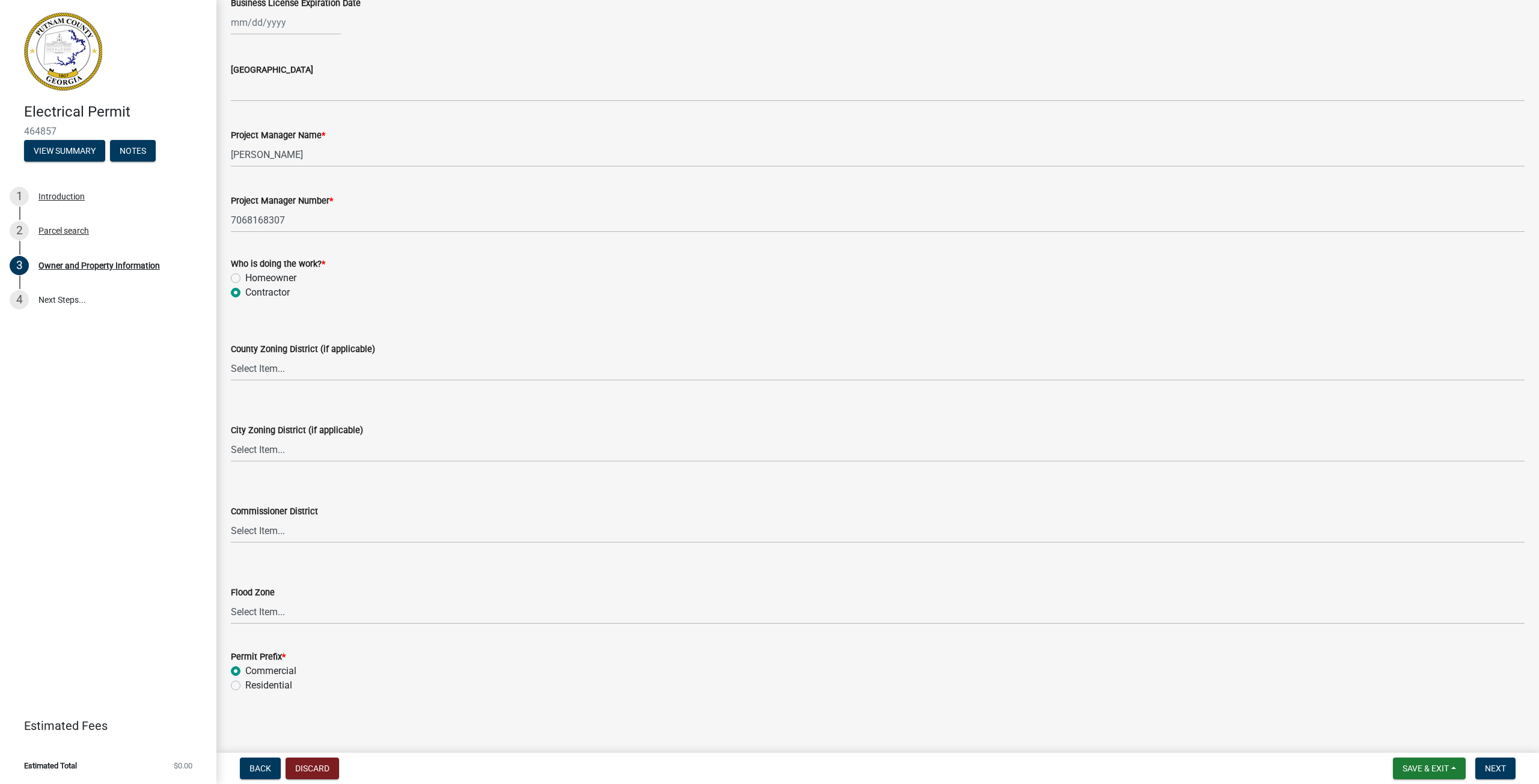
scroll to position [1861, 0]
click at [1483, 766] on button "Next" at bounding box center [1495, 769] width 40 height 21
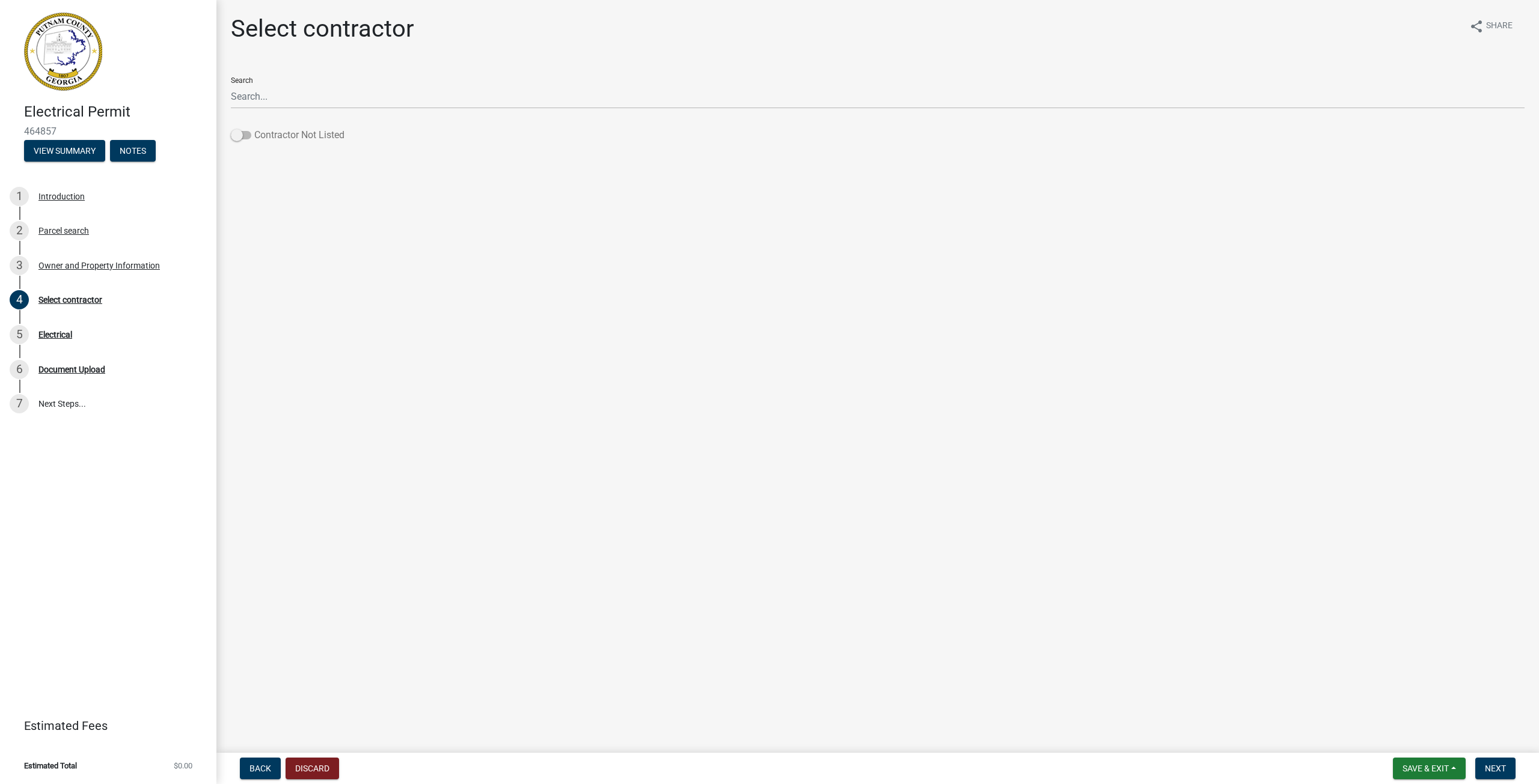
click at [235, 134] on span at bounding box center [241, 135] width 20 height 9
click at [254, 128] on input "Contractor Not Listed" at bounding box center [254, 128] width 0 height 0
click at [1479, 771] on button "Next" at bounding box center [1495, 769] width 40 height 21
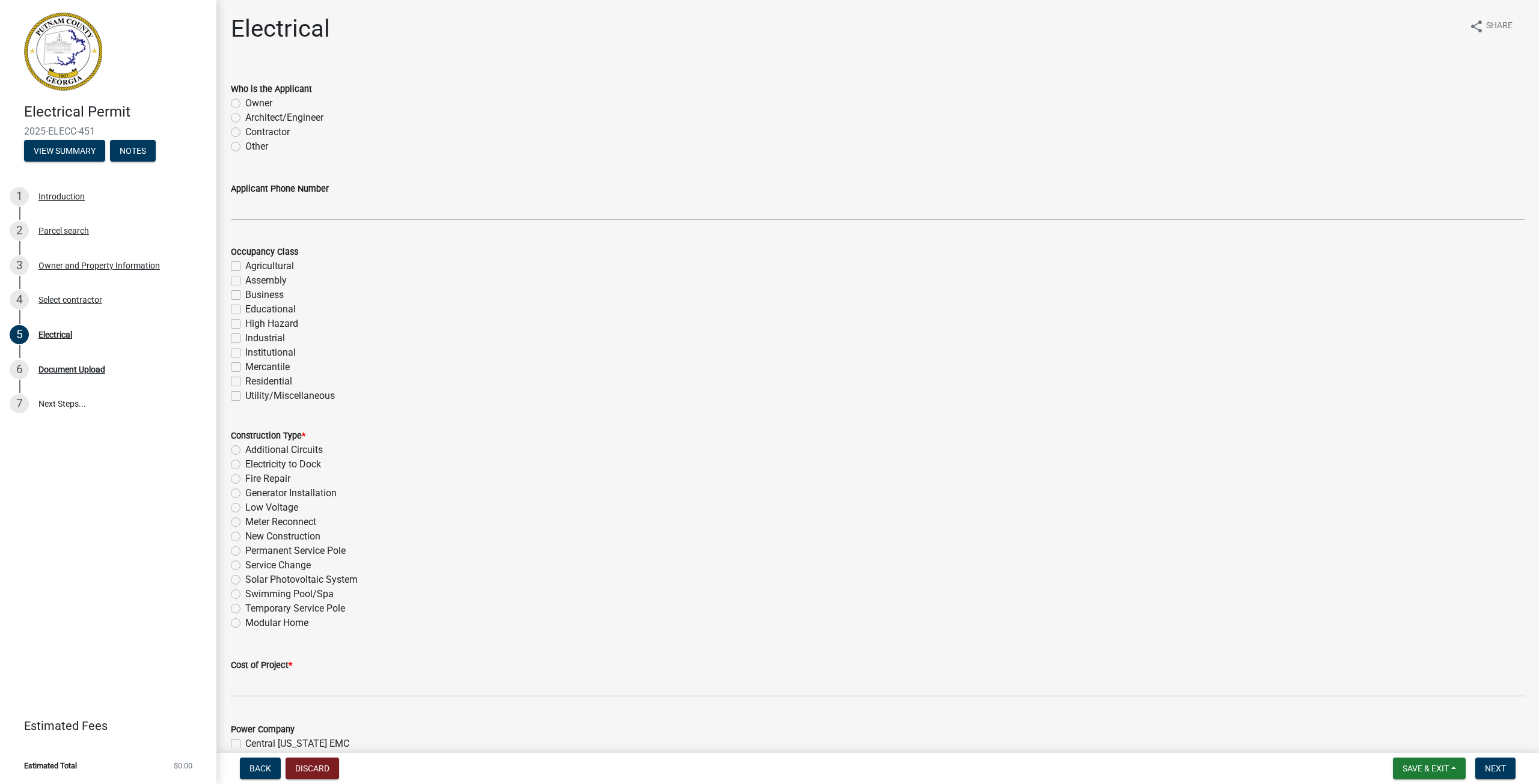
click at [245, 146] on label "Other" at bounding box center [257, 146] width 23 height 14
click at [245, 146] on input "Other" at bounding box center [249, 144] width 8 height 8
radio input "true"
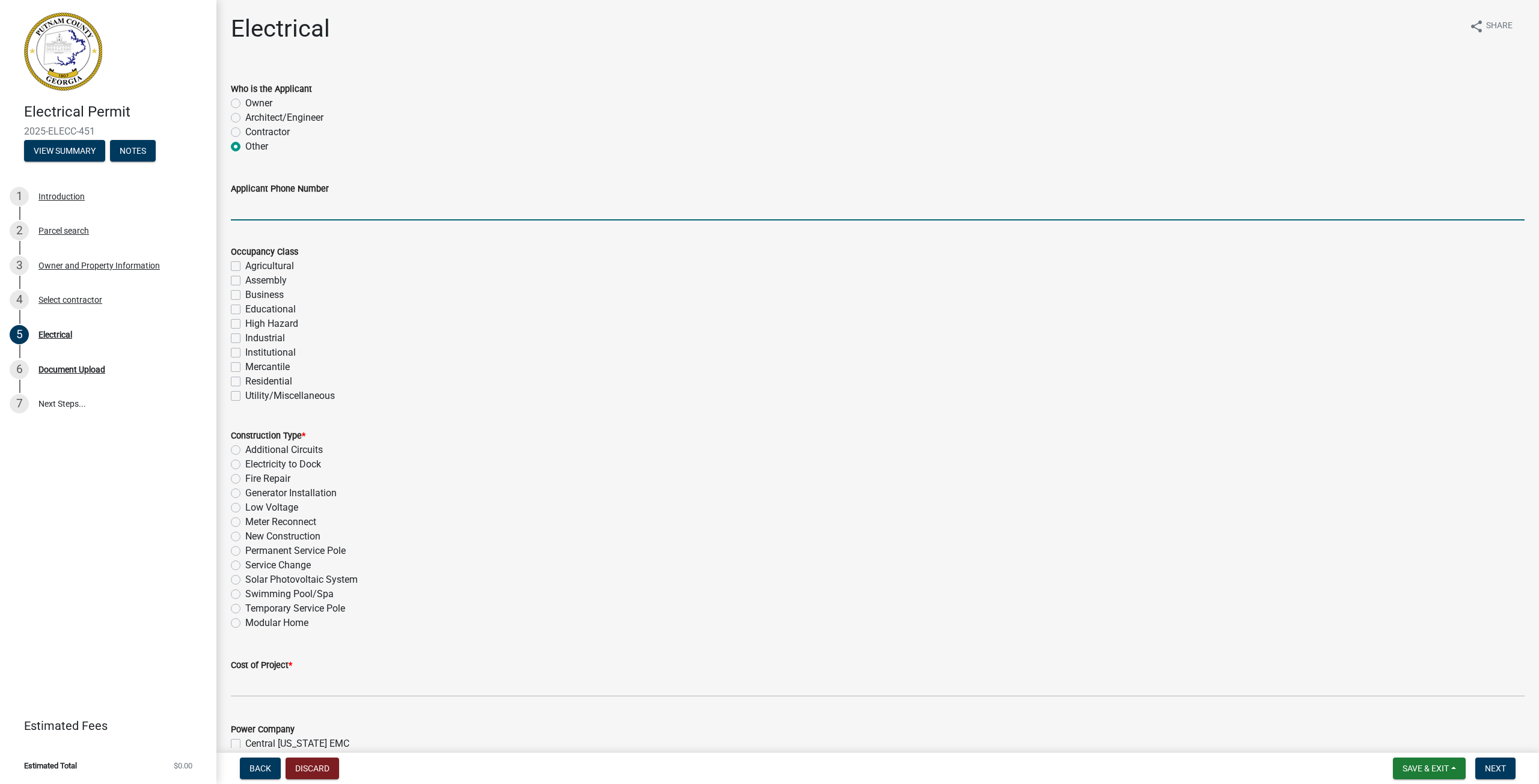
click at [282, 208] on input "Applicant Phone Number" at bounding box center [877, 208] width 1294 height 25
type input "7068168307"
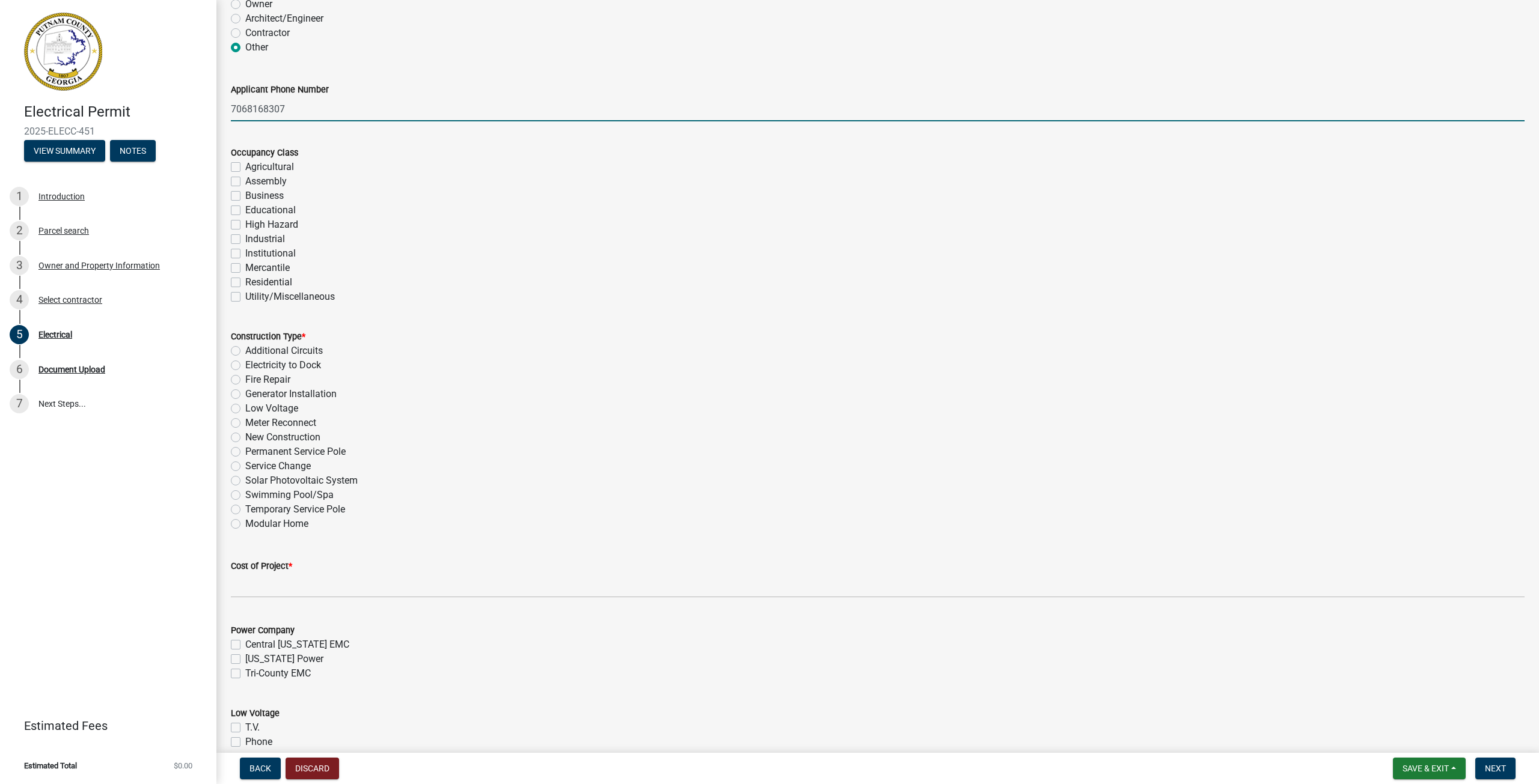
scroll to position [120, 0]
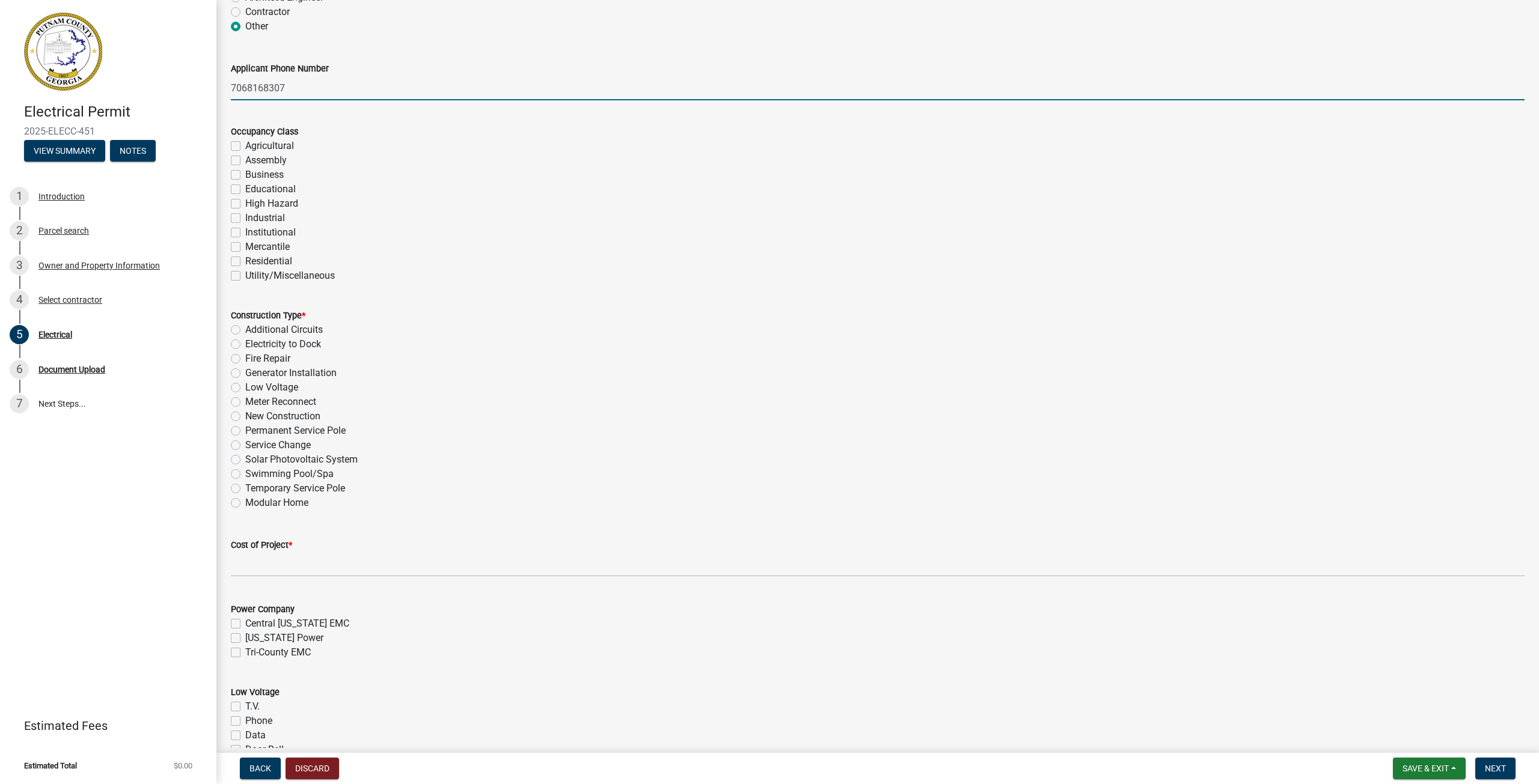
click at [245, 402] on label "Meter Reconnect" at bounding box center [281, 402] width 71 height 14
click at [245, 402] on input "Meter Reconnect" at bounding box center [249, 399] width 8 height 8
radio input "true"
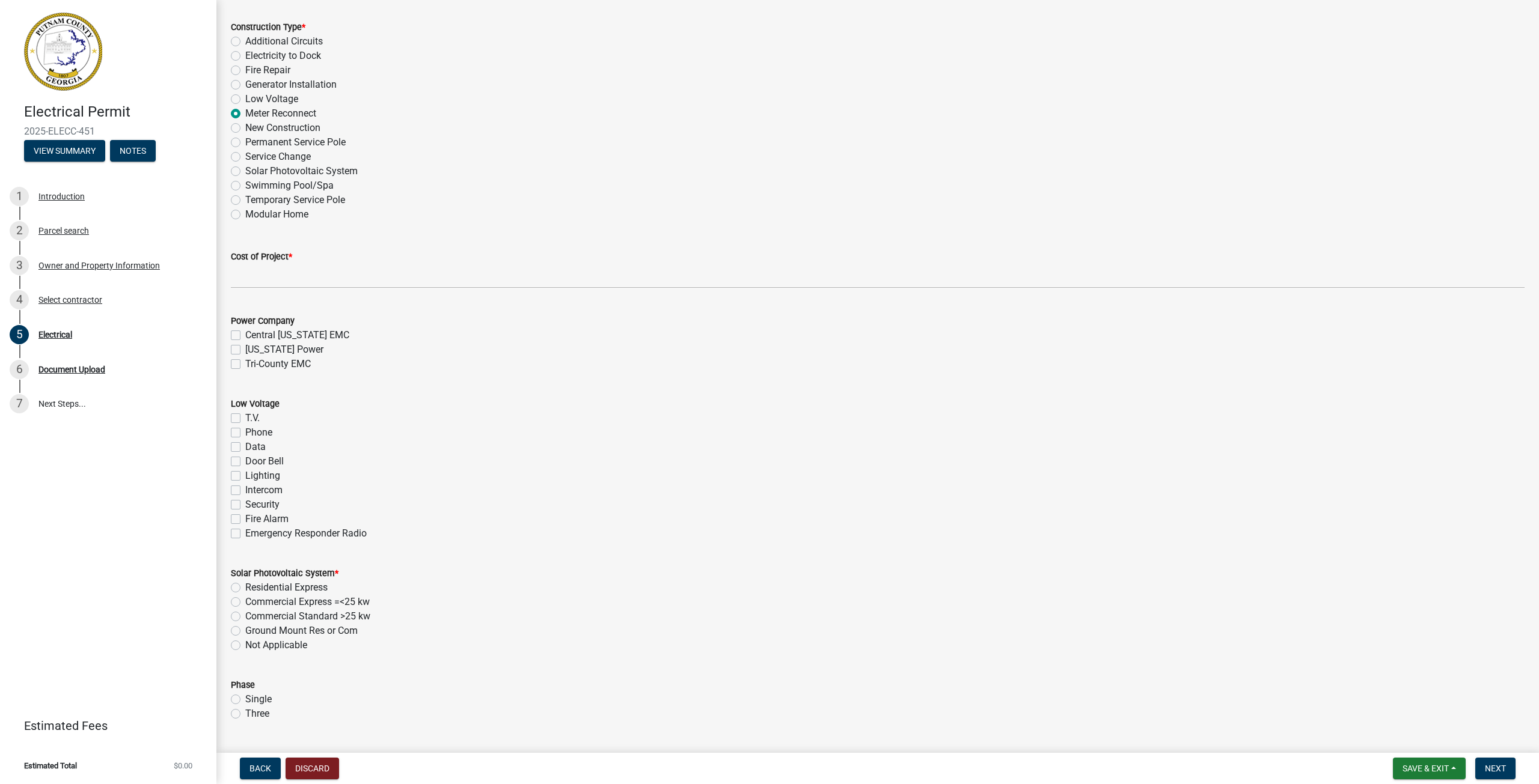
scroll to position [421, 0]
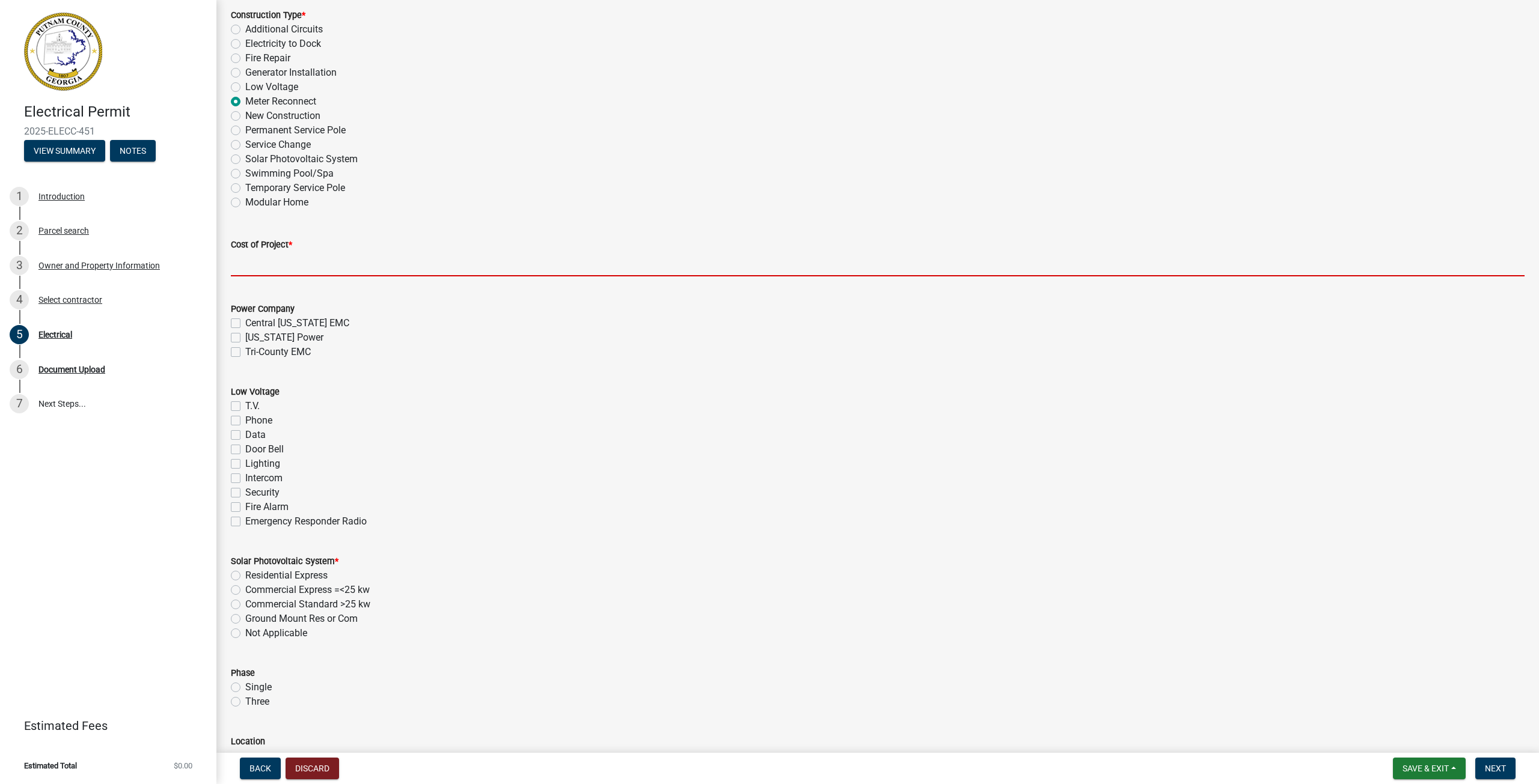
click at [275, 261] on input "text" at bounding box center [877, 264] width 1294 height 25
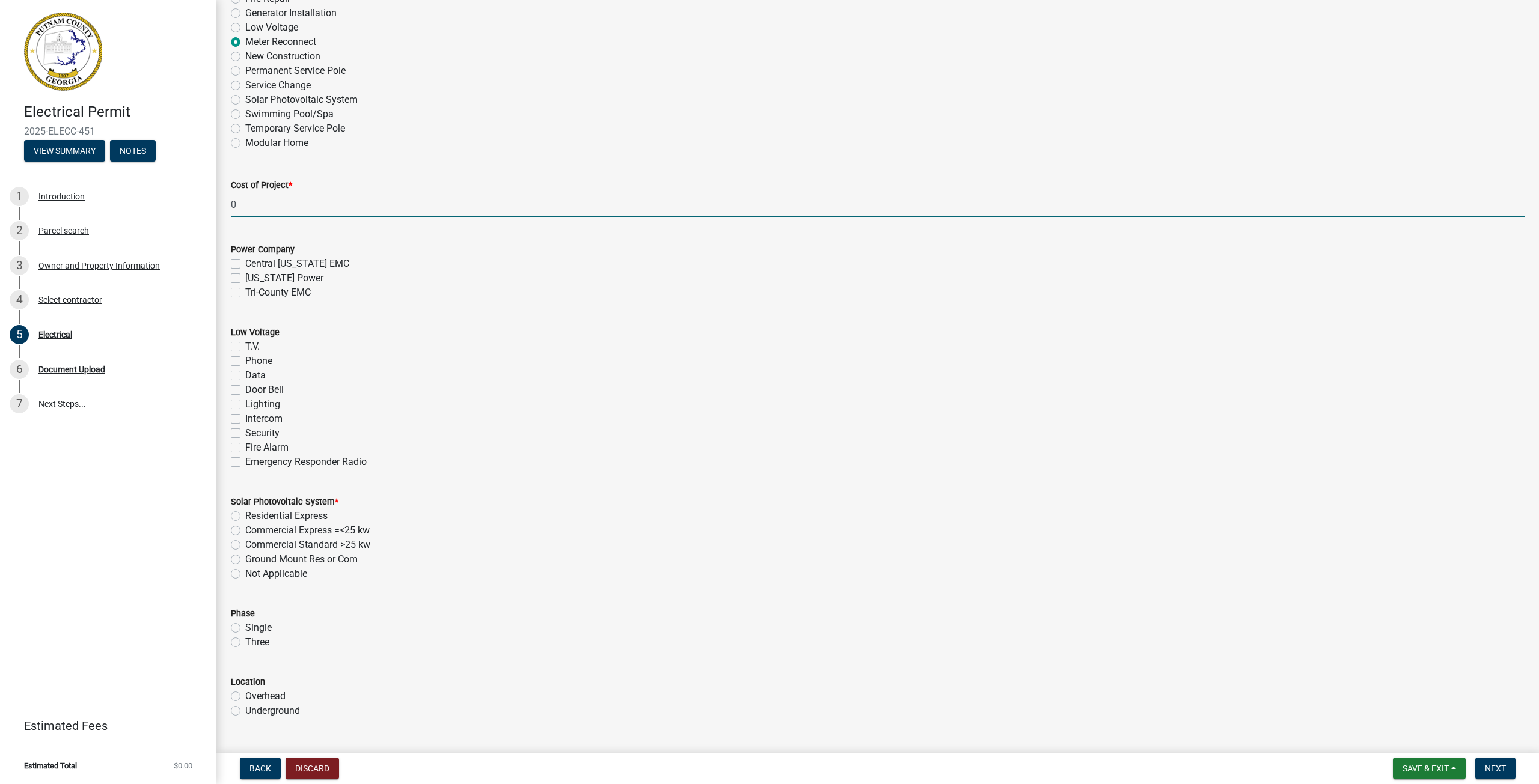
scroll to position [481, 0]
type input "0"
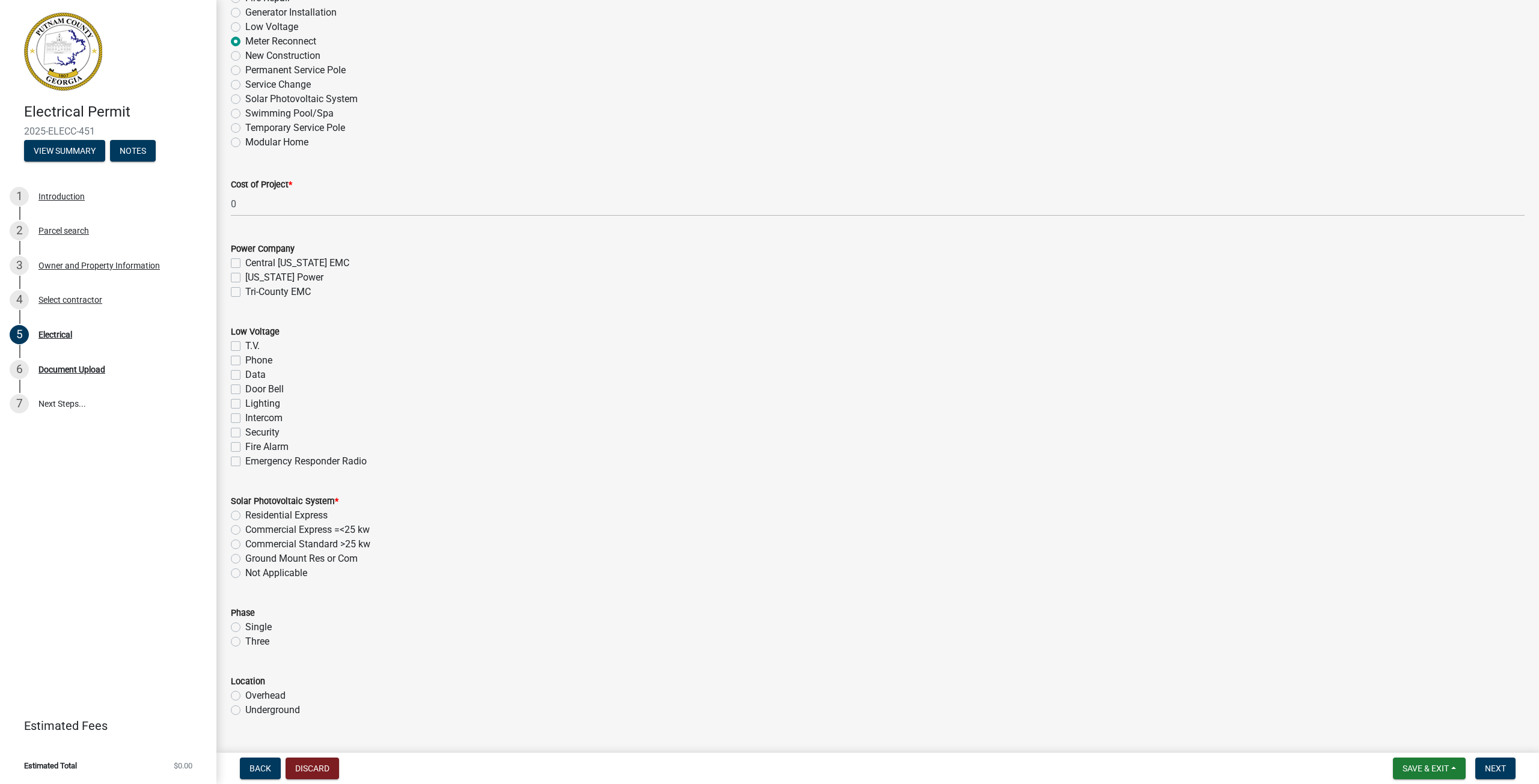
click at [245, 294] on label "Tri-County EMC" at bounding box center [278, 292] width 65 height 14
click at [245, 293] on input "Tri-County EMC" at bounding box center [249, 289] width 8 height 8
checkbox input "true"
checkbox input "false"
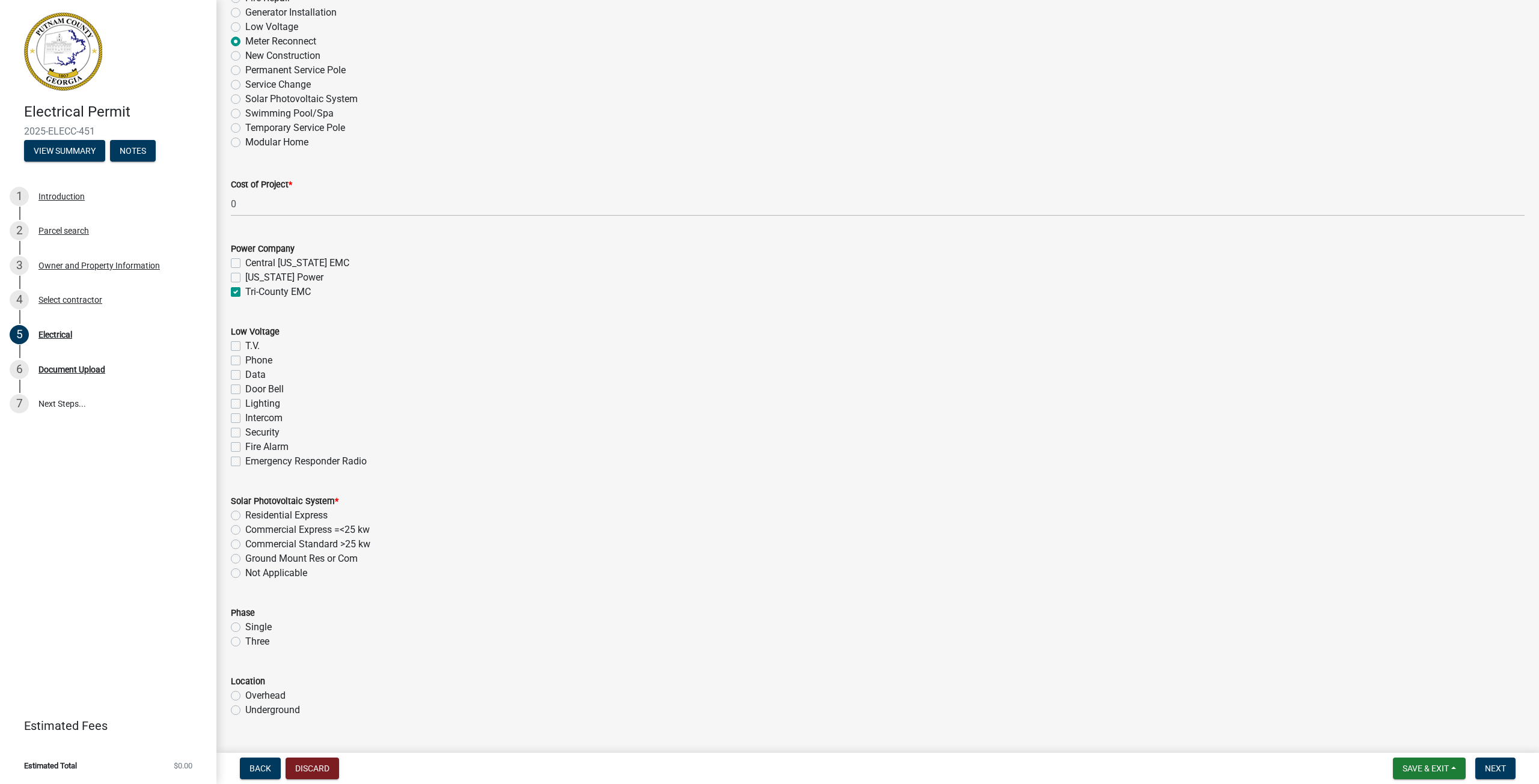
checkbox input "true"
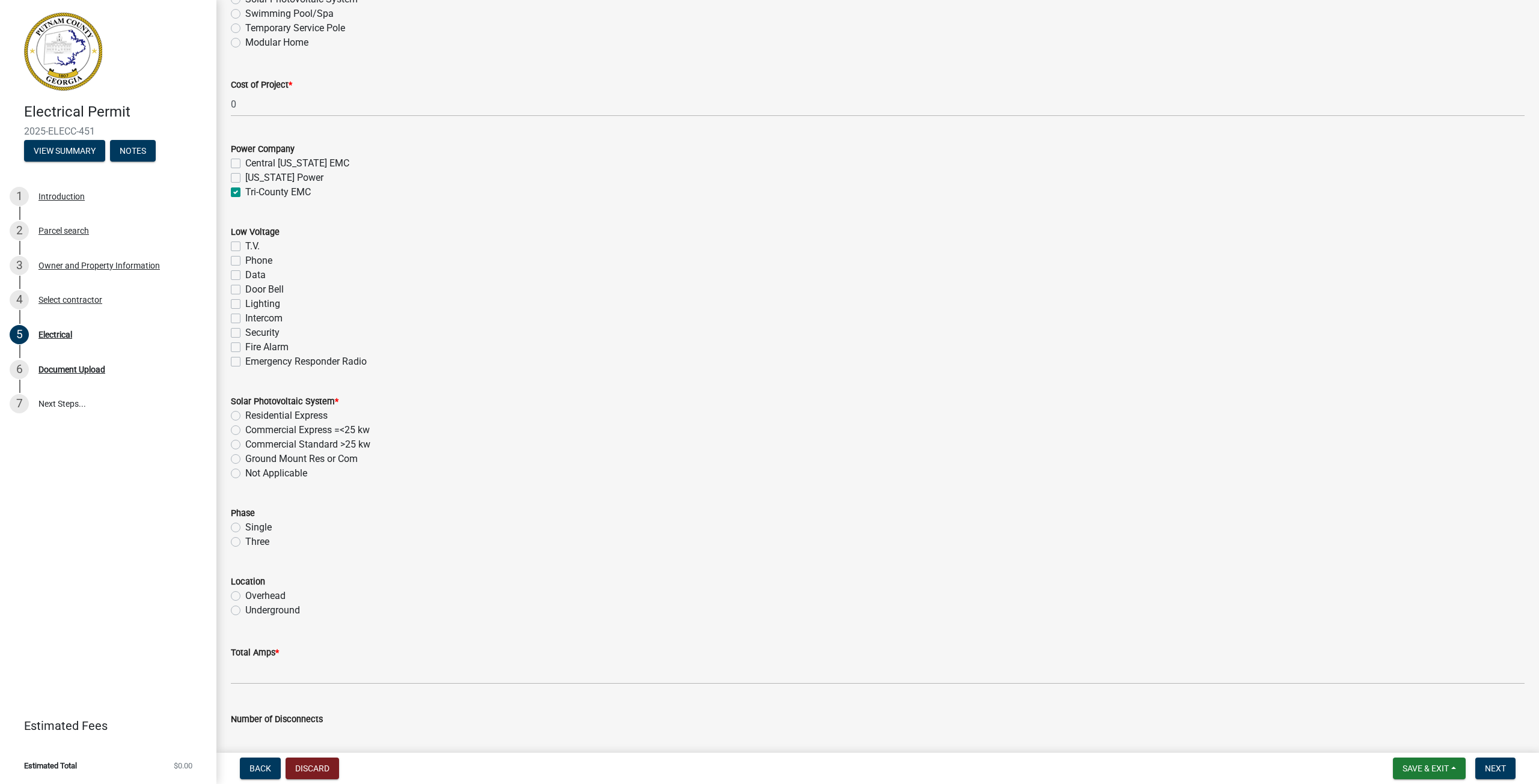
scroll to position [601, 0]
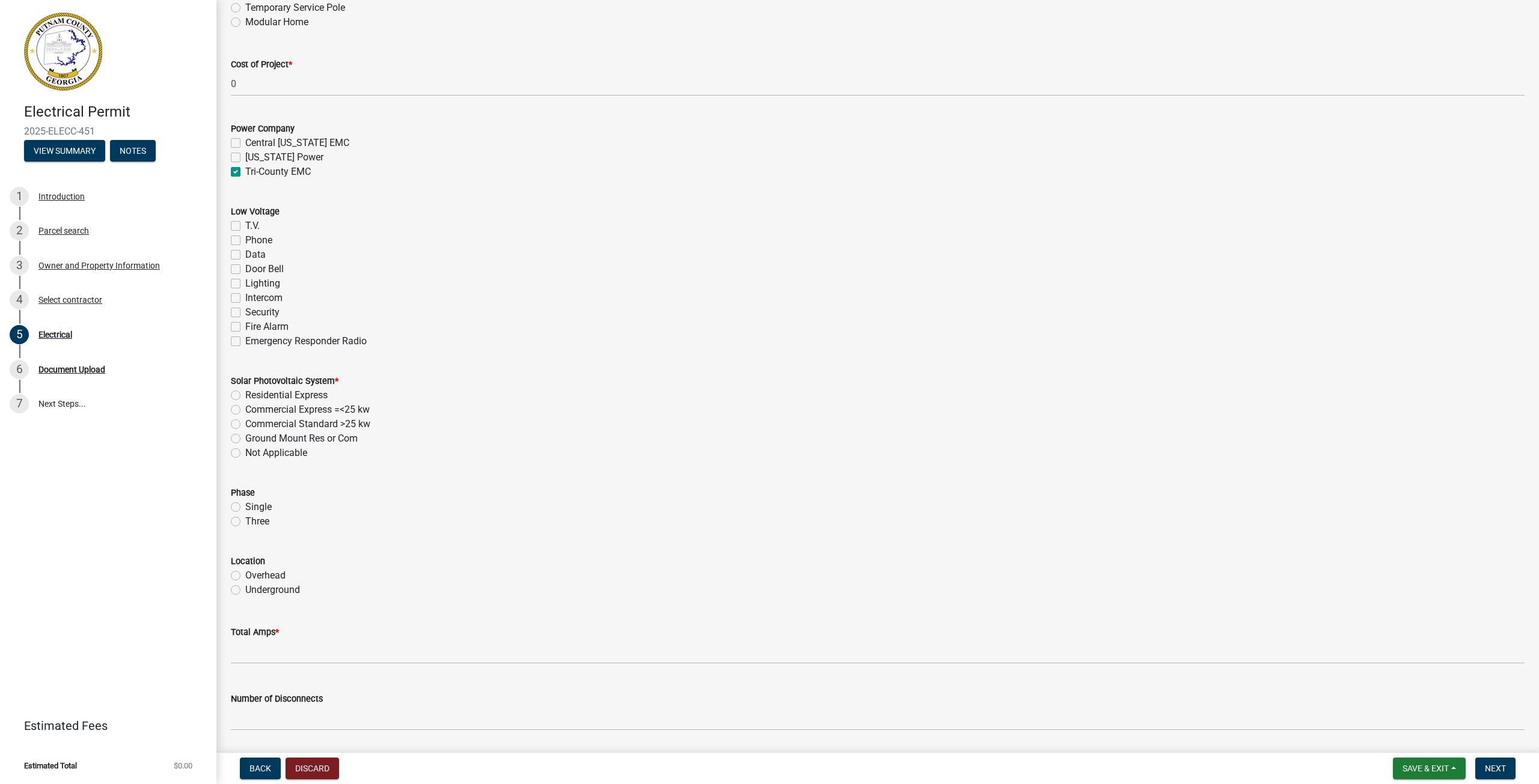
click at [245, 455] on label "Not Applicable" at bounding box center [276, 453] width 62 height 14
click at [245, 453] on input "Not Applicable" at bounding box center [249, 450] width 8 height 8
radio input "true"
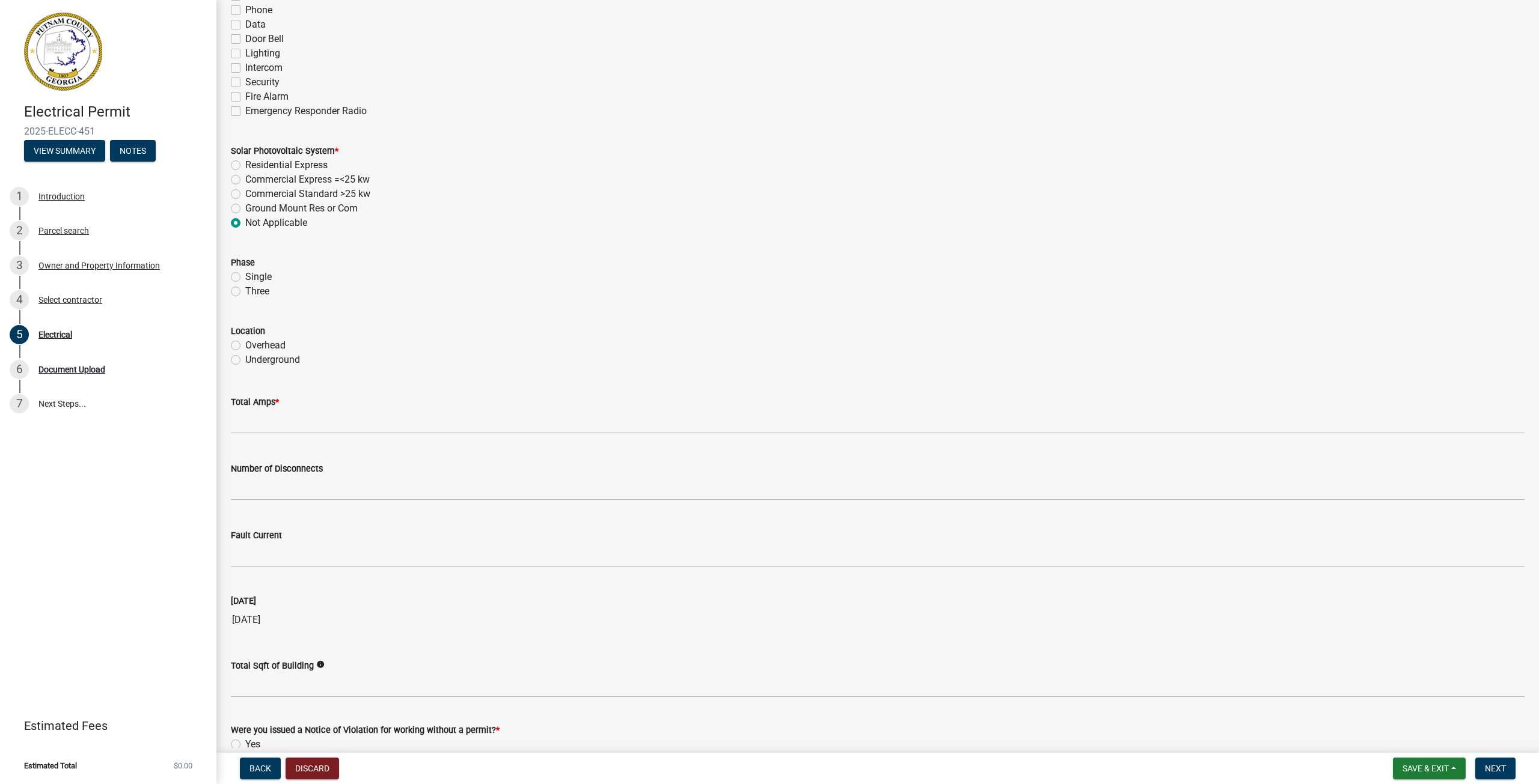
scroll to position [841, 0]
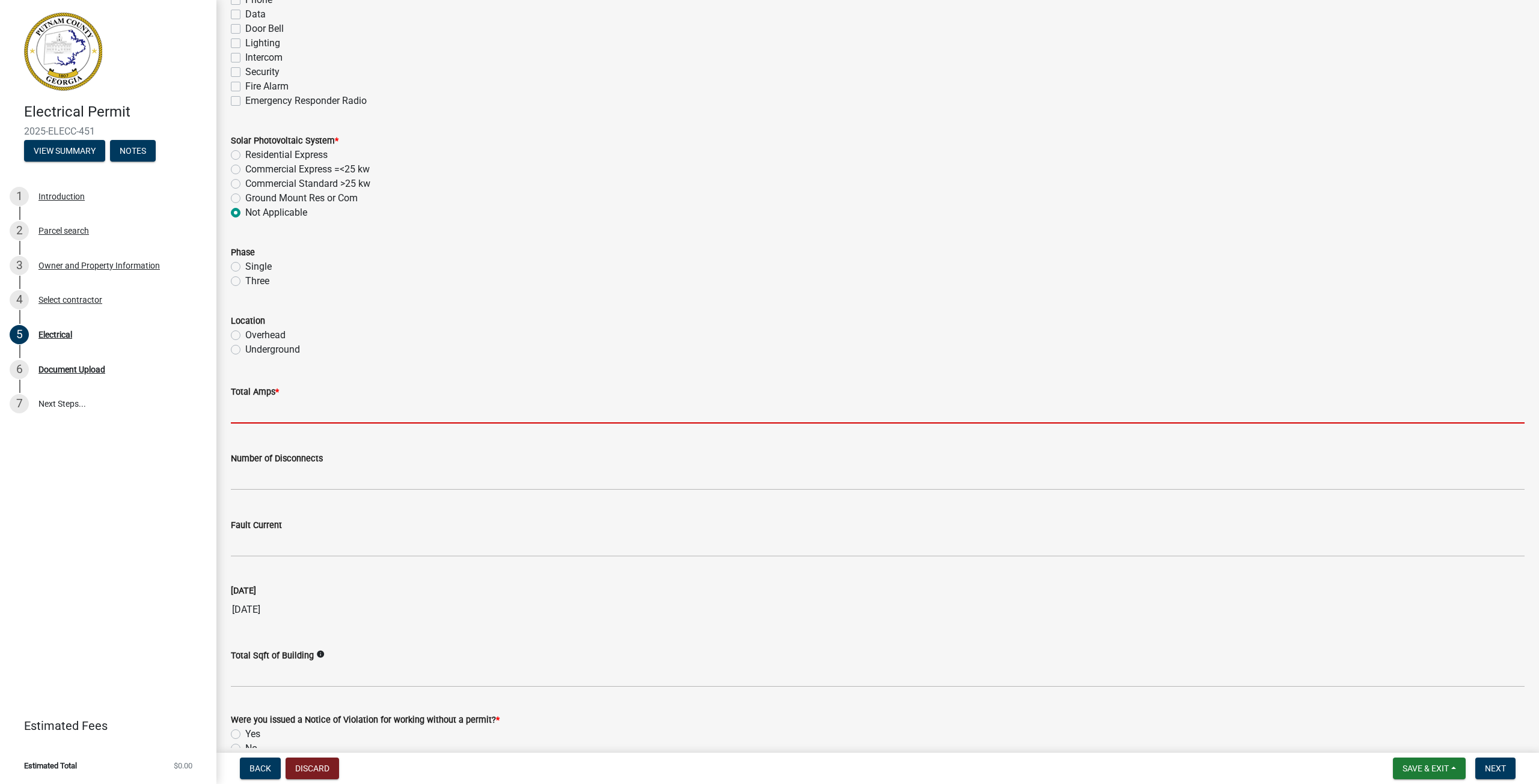
click at [273, 417] on input "text" at bounding box center [877, 411] width 1294 height 25
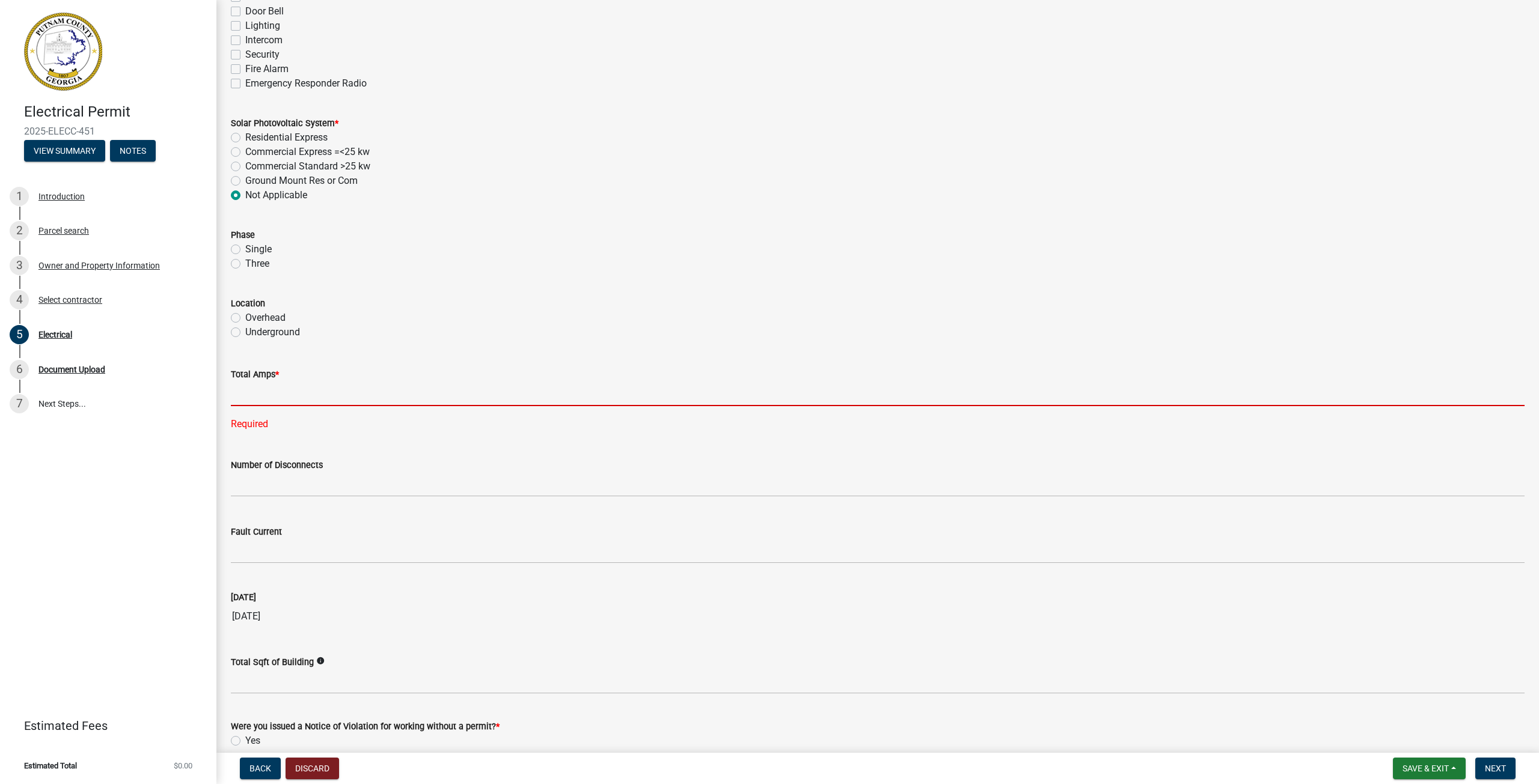
scroll to position [931, 0]
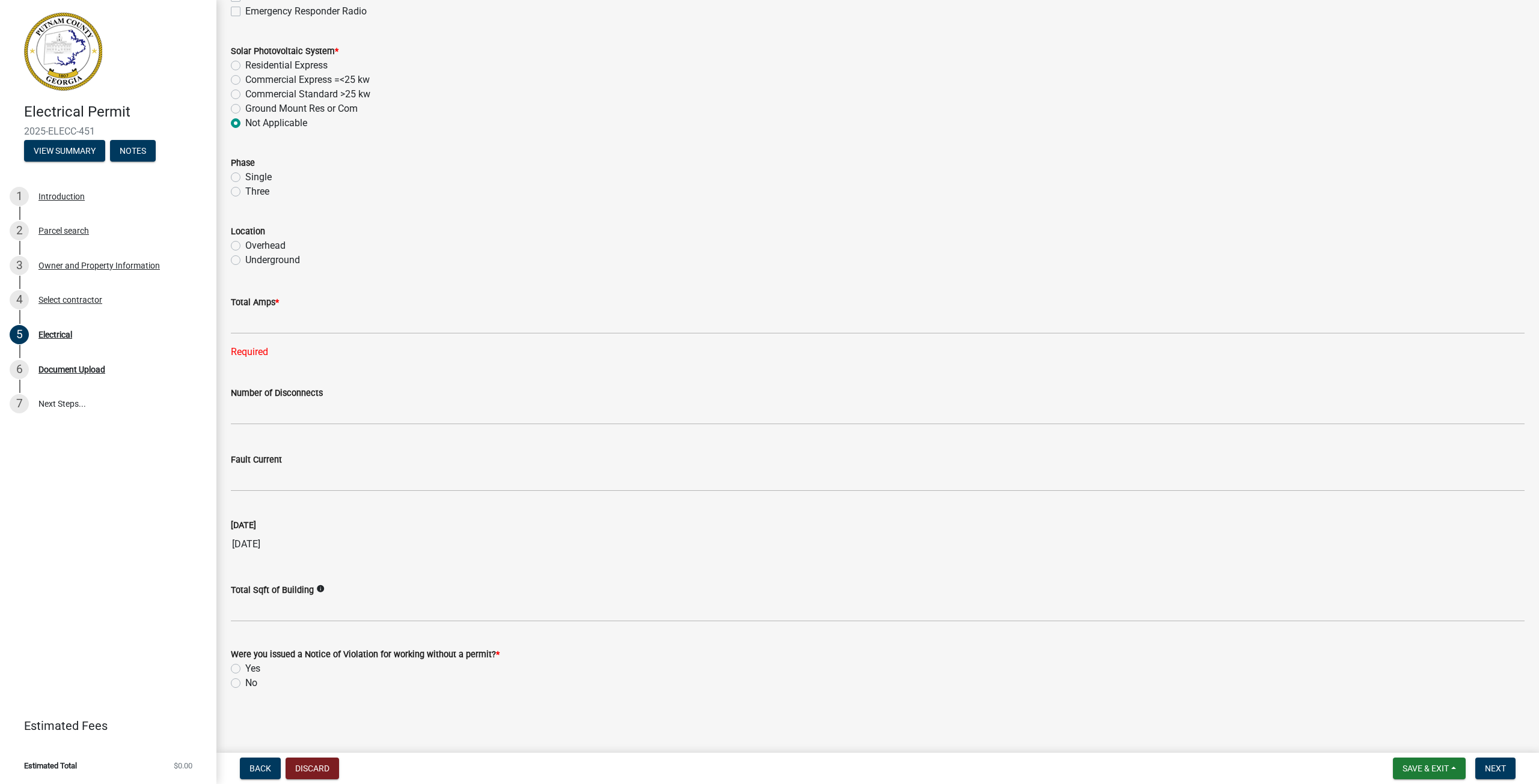
click at [241, 681] on div "No" at bounding box center [877, 683] width 1294 height 14
click at [245, 685] on label "No" at bounding box center [251, 683] width 12 height 14
click at [245, 684] on input "No" at bounding box center [249, 680] width 8 height 8
radio input "true"
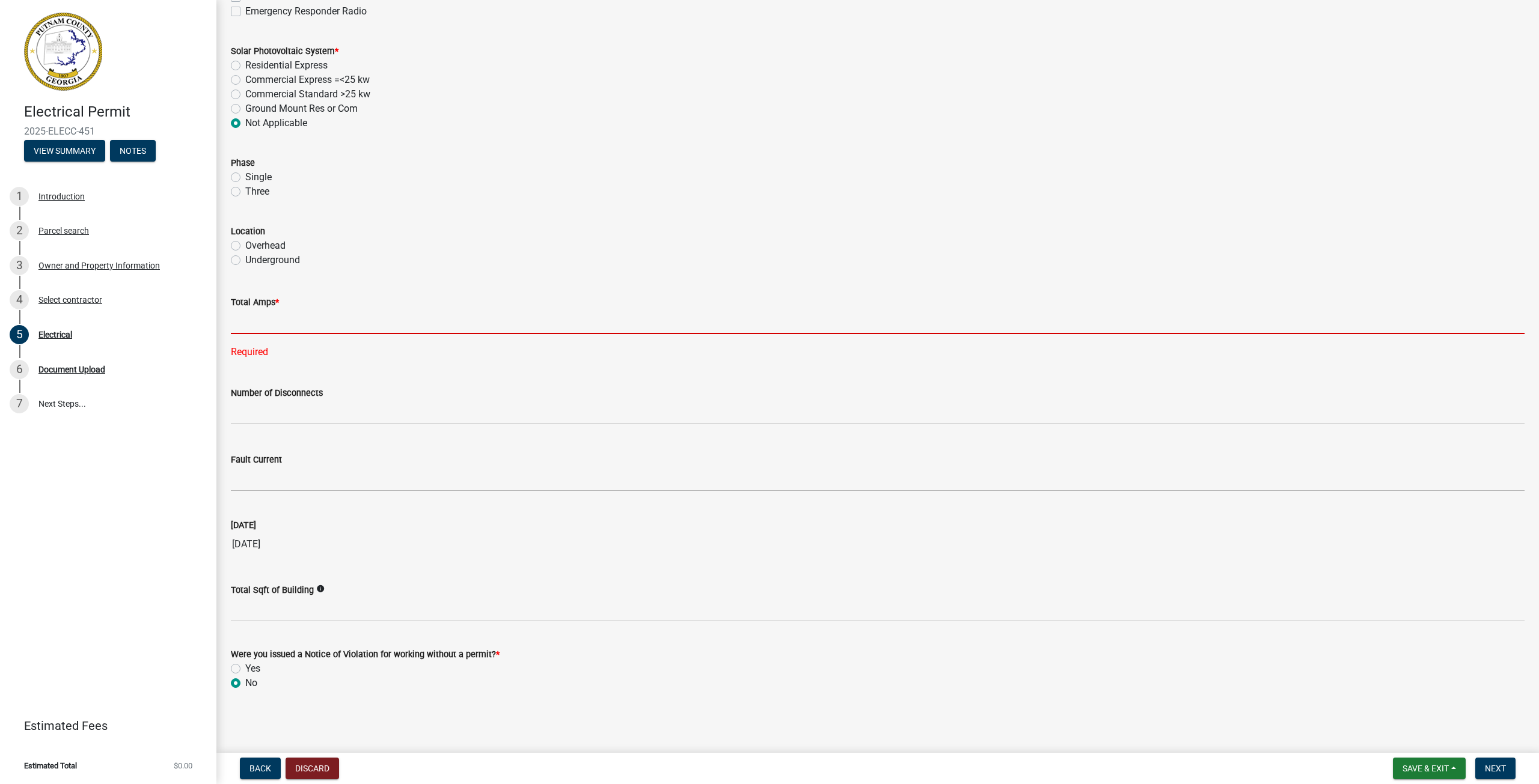
click at [265, 314] on input "text" at bounding box center [877, 322] width 1294 height 25
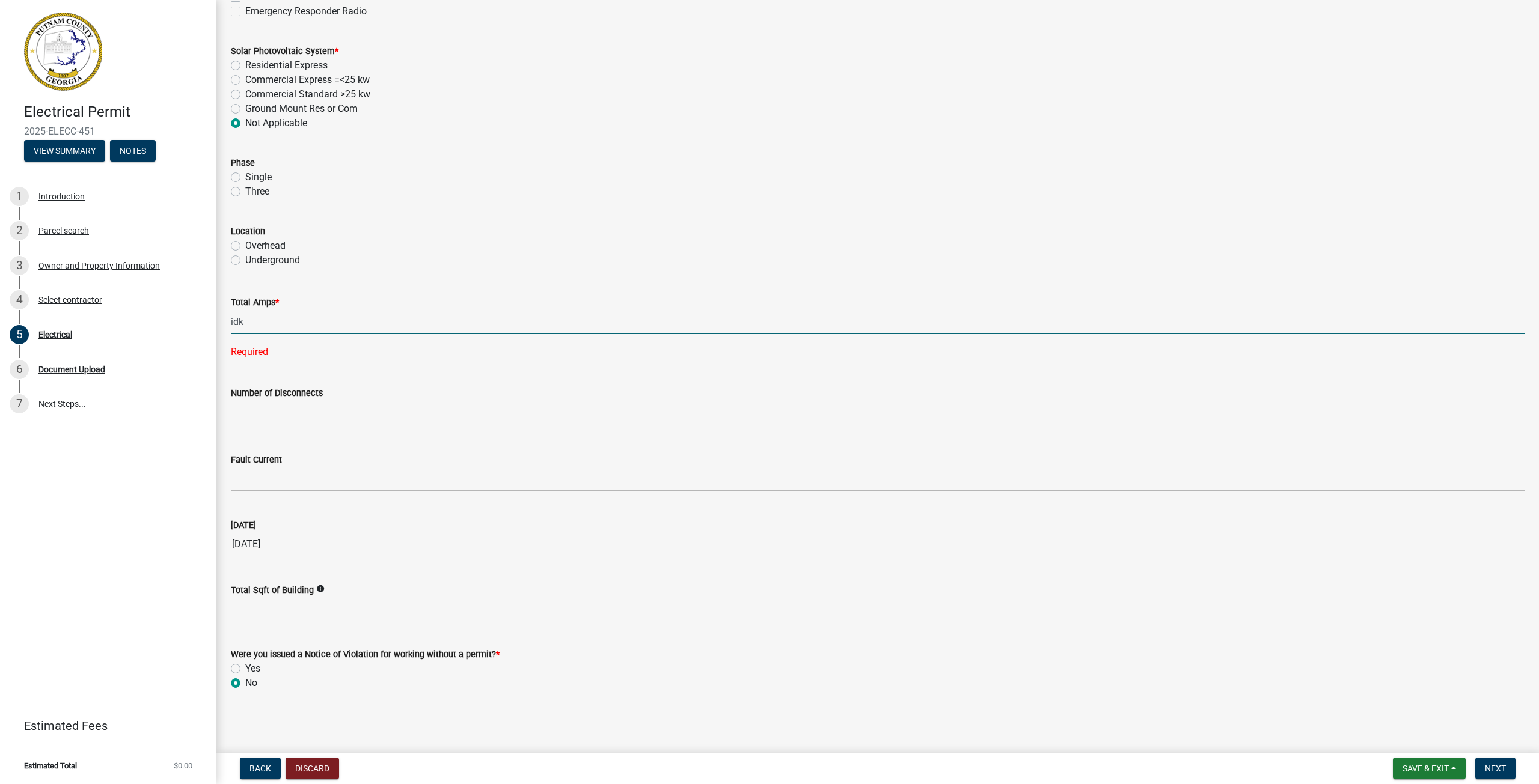
type input "0"
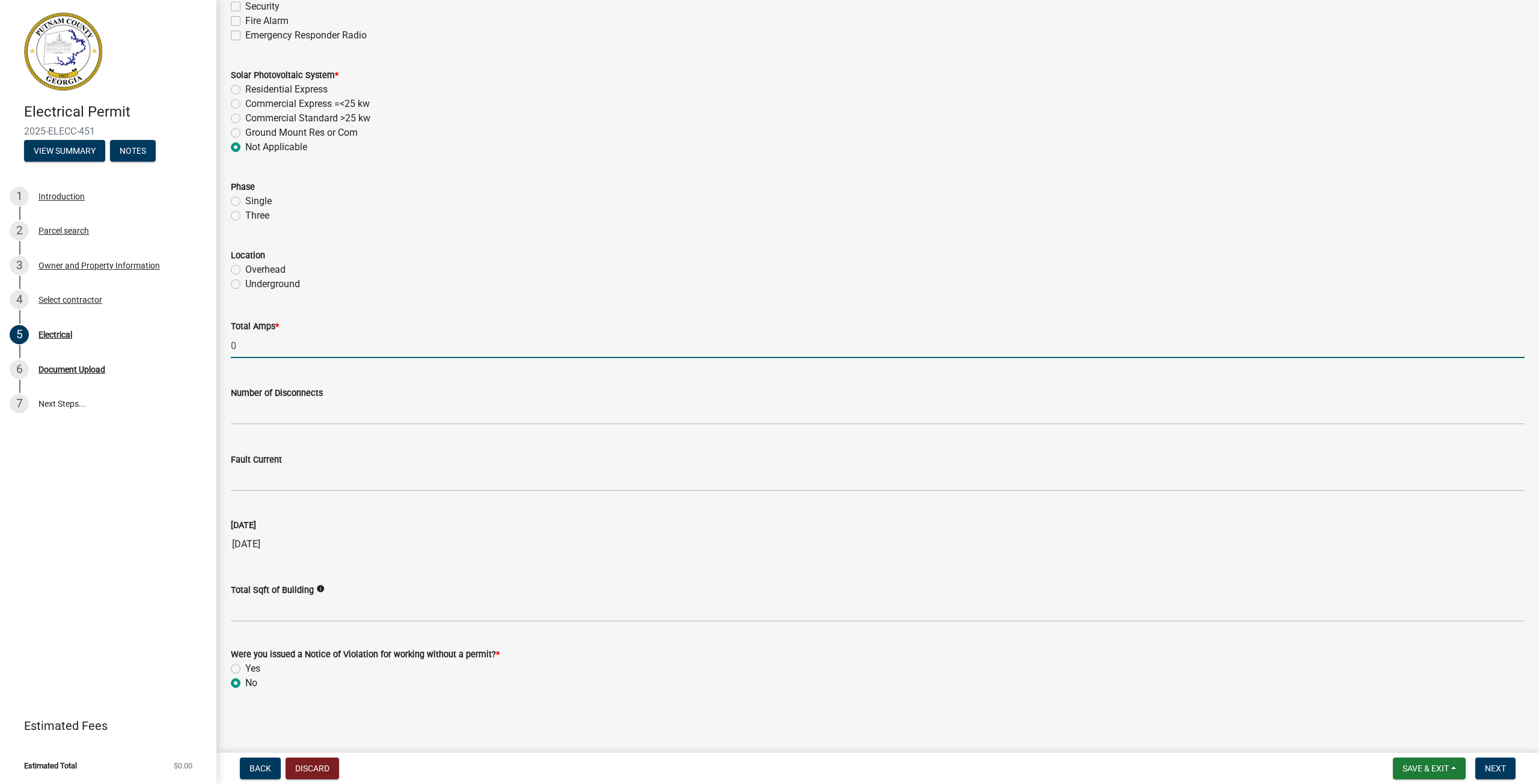
click at [259, 349] on input "0" at bounding box center [877, 345] width 1294 height 25
click at [259, 349] on input "500" at bounding box center [877, 345] width 1294 height 25
type input "500"
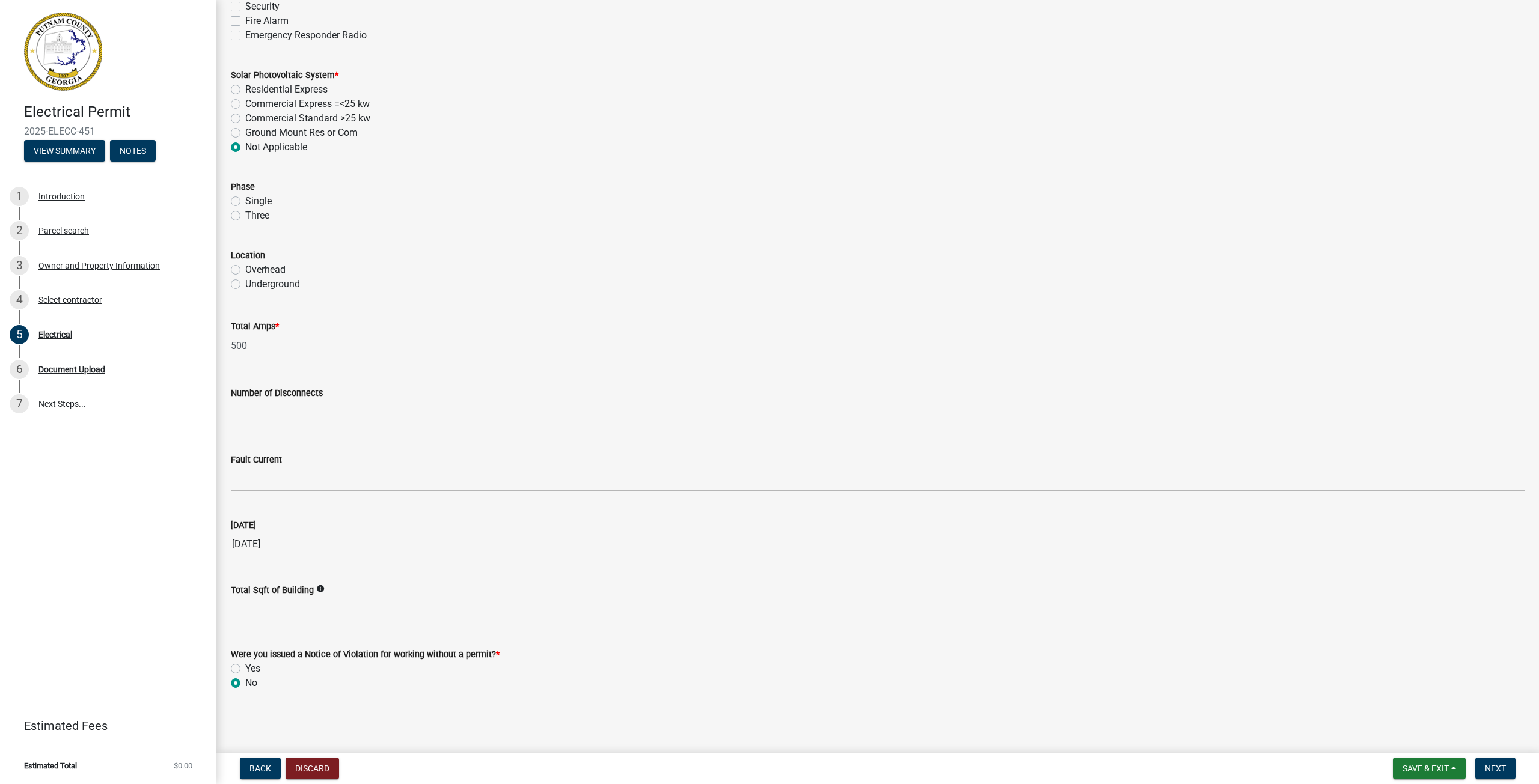
click at [501, 263] on div "Overhead" at bounding box center [877, 269] width 1294 height 14
click at [1485, 766] on span "Next" at bounding box center [1495, 769] width 21 height 9
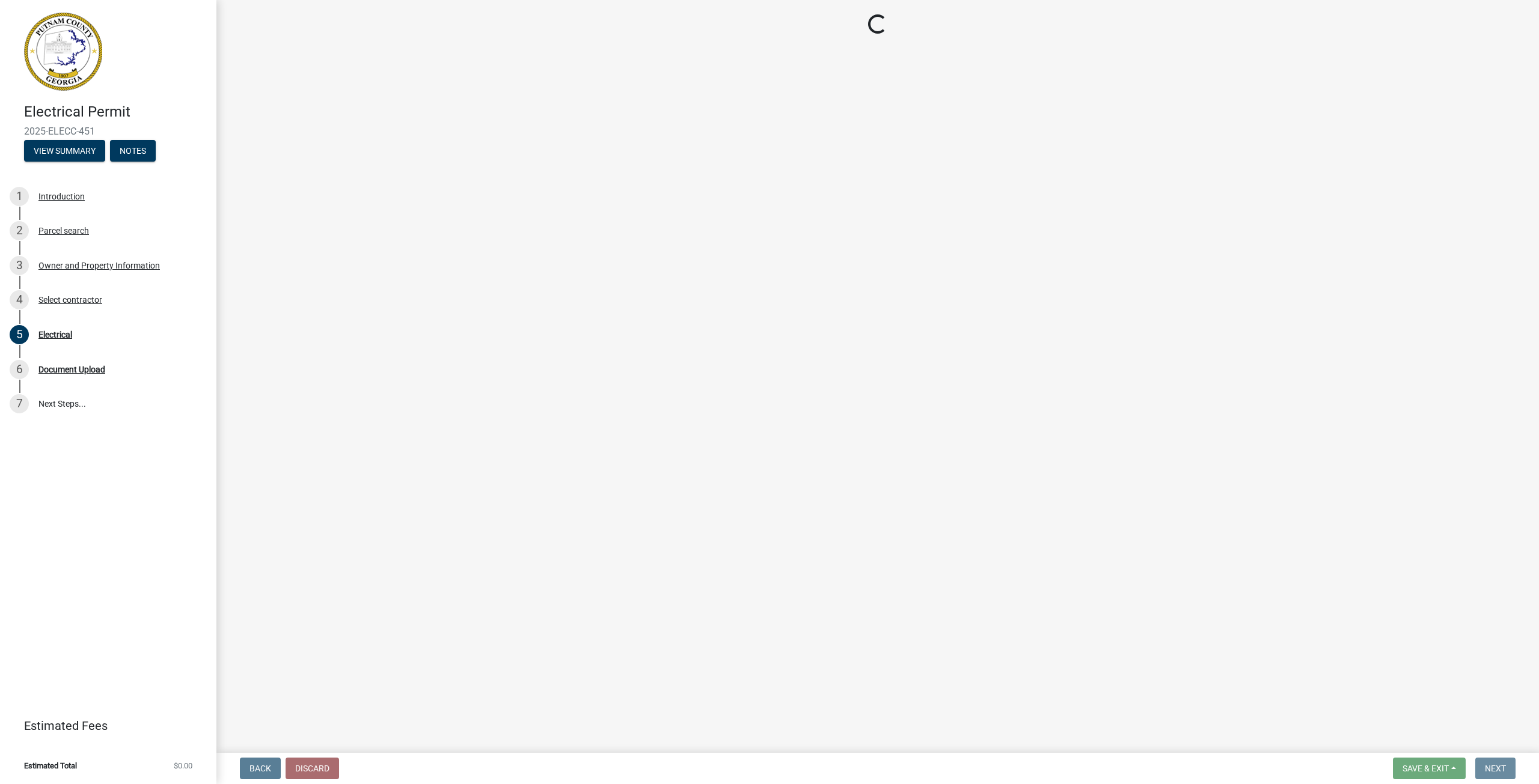
scroll to position [0, 0]
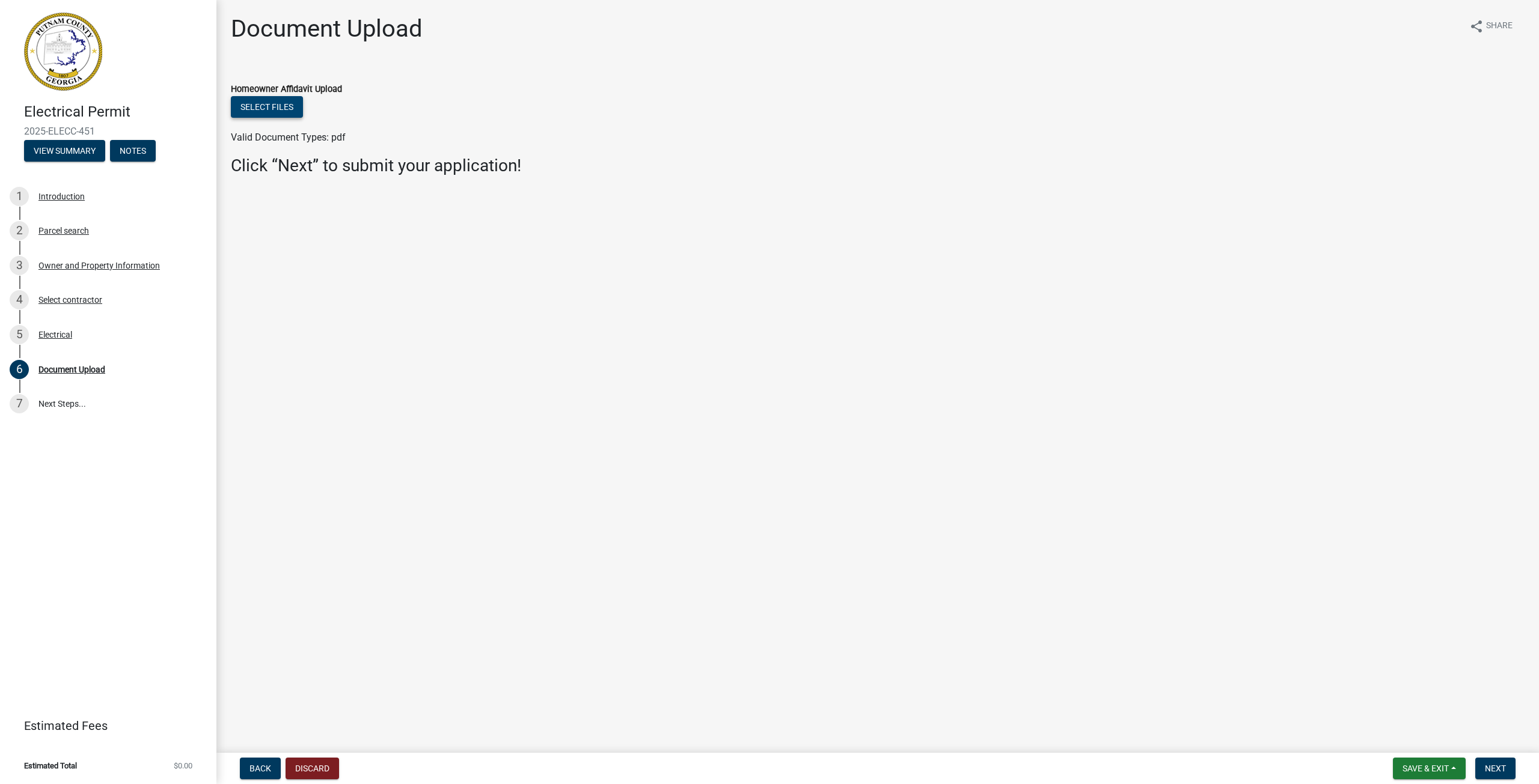
click at [253, 107] on button "Select files" at bounding box center [266, 107] width 72 height 21
click at [70, 333] on div "Electrical" at bounding box center [55, 335] width 34 height 9
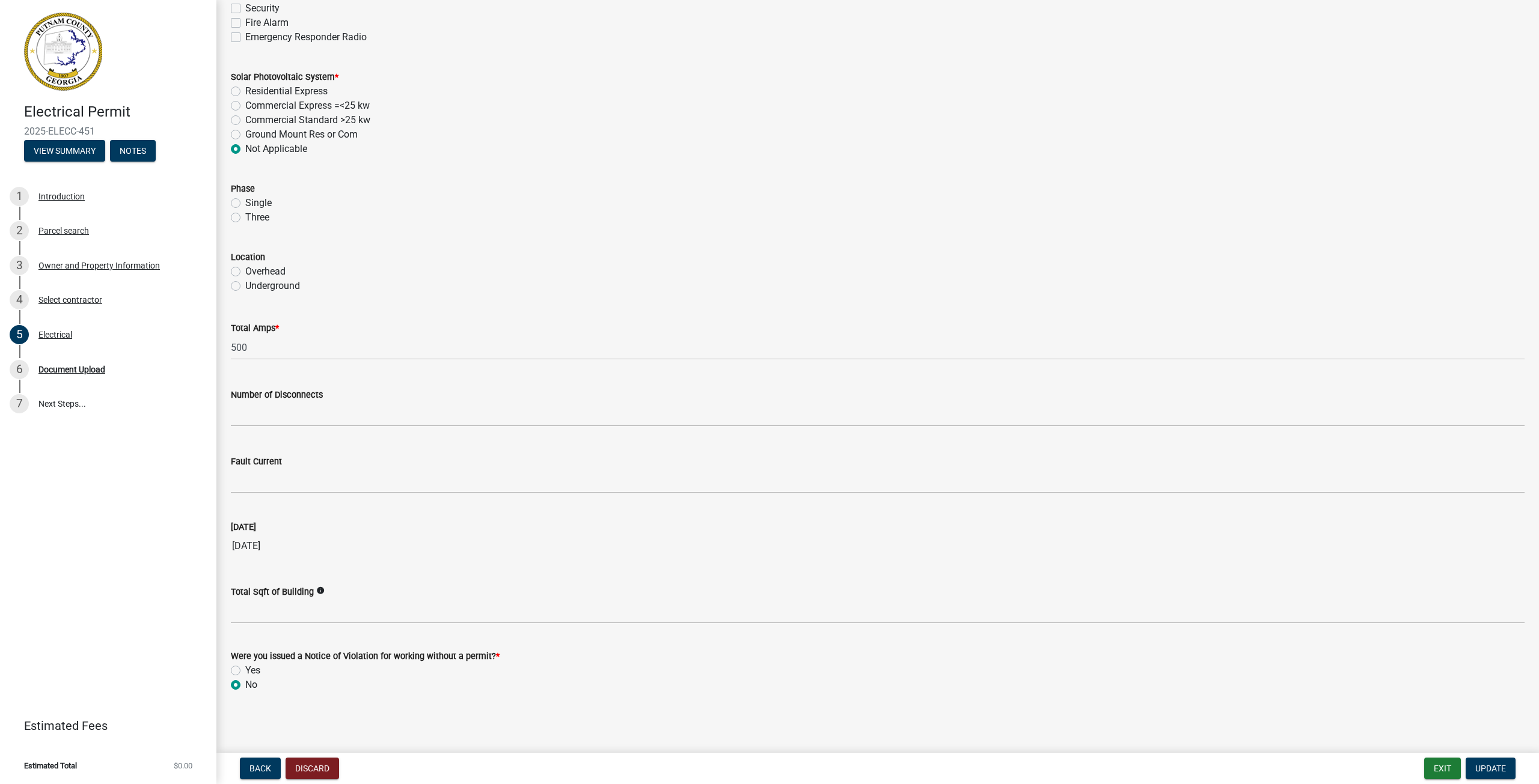
scroll to position [907, 0]
click at [65, 307] on div "4 Select contractor" at bounding box center [103, 300] width 188 height 19
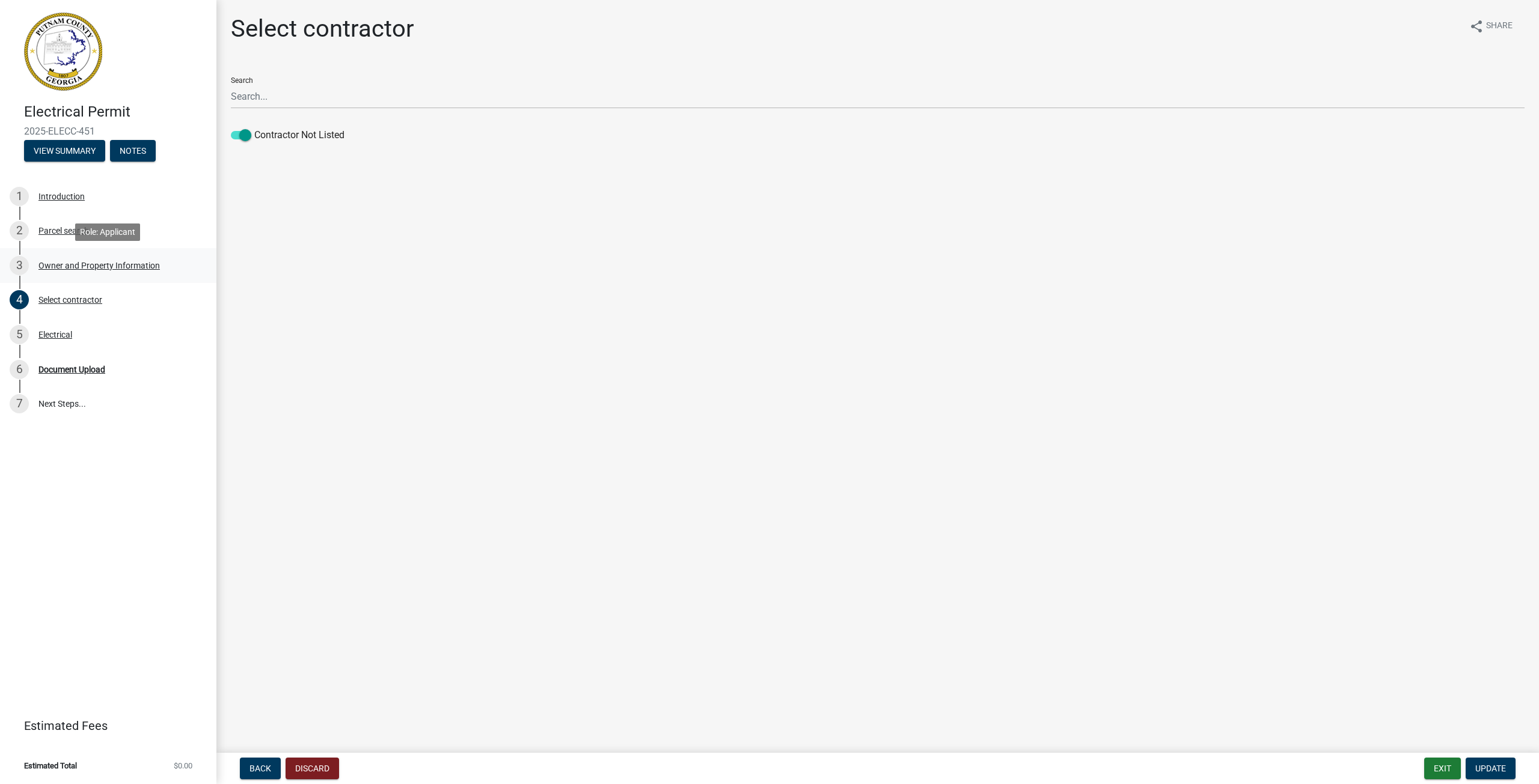
click at [125, 266] on div "Owner and Property Information" at bounding box center [99, 265] width 122 height 9
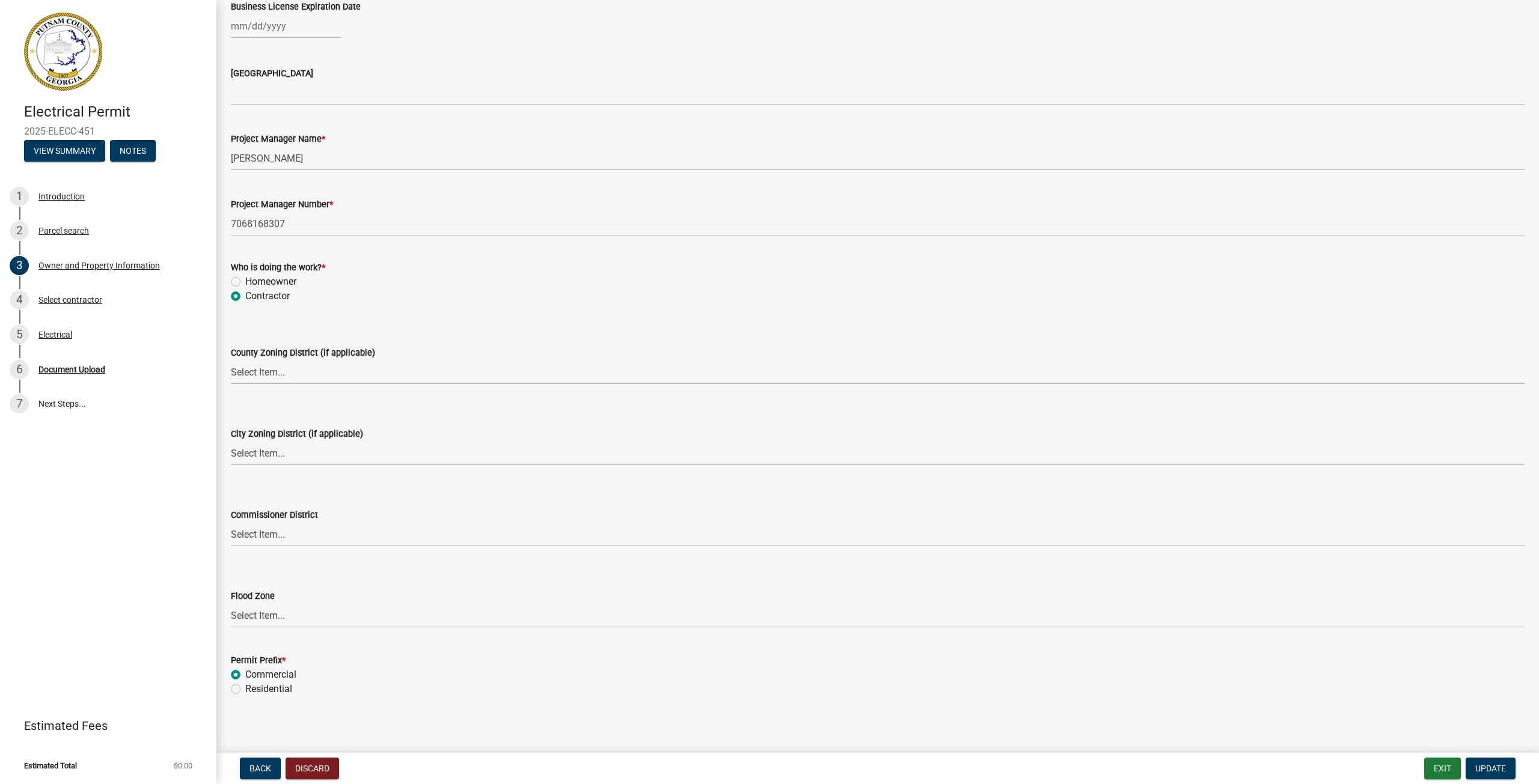
scroll to position [1861, 0]
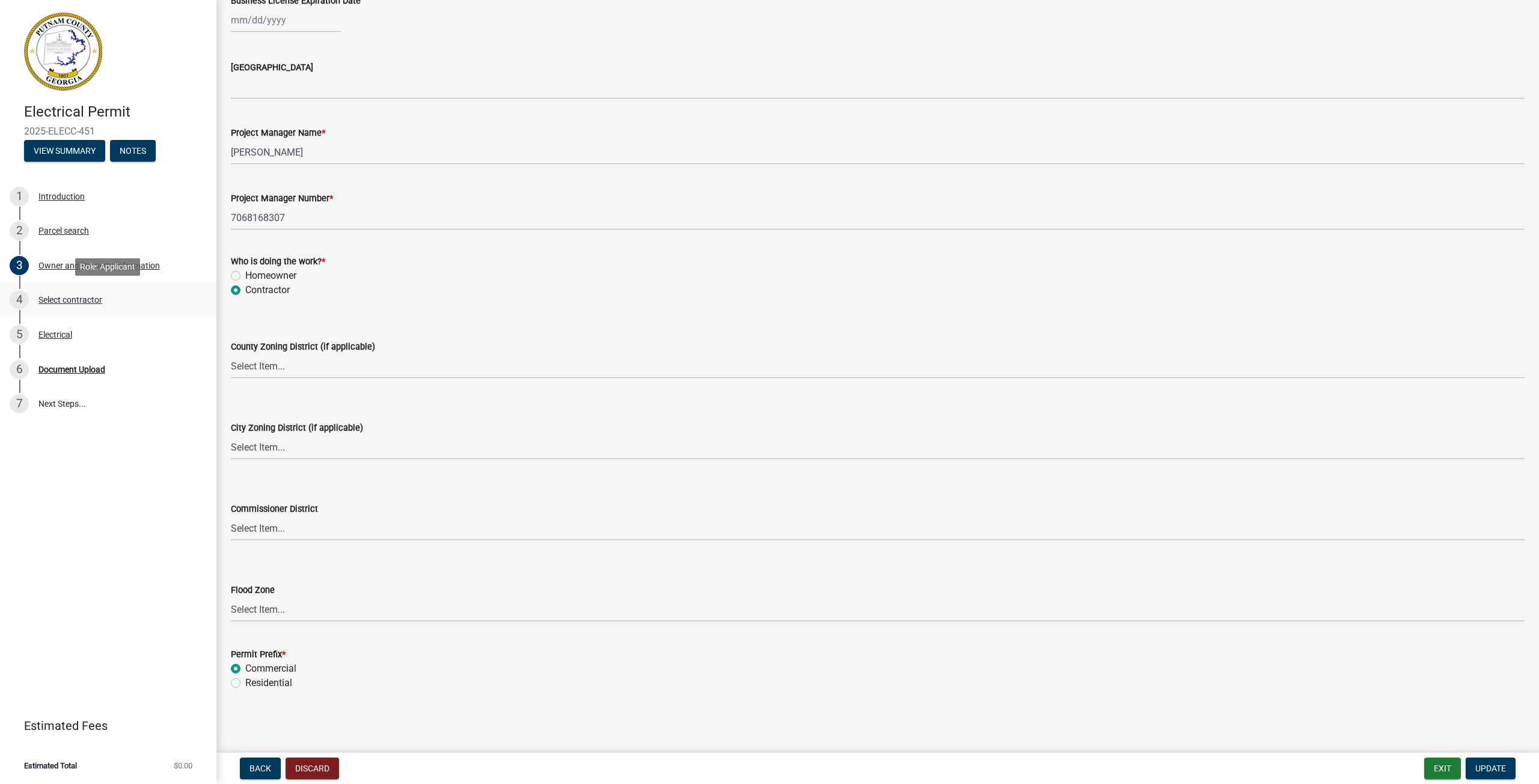
click at [75, 310] on link "4 Select contractor" at bounding box center [108, 300] width 216 height 35
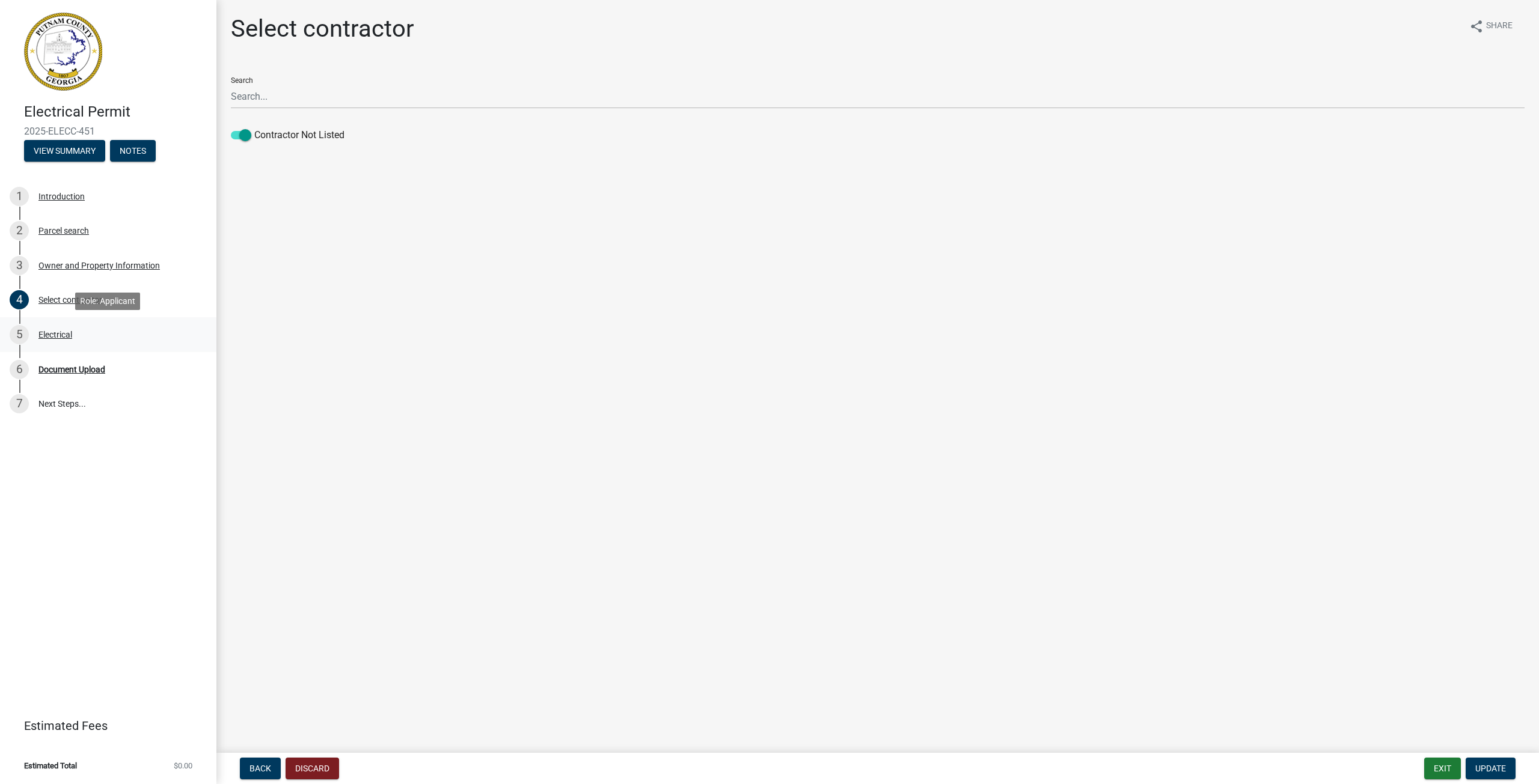
click at [71, 339] on div "Electrical" at bounding box center [55, 335] width 34 height 9
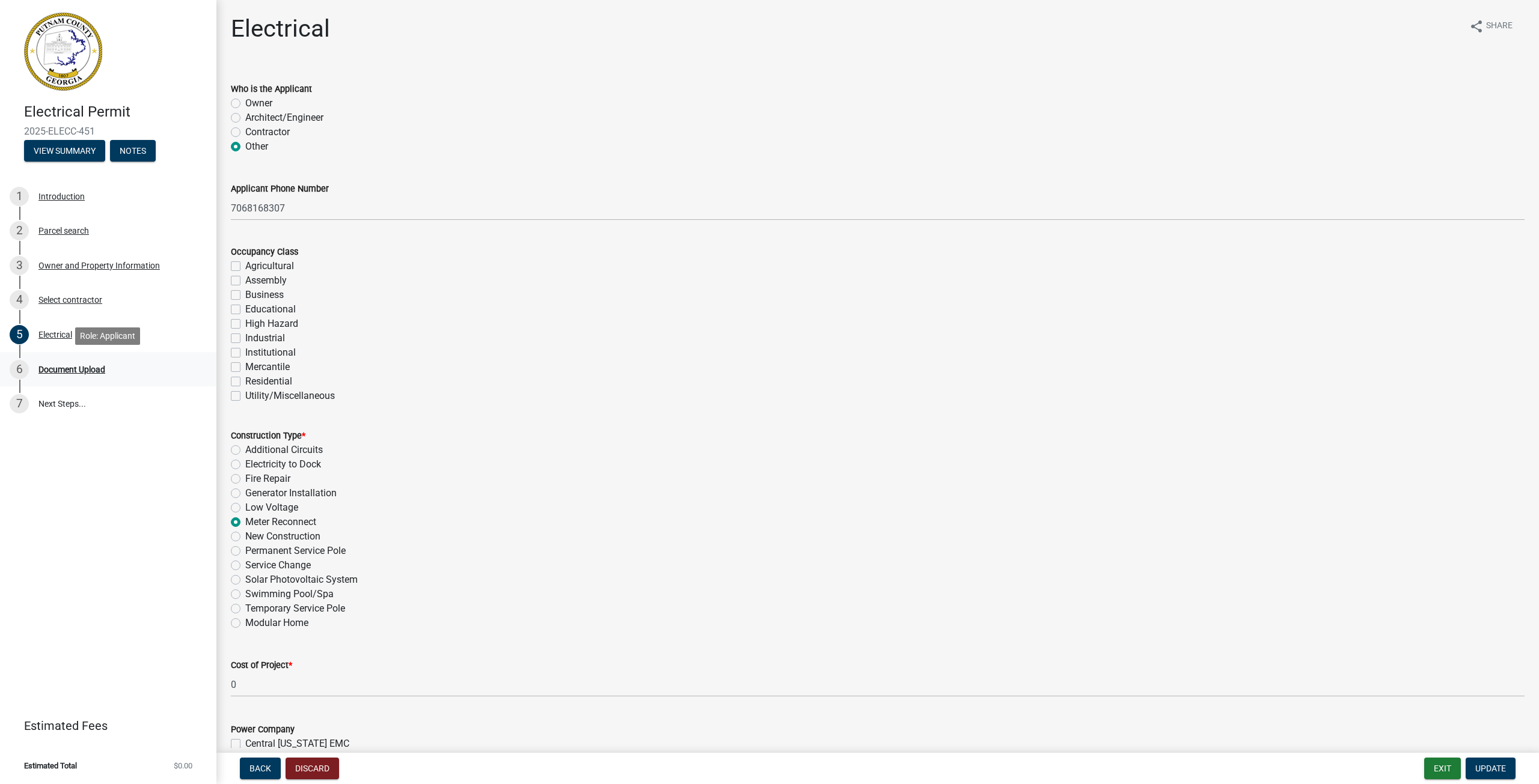
click at [91, 369] on div "Document Upload" at bounding box center [71, 369] width 67 height 9
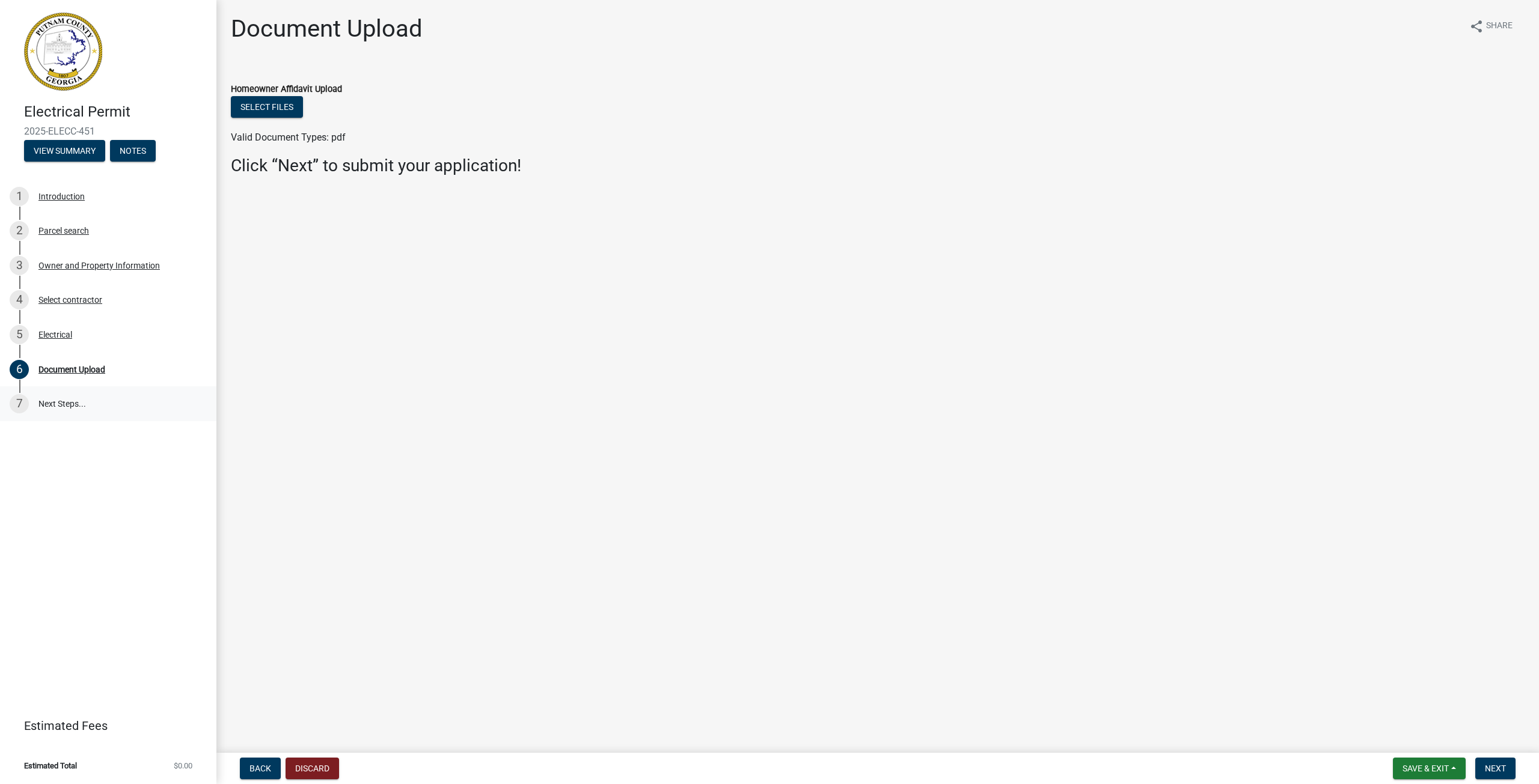
click at [66, 402] on link "7 Next Steps..." at bounding box center [108, 404] width 216 height 35
click at [88, 372] on div "Document Upload" at bounding box center [71, 369] width 67 height 9
click at [401, 369] on main "Document Upload share Share Homeowner Affidavit Upload Select files Valid Docum…" at bounding box center [878, 374] width 1323 height 748
click at [422, 167] on h3 "Click “Next” to submit your application!" at bounding box center [877, 166] width 1294 height 20
click at [261, 101] on button "Select files" at bounding box center [266, 107] width 72 height 21
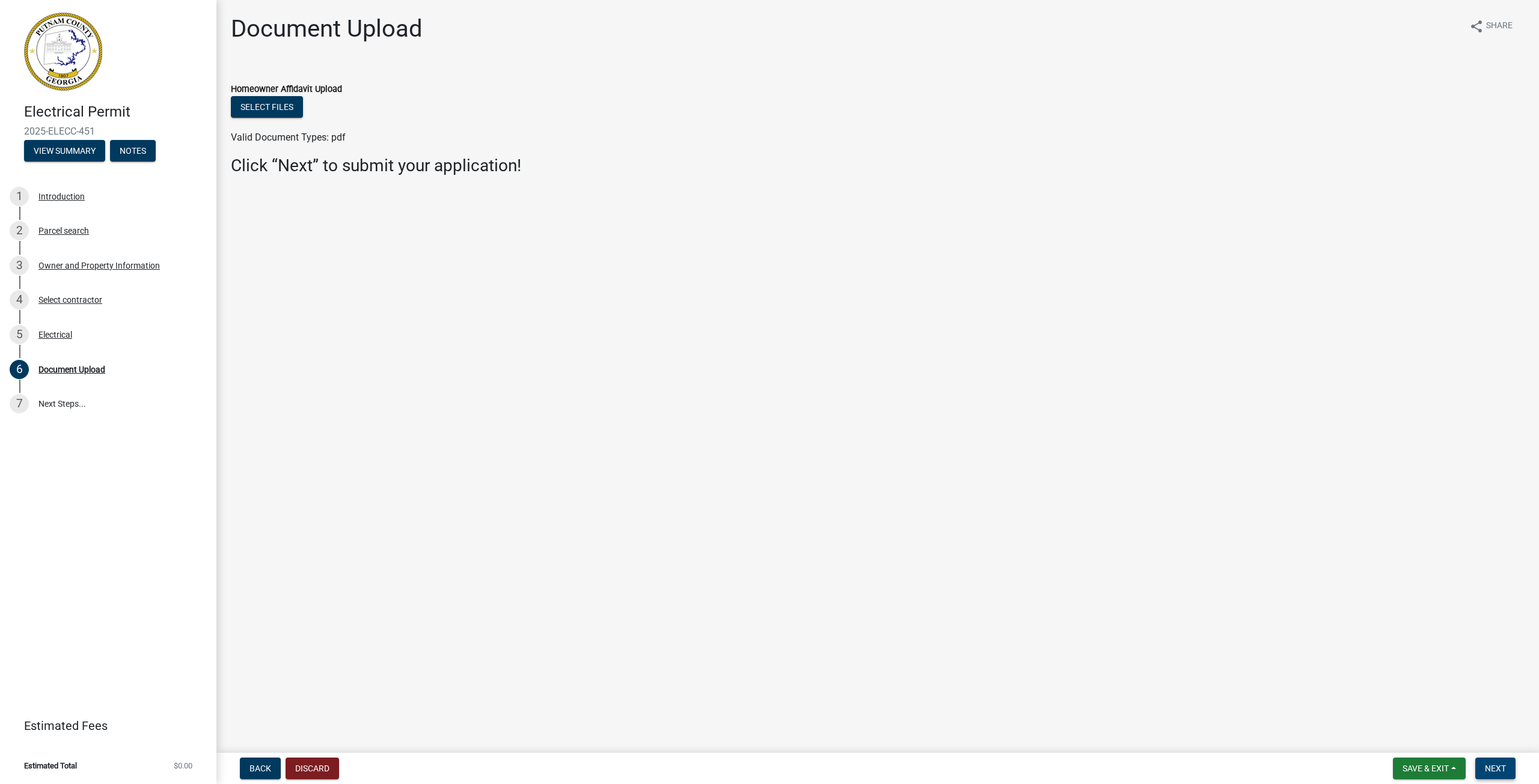
click at [1497, 764] on span "Next" at bounding box center [1495, 769] width 21 height 9
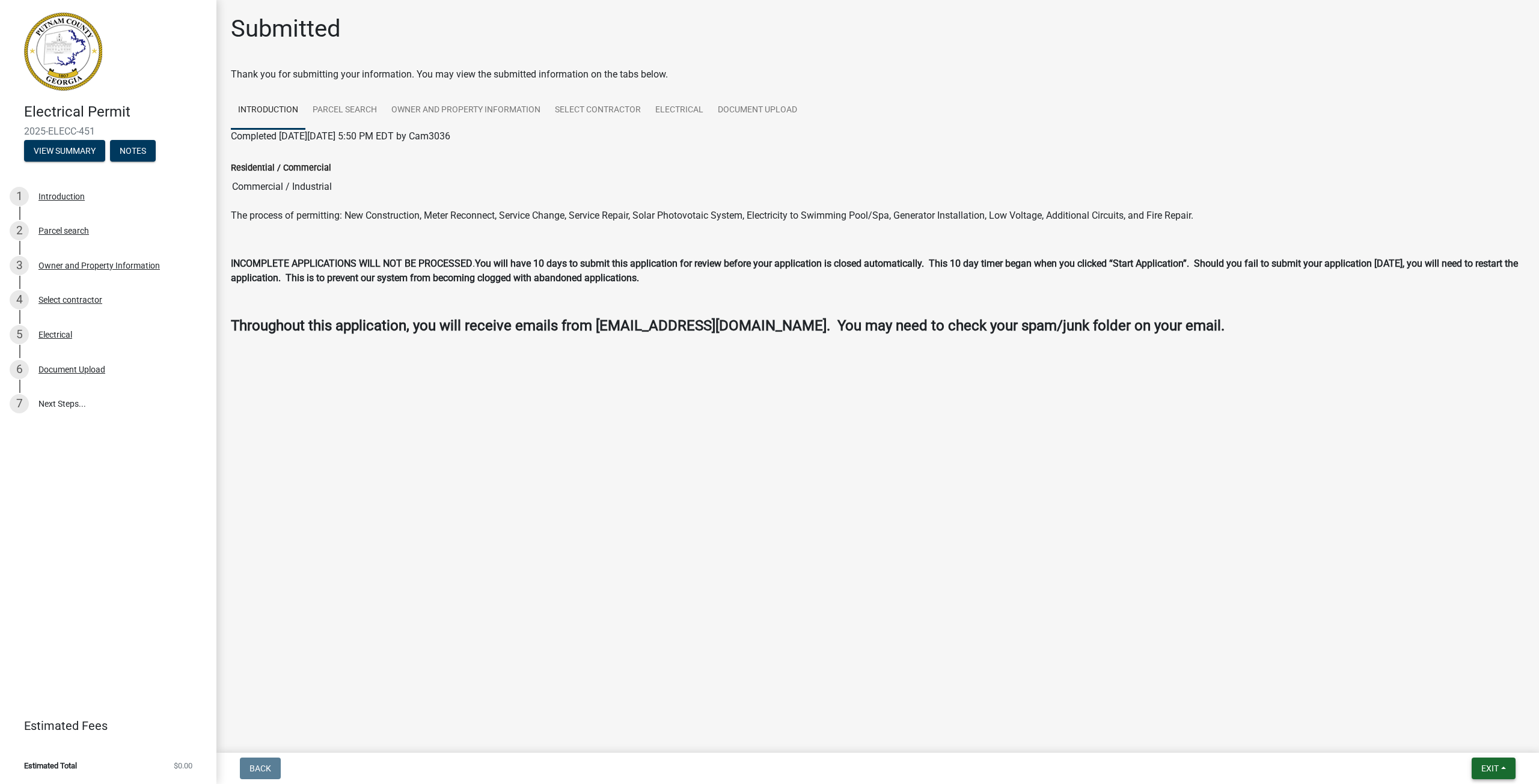
click at [1487, 764] on span "Exit" at bounding box center [1490, 769] width 17 height 9
click at [1466, 741] on button "Save & Exit" at bounding box center [1467, 737] width 96 height 29
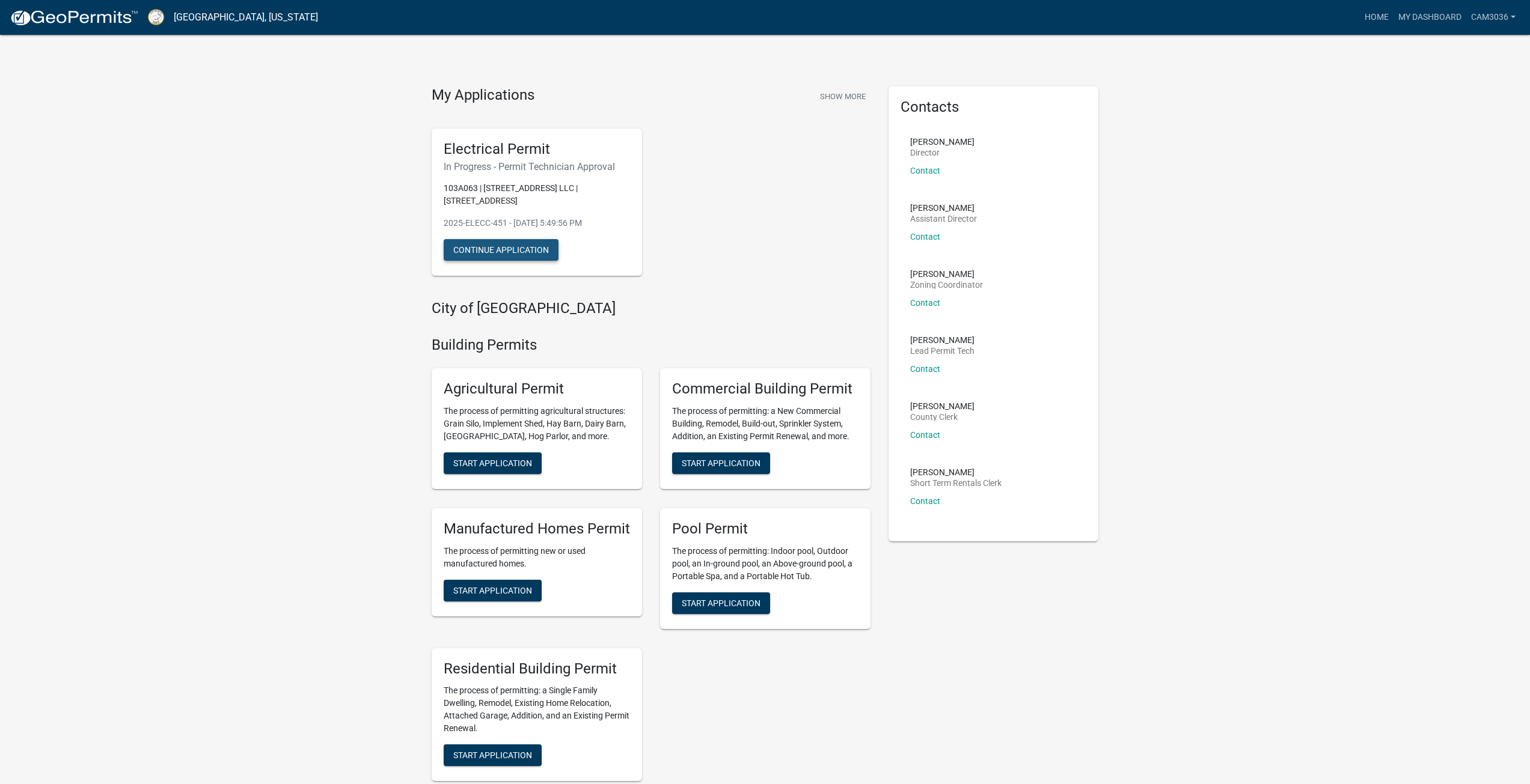
click at [522, 253] on button "Continue Application" at bounding box center [501, 250] width 115 height 21
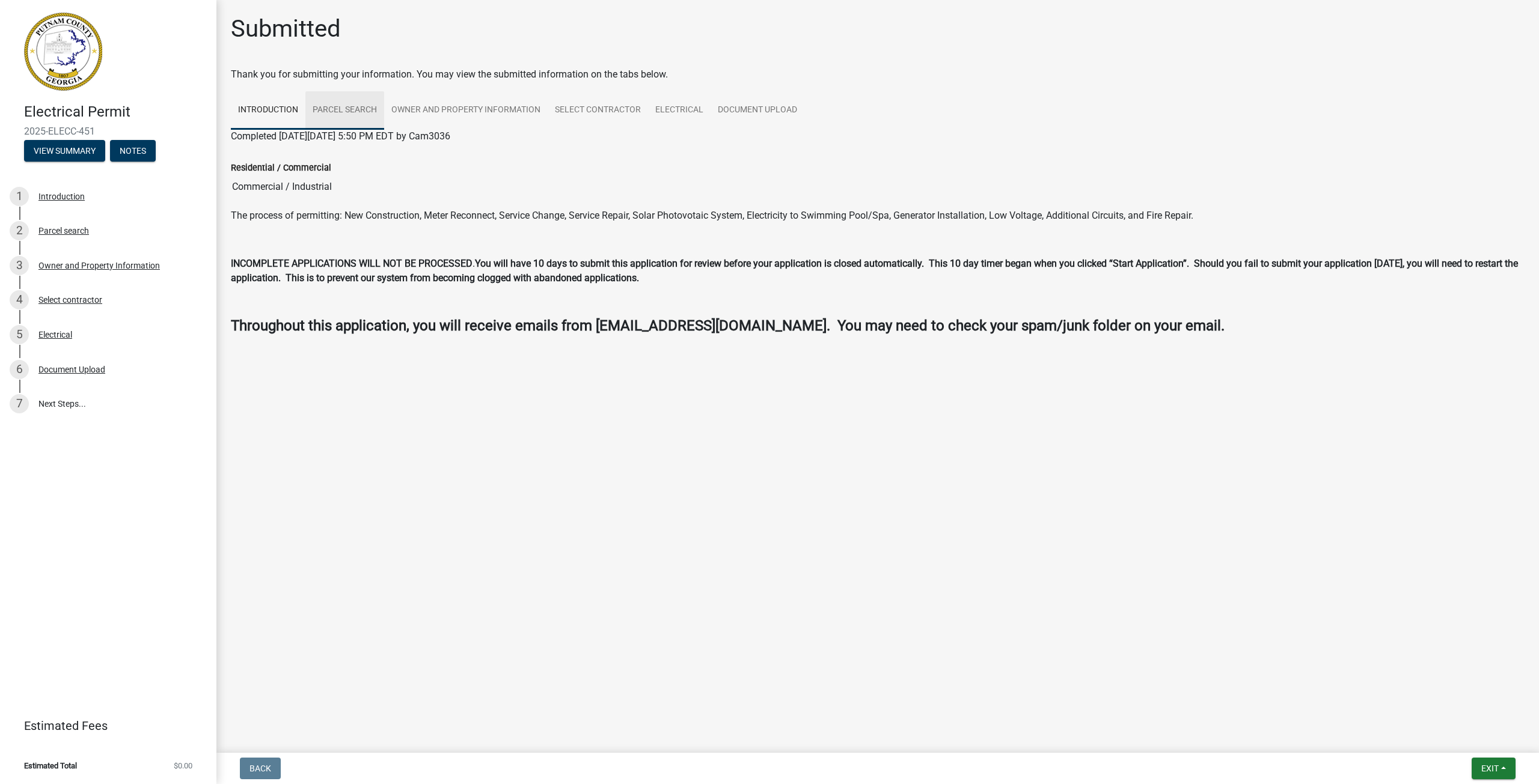
click at [350, 103] on link "Parcel search" at bounding box center [344, 110] width 79 height 38
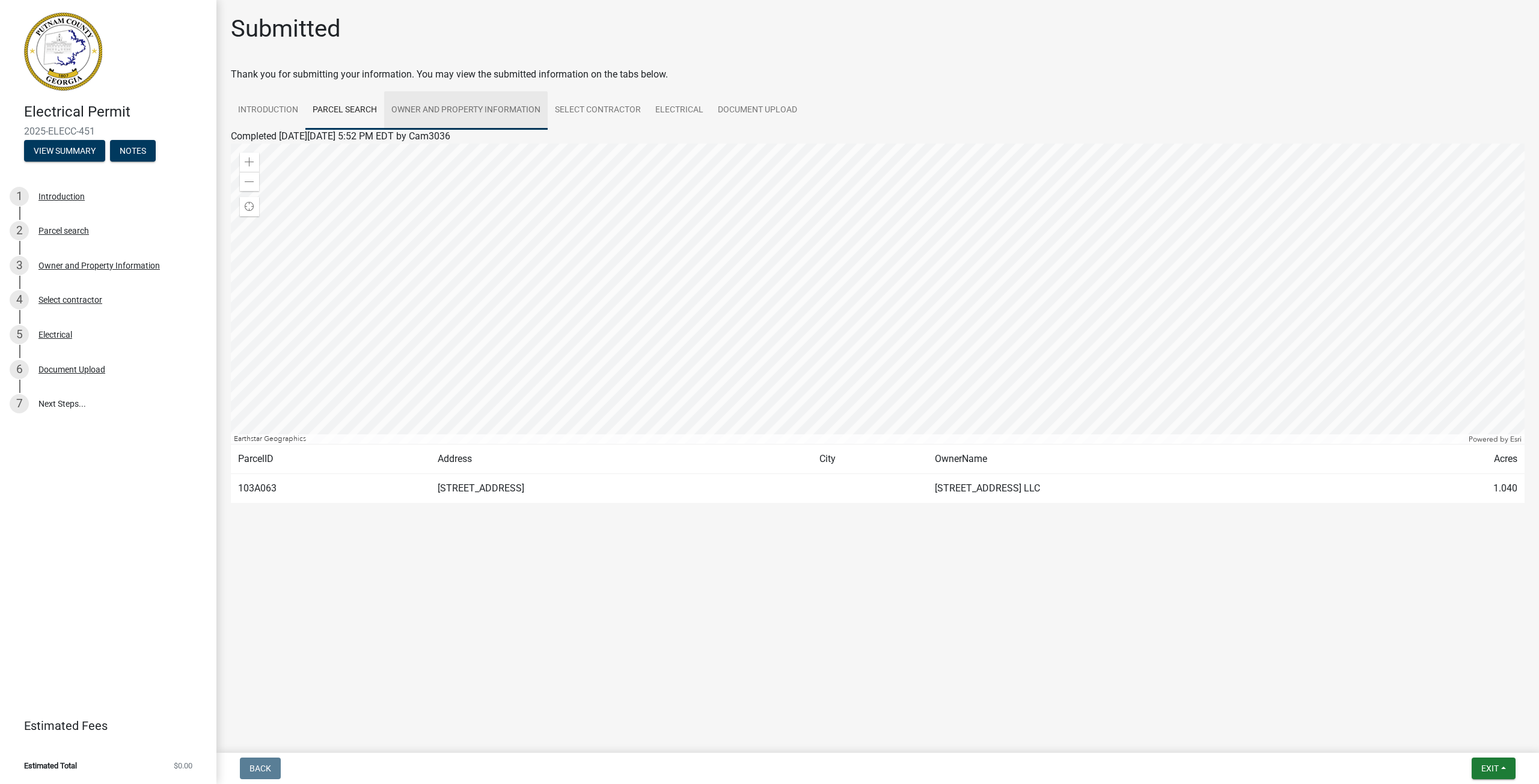
click at [460, 105] on link "Owner and Property Information" at bounding box center [466, 110] width 163 height 38
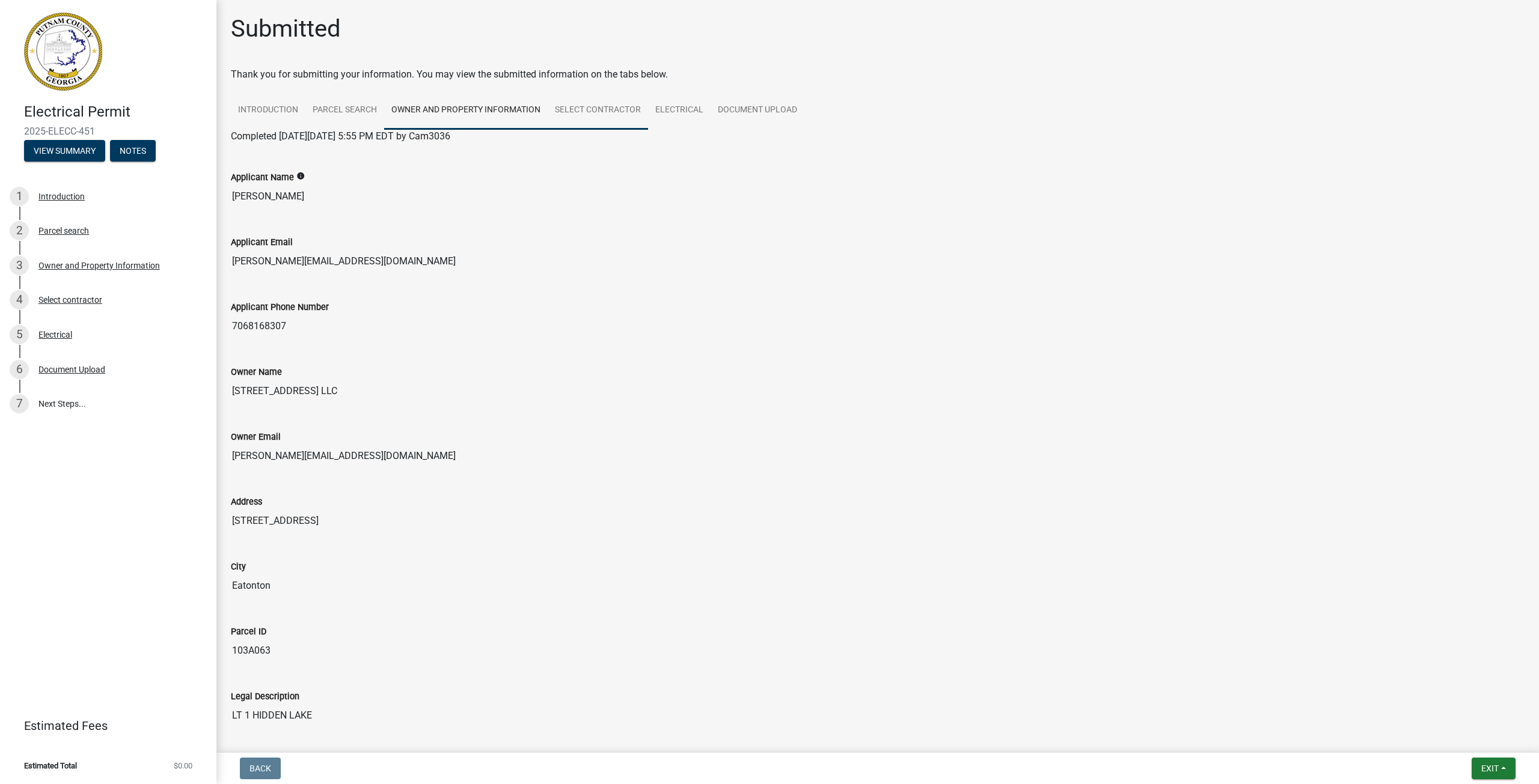
click at [608, 106] on link "Select contractor" at bounding box center [597, 110] width 100 height 38
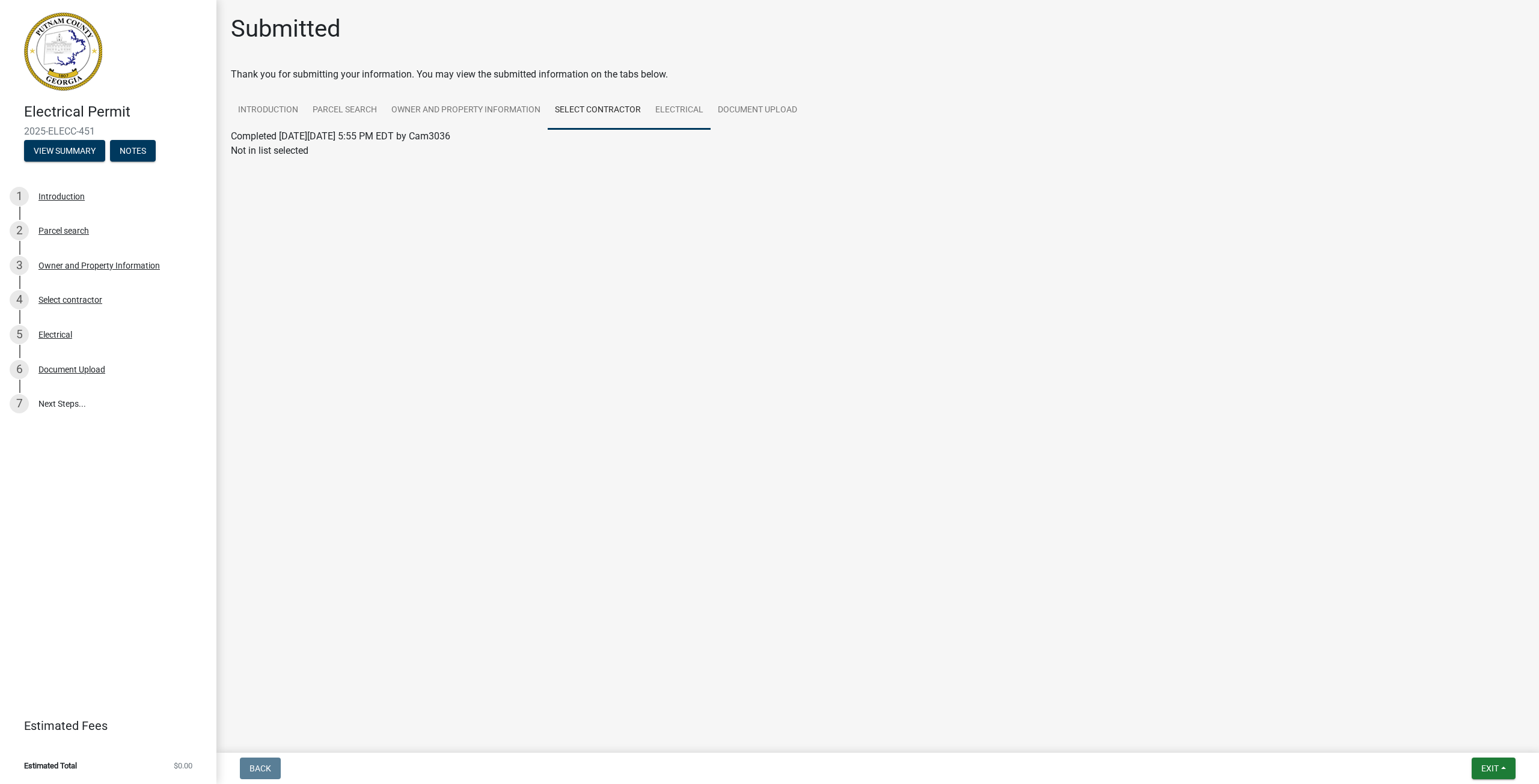
click at [690, 105] on link "Electrical" at bounding box center [679, 110] width 63 height 38
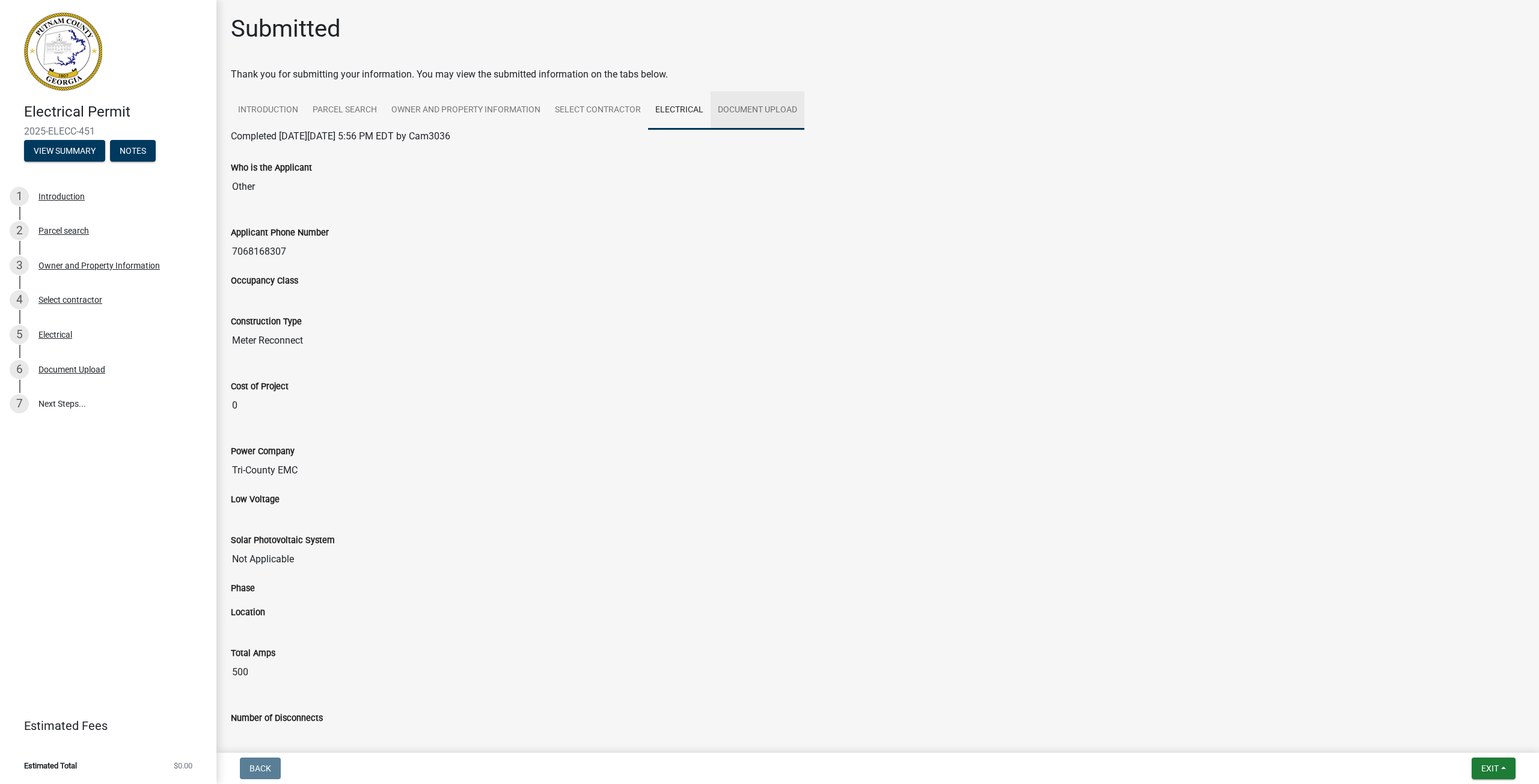
click at [765, 108] on link "Document Upload" at bounding box center [757, 110] width 94 height 38
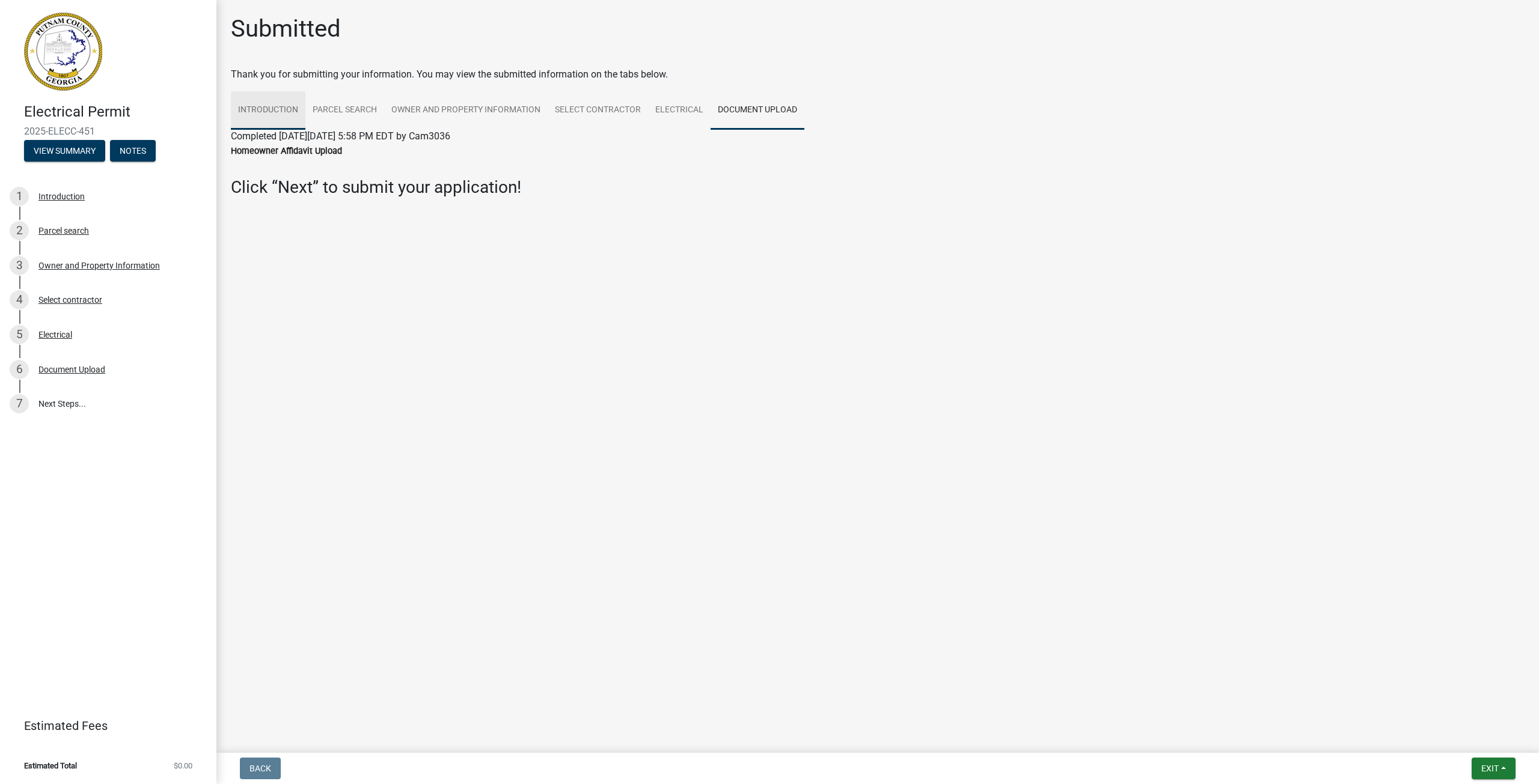
click at [276, 110] on link "Introduction" at bounding box center [267, 110] width 75 height 38
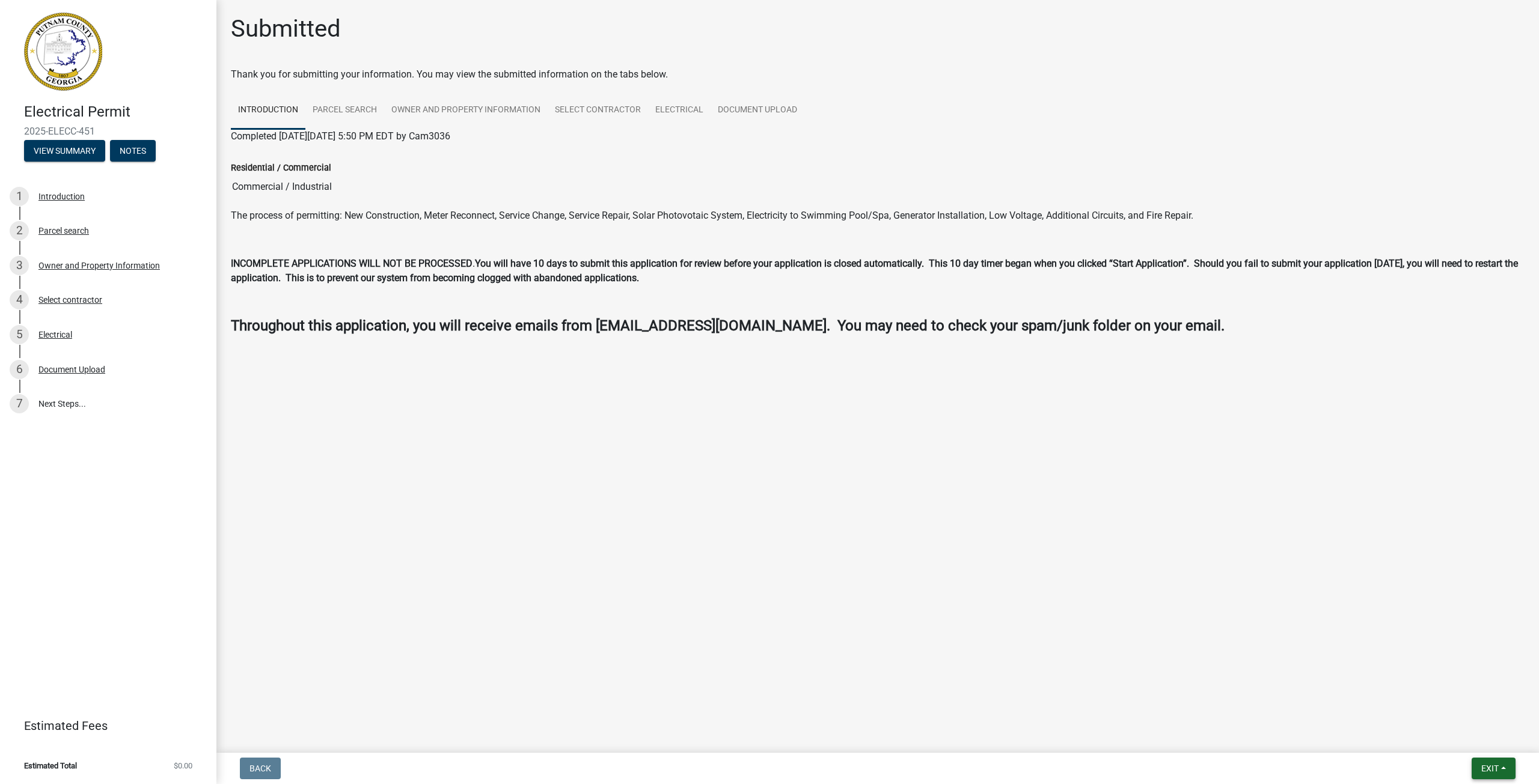
click at [1503, 772] on button "Exit" at bounding box center [1493, 769] width 44 height 21
click at [1448, 709] on button "Save" at bounding box center [1467, 708] width 96 height 29
